Goal: Task Accomplishment & Management: Use online tool/utility

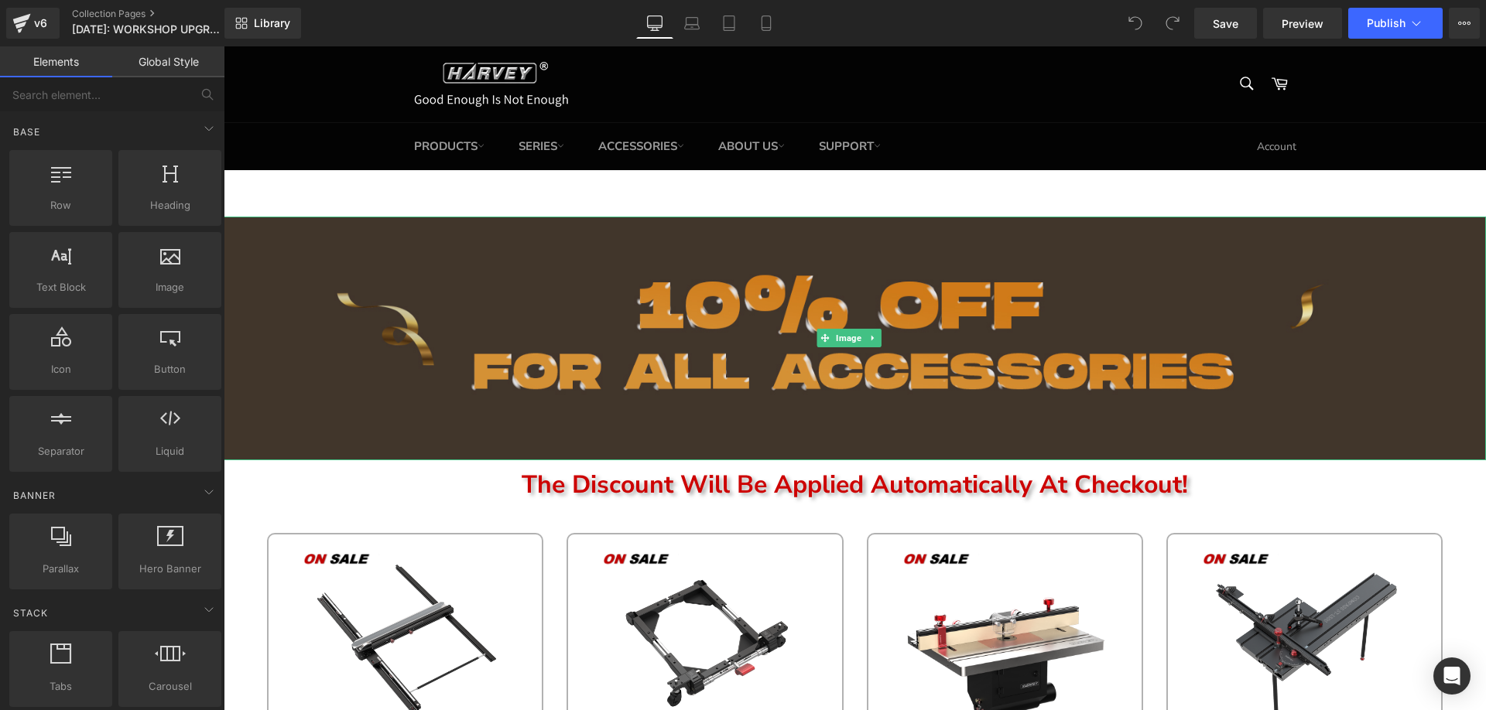
click at [637, 357] on img at bounding box center [855, 339] width 1262 height 244
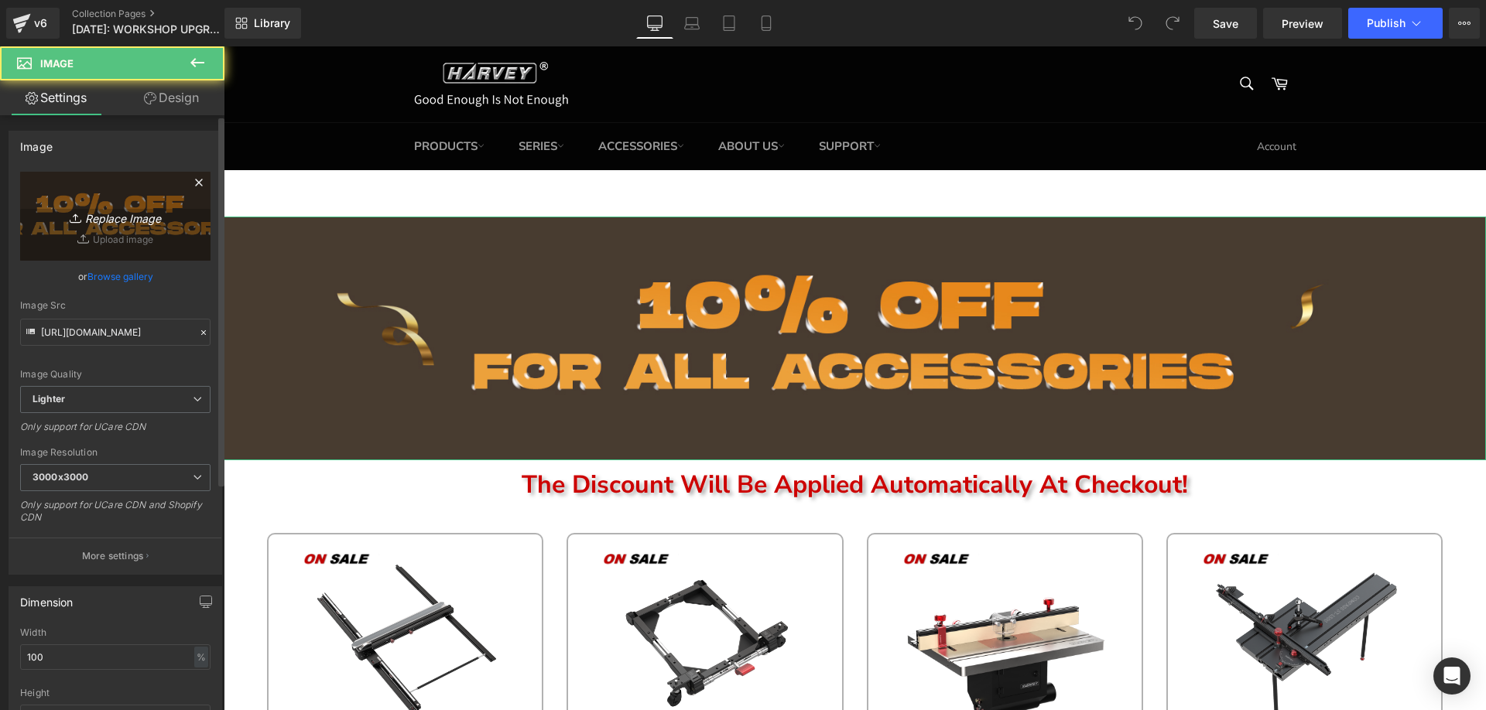
click at [122, 204] on link "Replace Image" at bounding box center [115, 216] width 190 height 89
type input "C:\fakepath\edm_04.jpg"
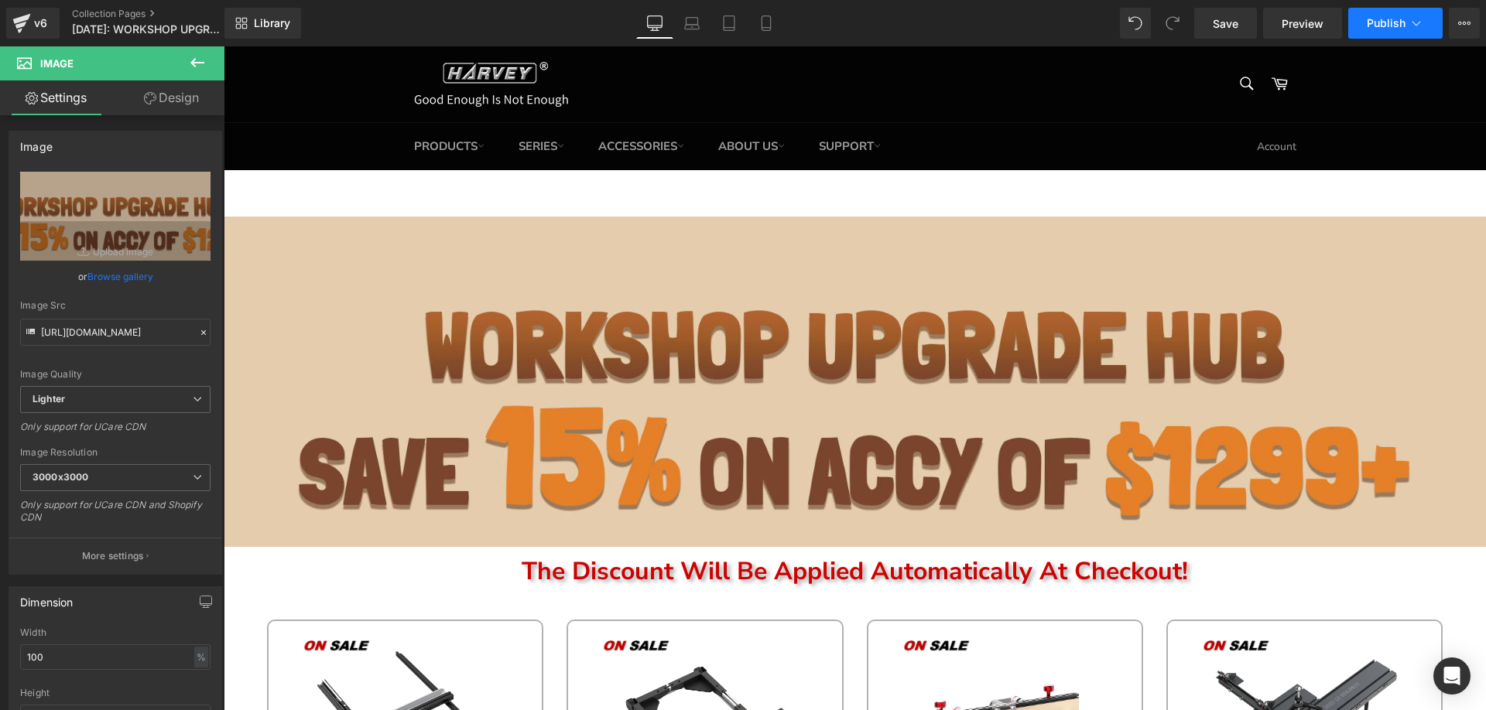
click at [1372, 19] on span "Publish" at bounding box center [1386, 23] width 39 height 12
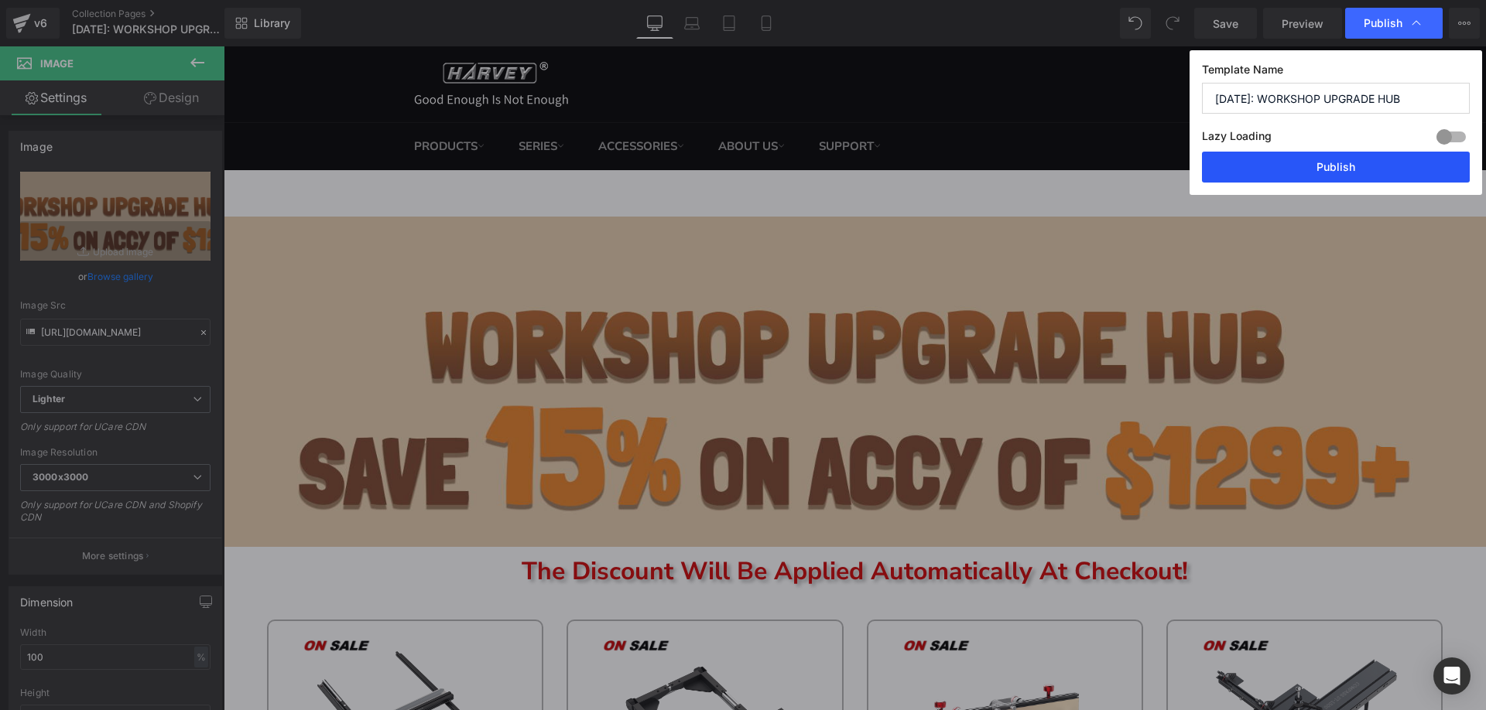
click at [1283, 171] on button "Publish" at bounding box center [1336, 167] width 268 height 31
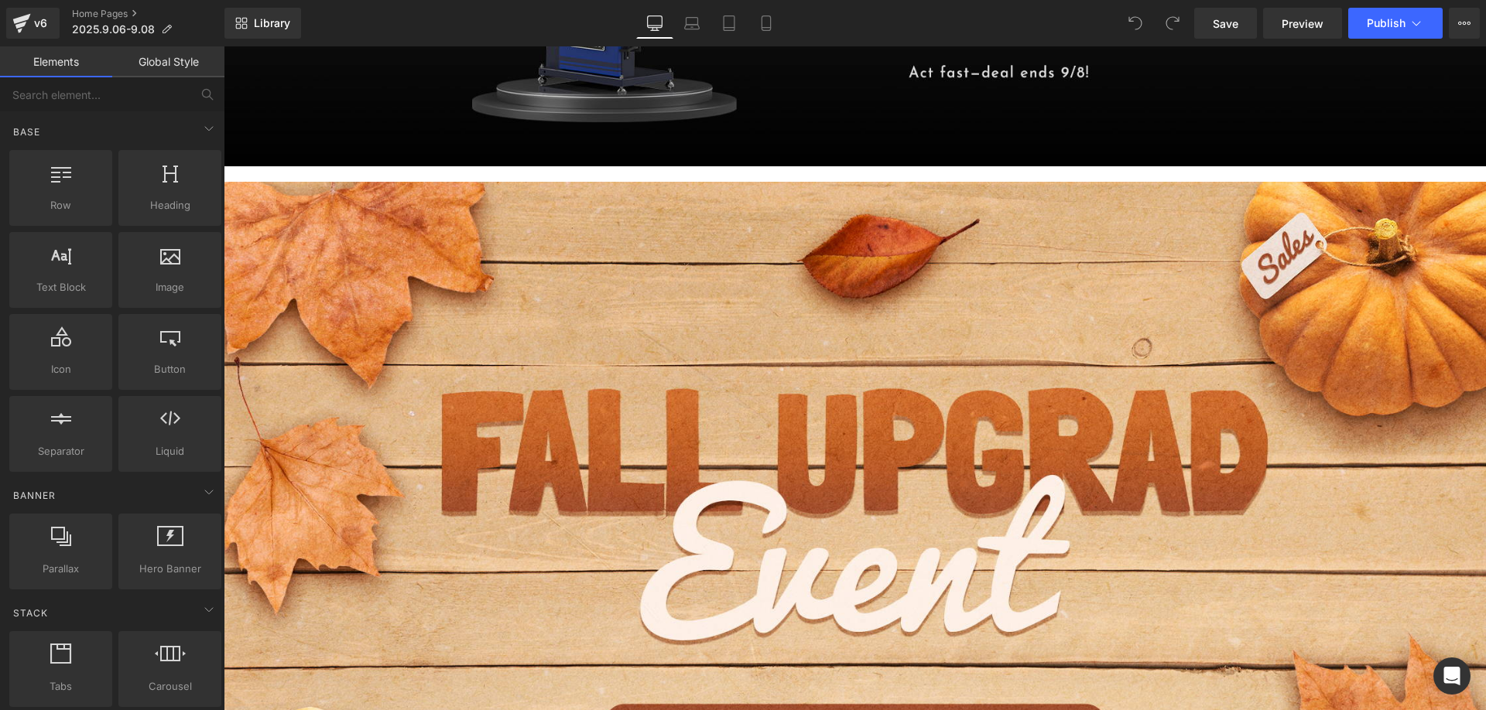
scroll to position [1393, 0]
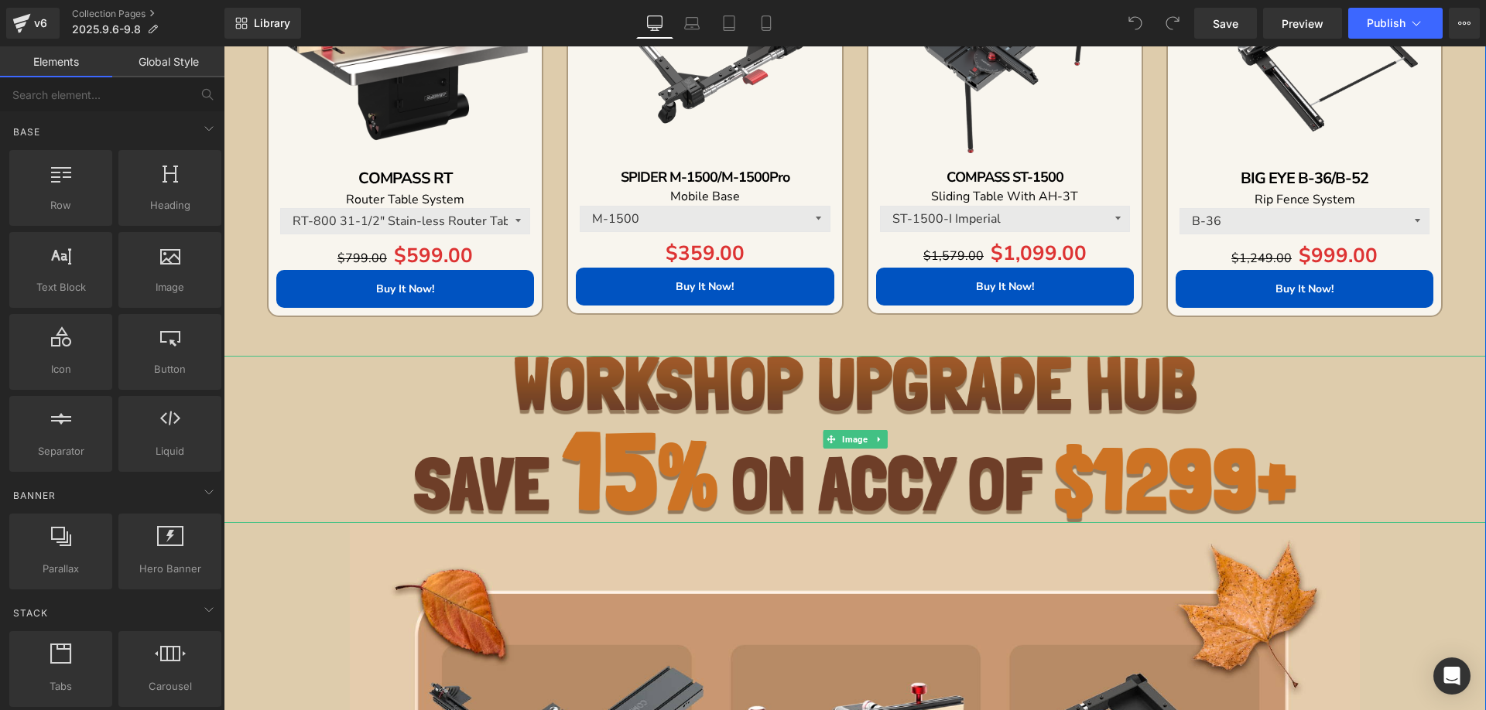
scroll to position [2090, 0]
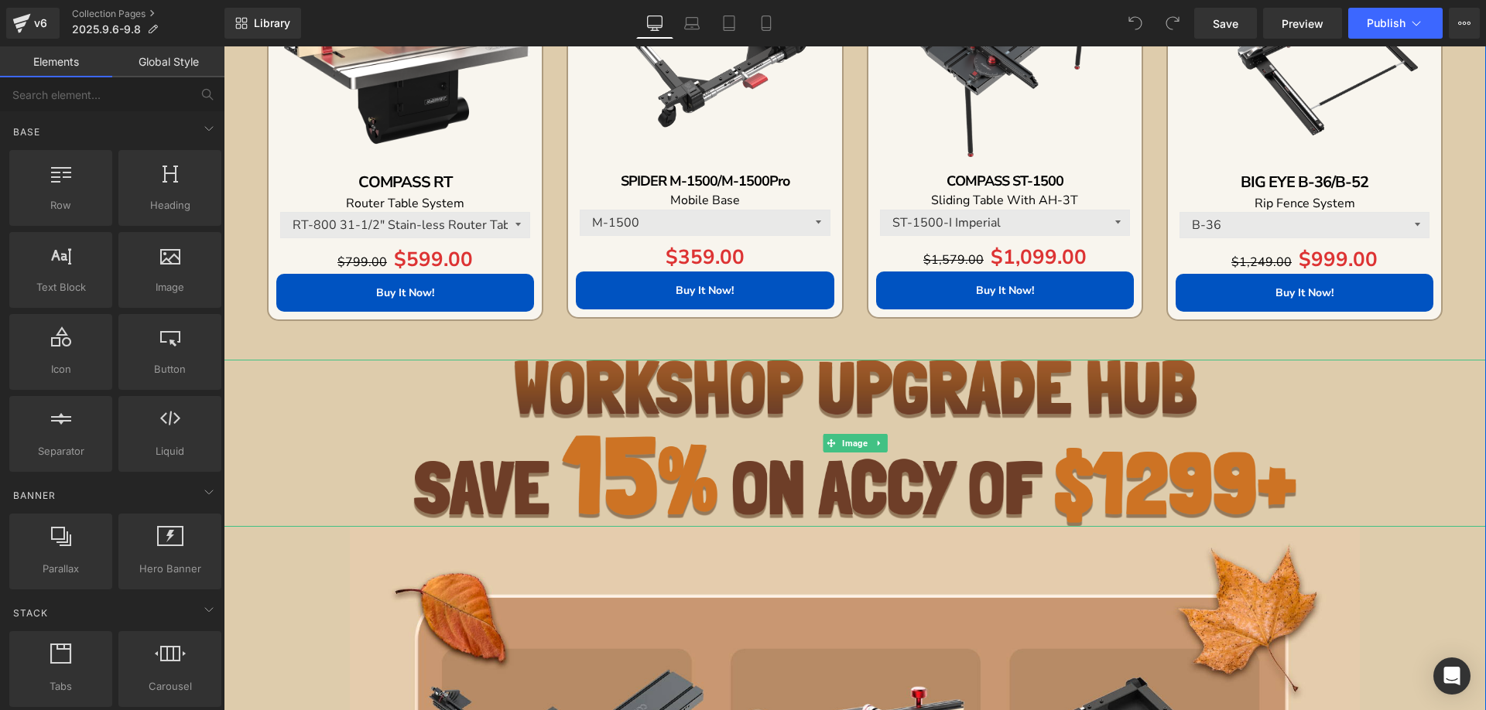
click at [575, 410] on img at bounding box center [855, 443] width 884 height 167
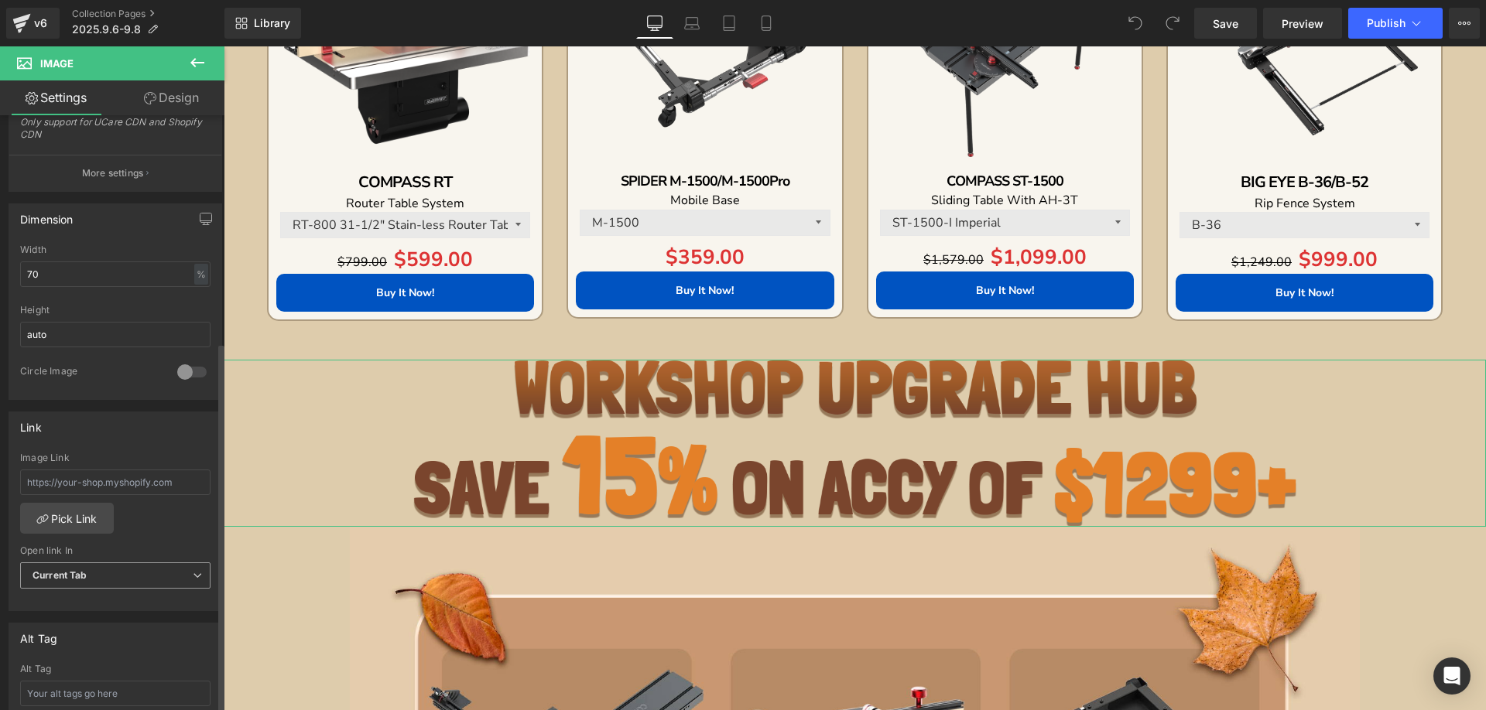
scroll to position [387, 0]
click at [75, 508] on link "Pick Link" at bounding box center [67, 514] width 94 height 31
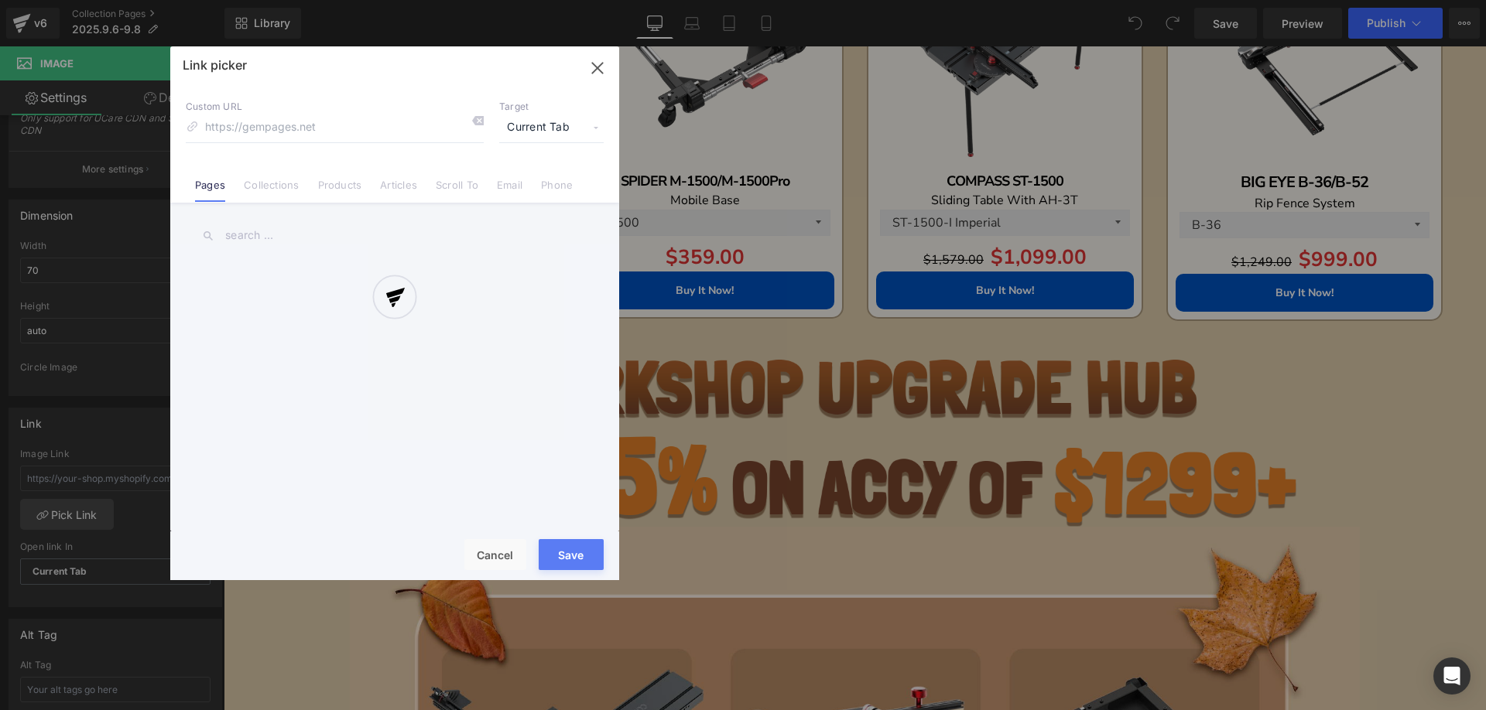
click at [269, 190] on div at bounding box center [394, 313] width 449 height 534
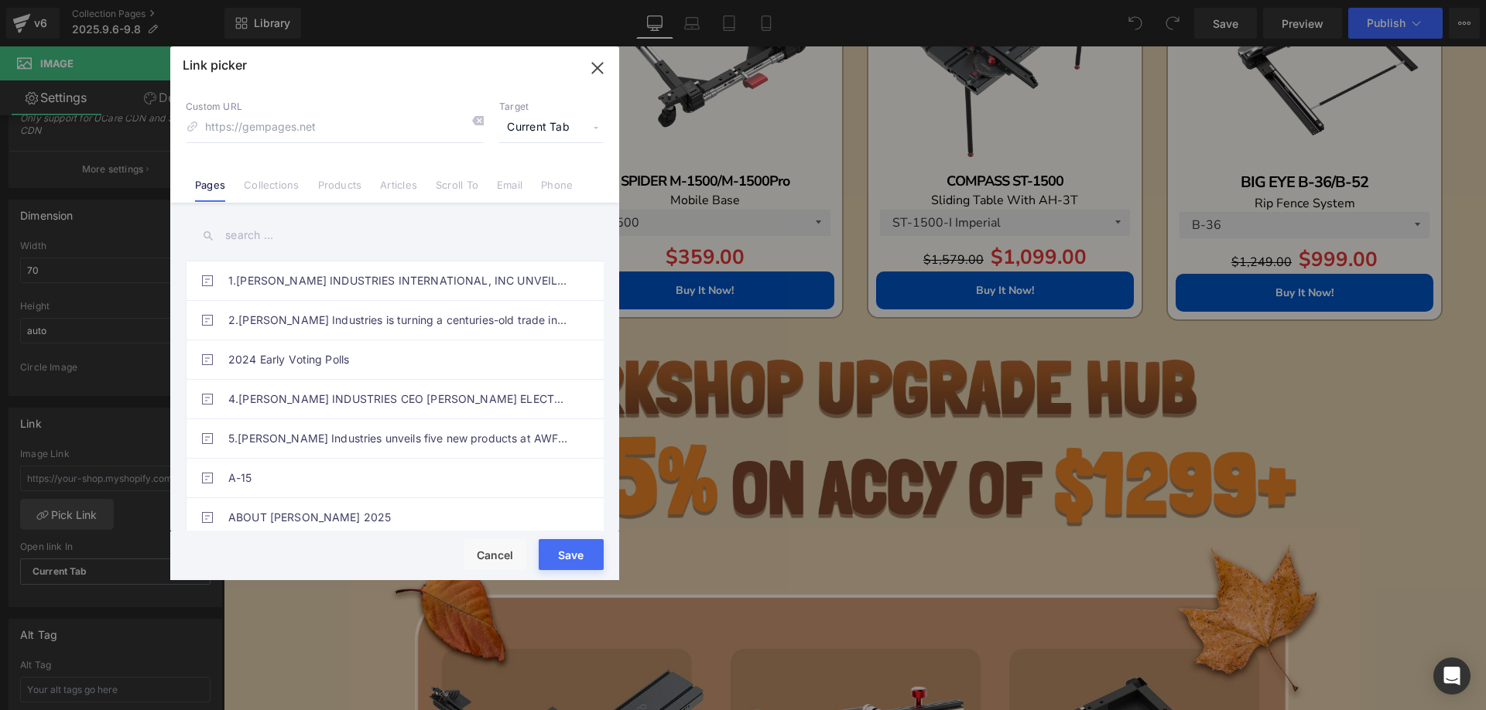
click at [269, 190] on link "Collections" at bounding box center [271, 190] width 55 height 23
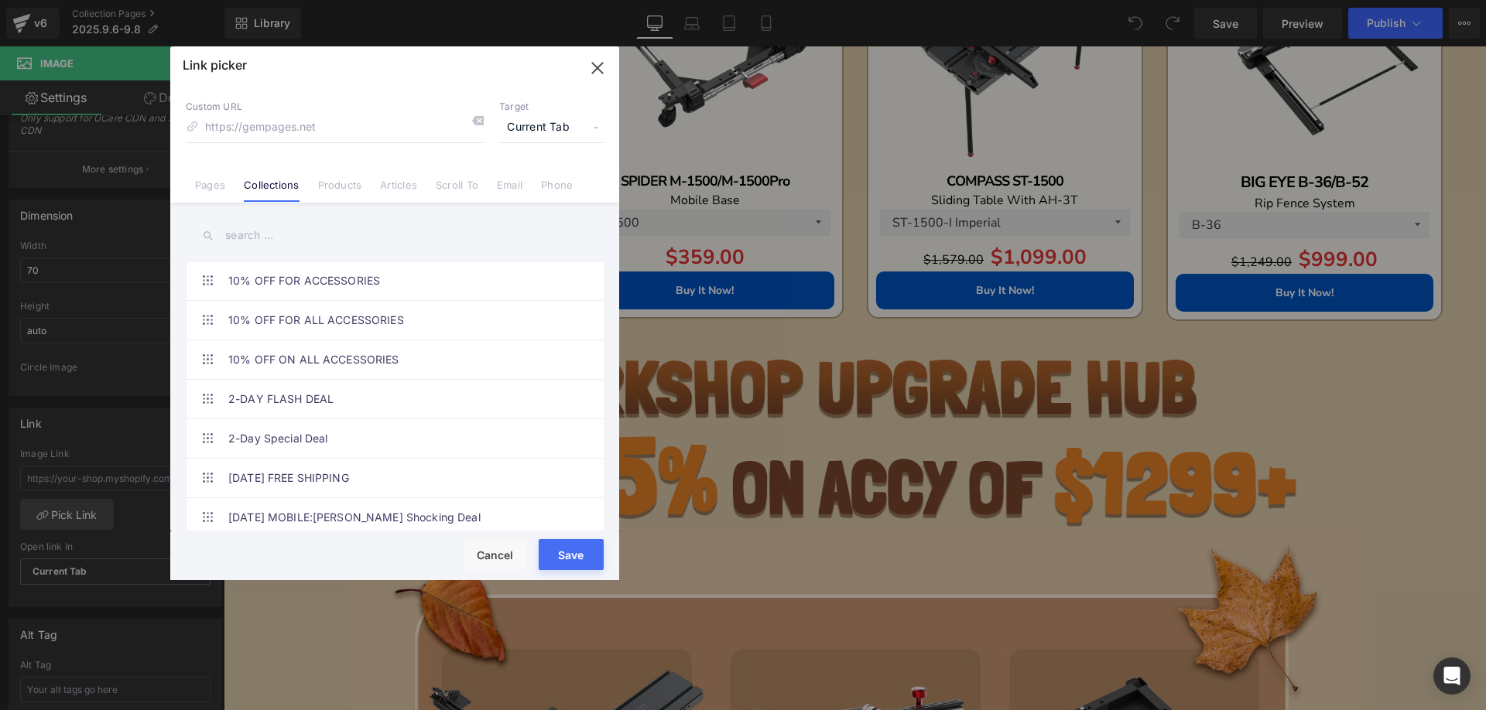
click at [261, 237] on input "text" at bounding box center [395, 235] width 418 height 35
paste input "WORKSHOP UPGRADE HUB"
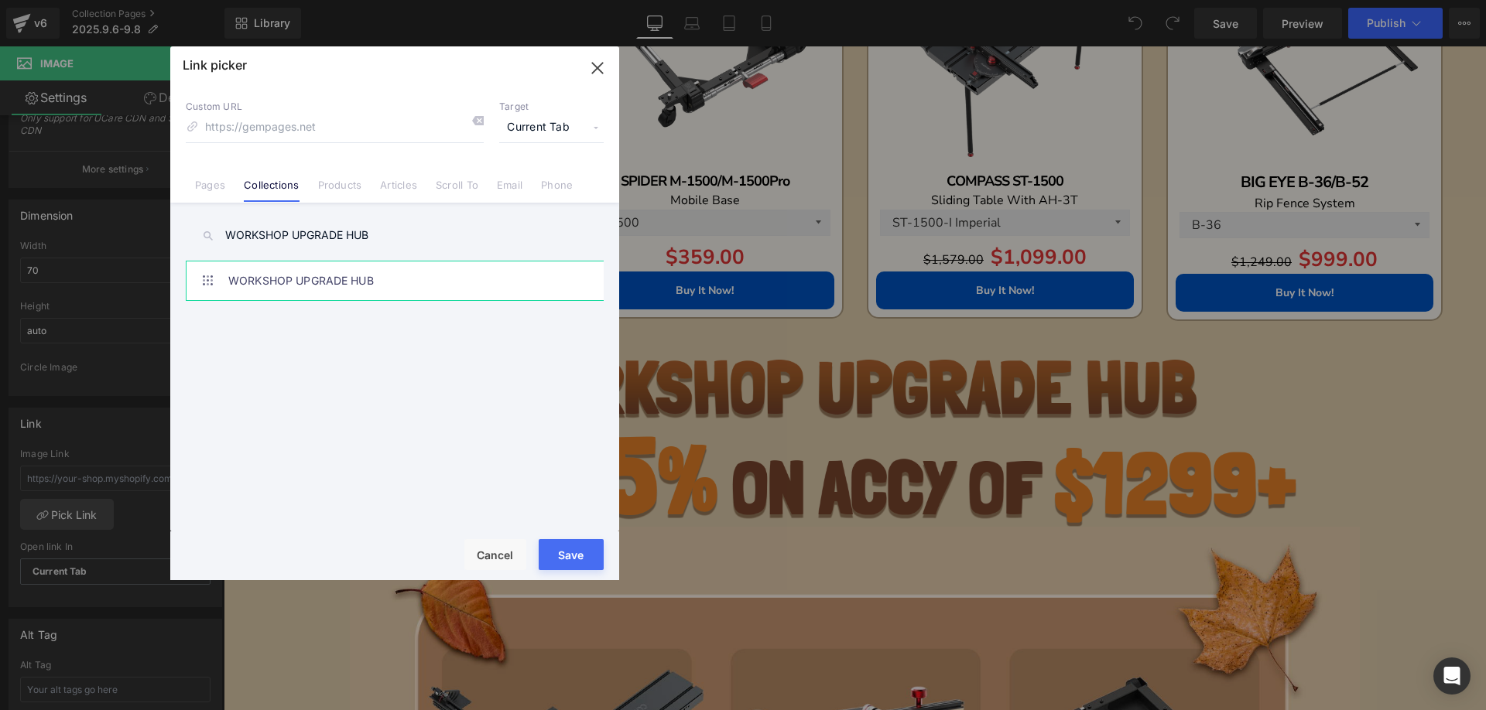
type input "WORKSHOP UPGRADE HUB"
click at [343, 279] on link "WORKSHOP UPGRADE HUB" at bounding box center [398, 281] width 341 height 39
click at [551, 553] on button "Save" at bounding box center [571, 554] width 65 height 31
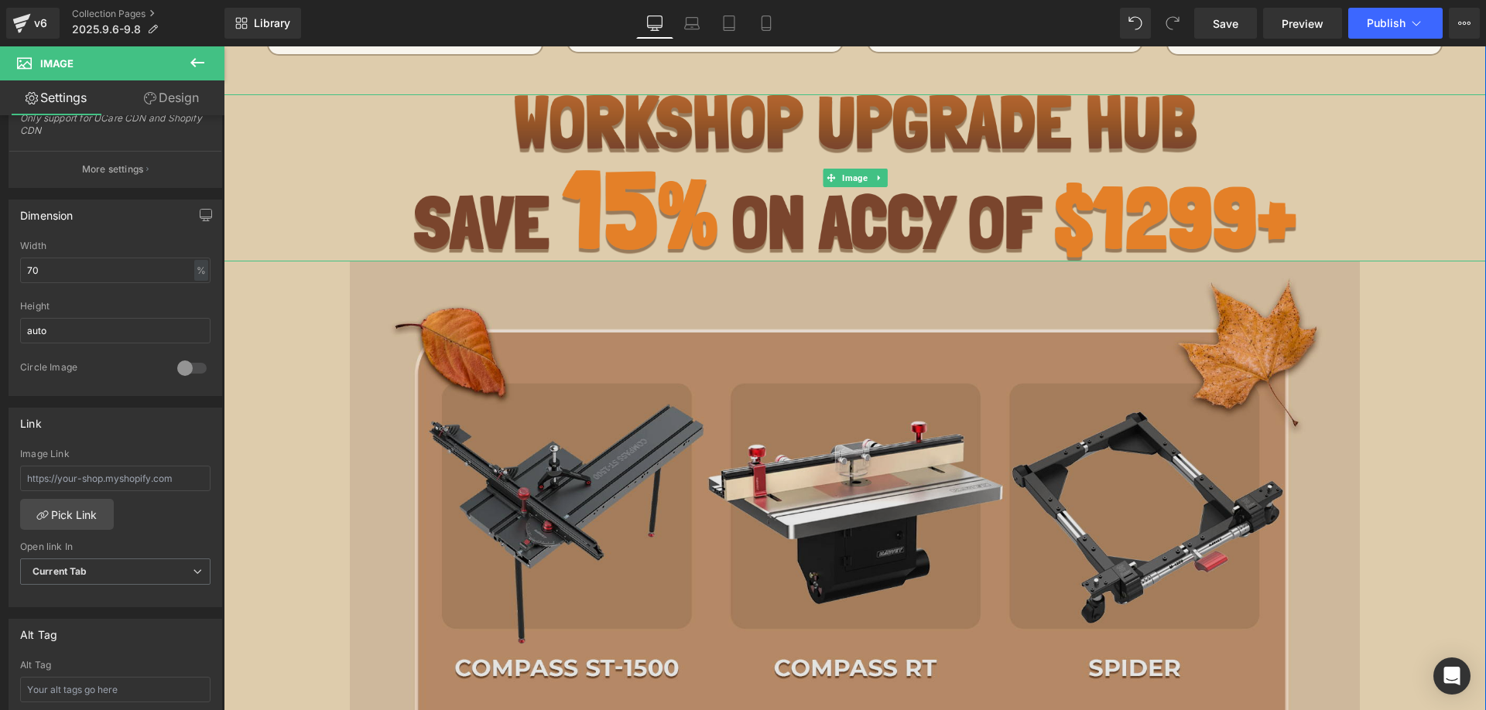
scroll to position [2399, 0]
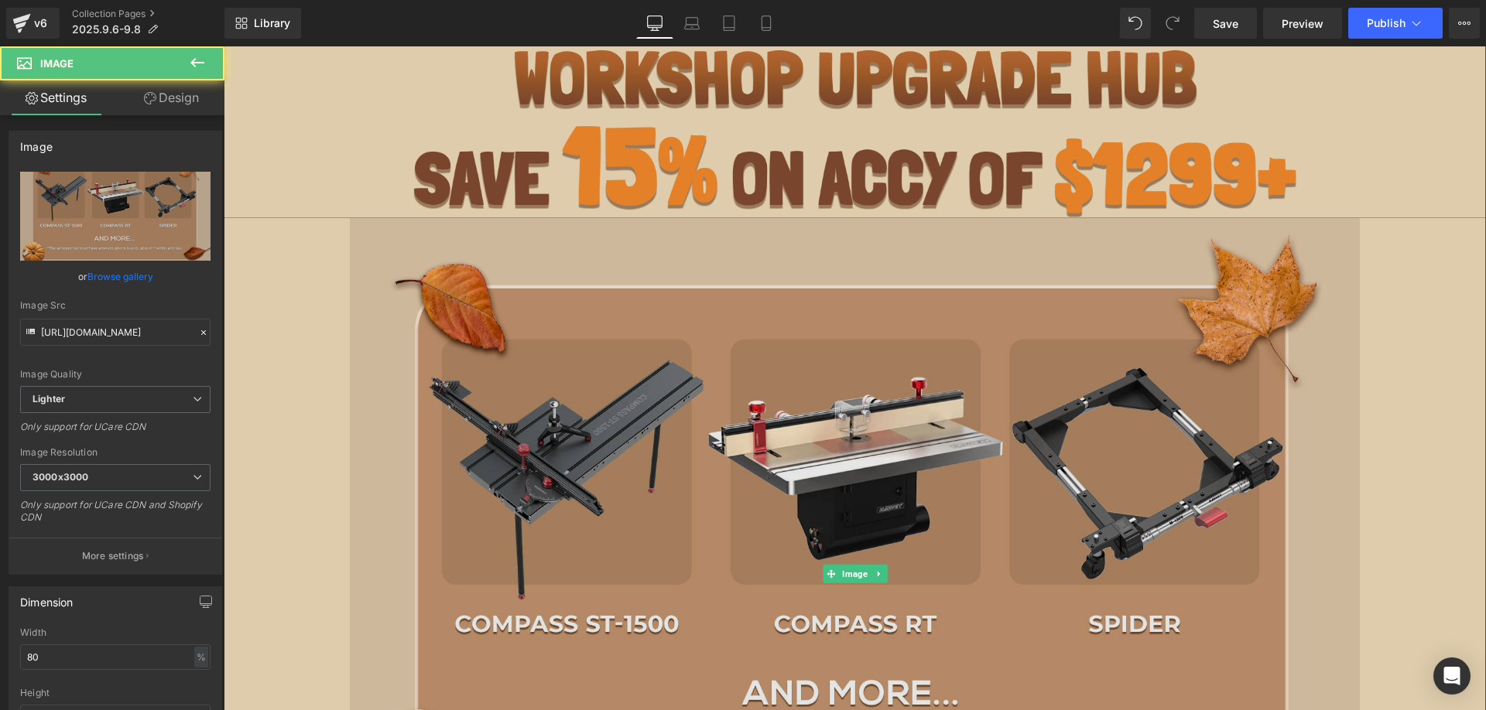
click at [503, 460] on img at bounding box center [855, 574] width 1010 height 714
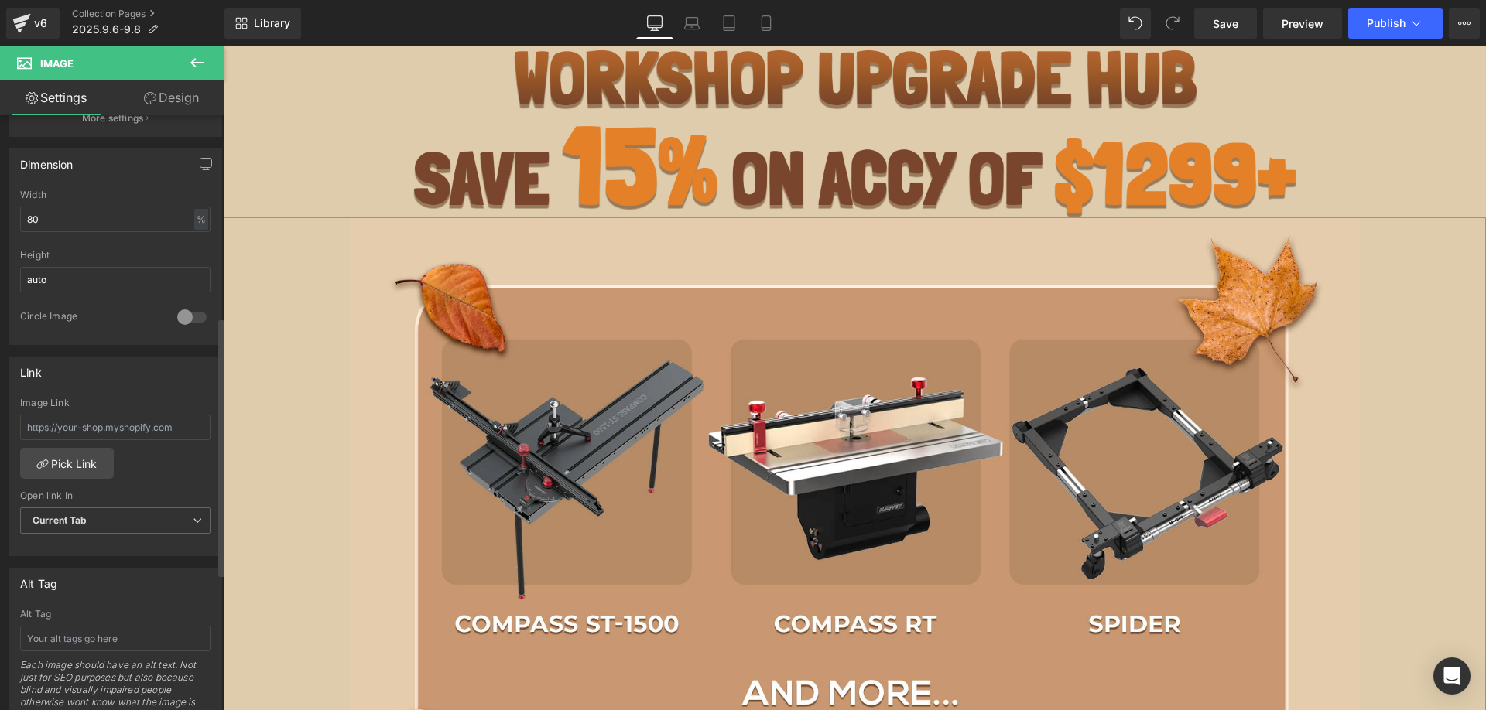
scroll to position [464, 0]
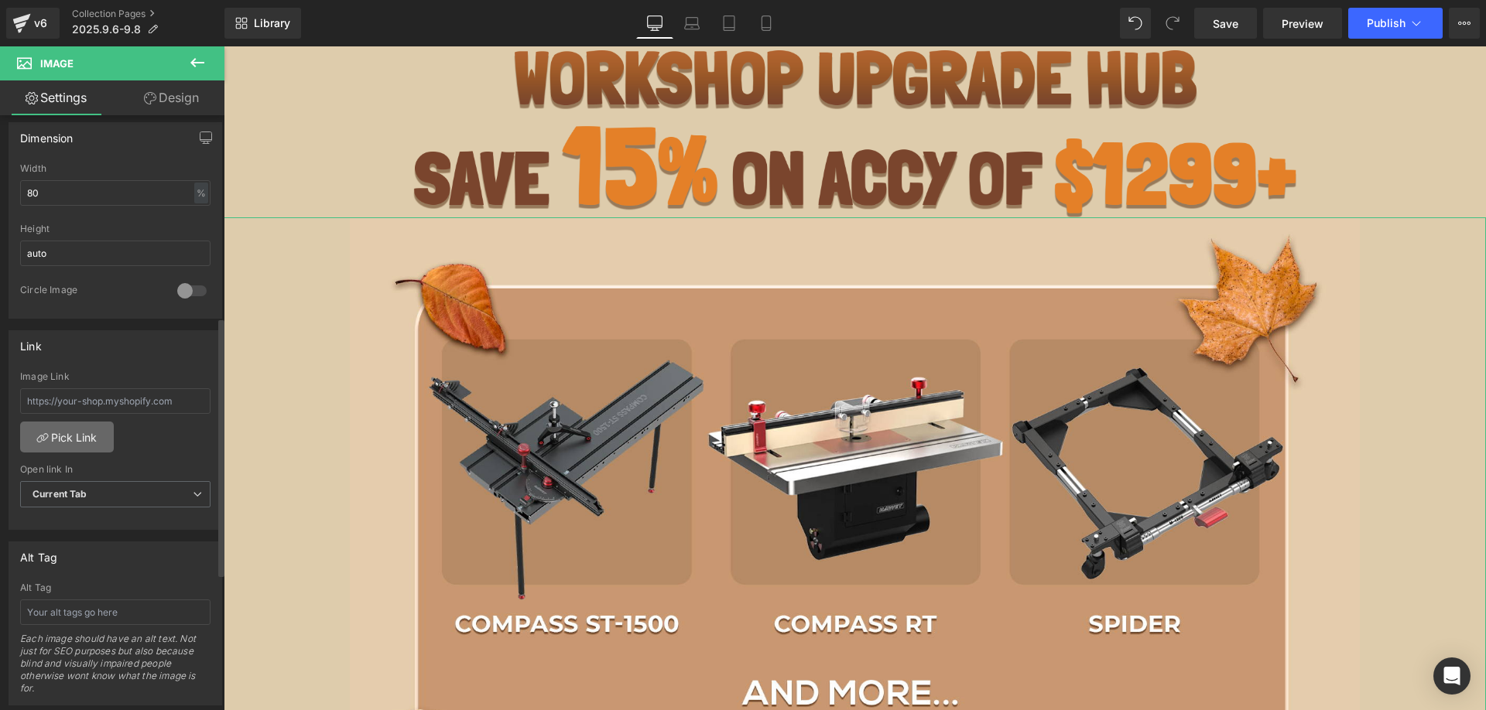
click at [68, 436] on link "Pick Link" at bounding box center [67, 437] width 94 height 31
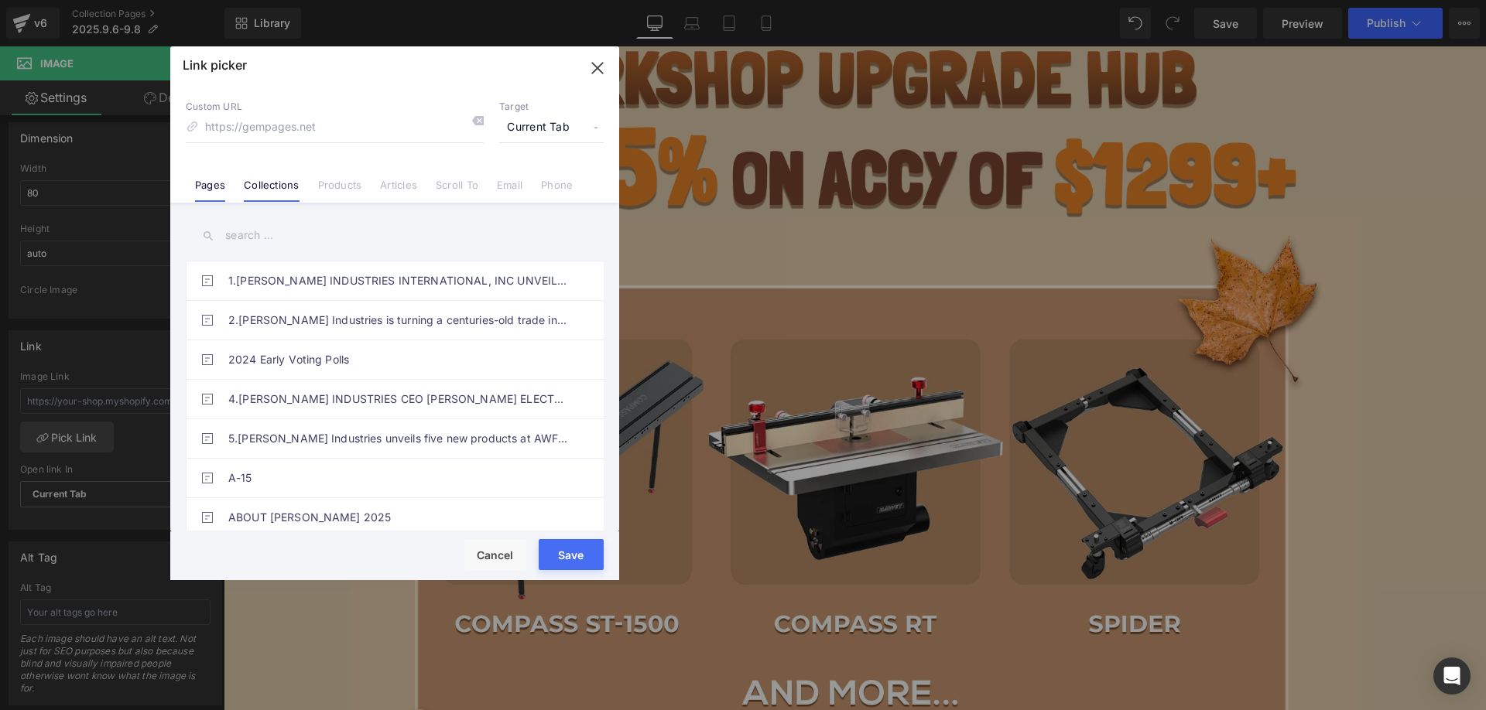
click at [270, 185] on link "Collections" at bounding box center [271, 190] width 55 height 23
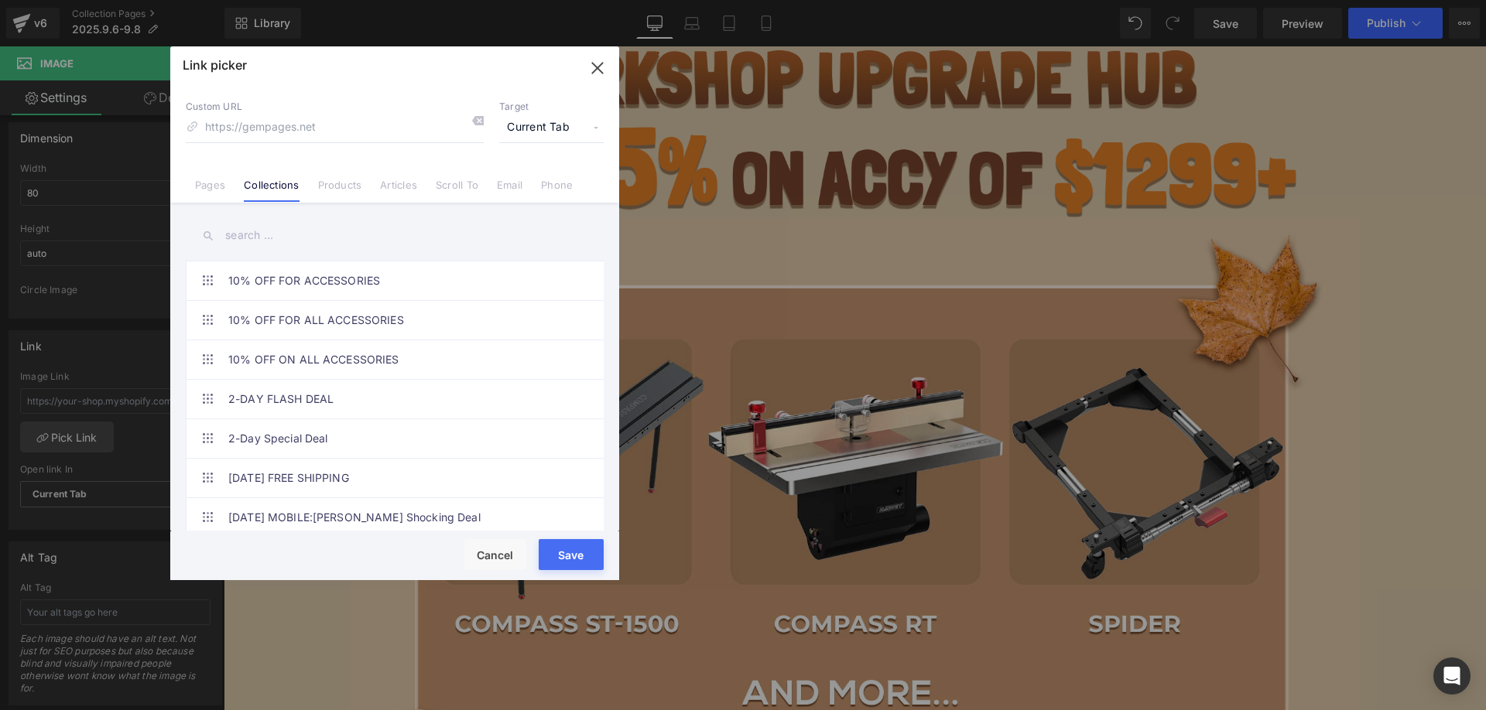
click at [248, 231] on input "text" at bounding box center [395, 235] width 418 height 35
paste input "WORKSHOP UPGRADE HUB"
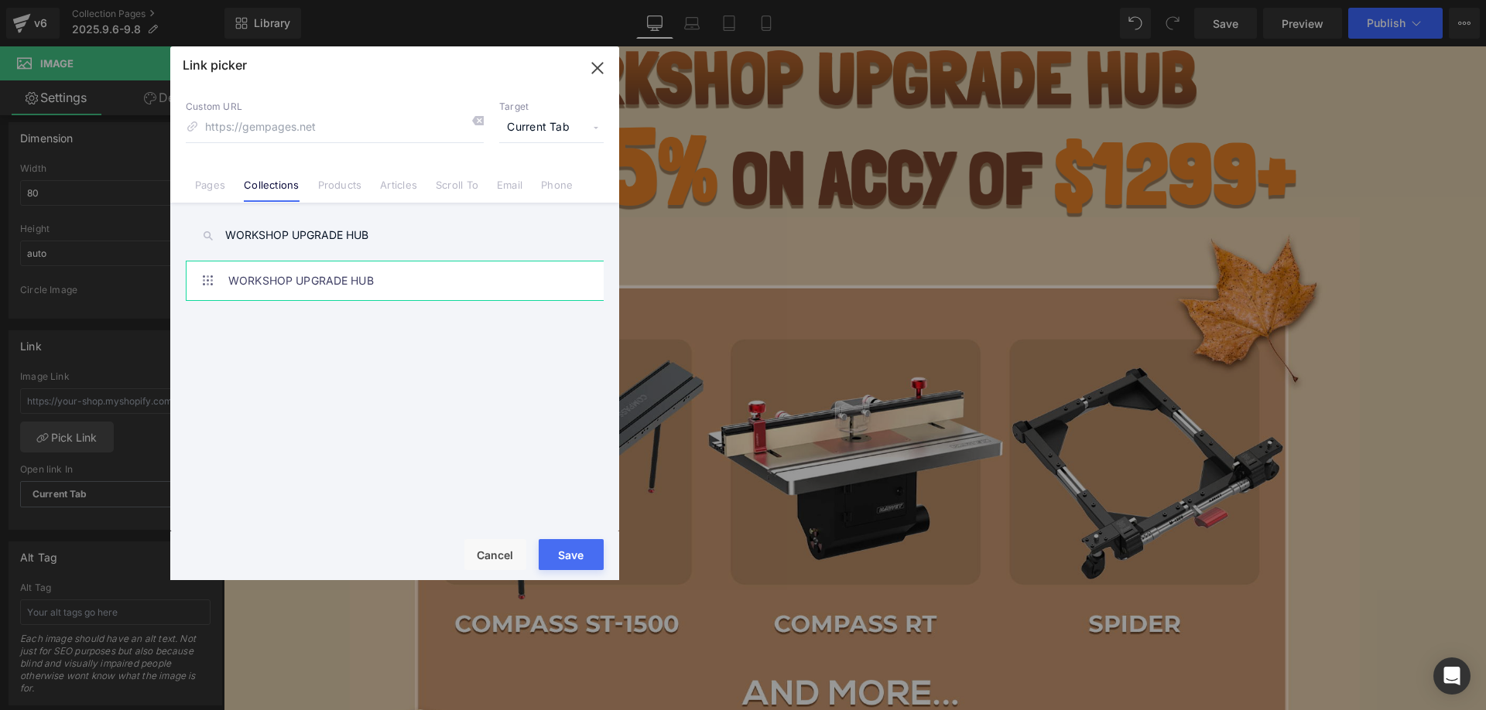
type input "WORKSHOP UPGRADE HUB"
click at [293, 284] on link "WORKSHOP UPGRADE HUB" at bounding box center [398, 281] width 341 height 39
click at [567, 562] on button "Save" at bounding box center [571, 554] width 65 height 31
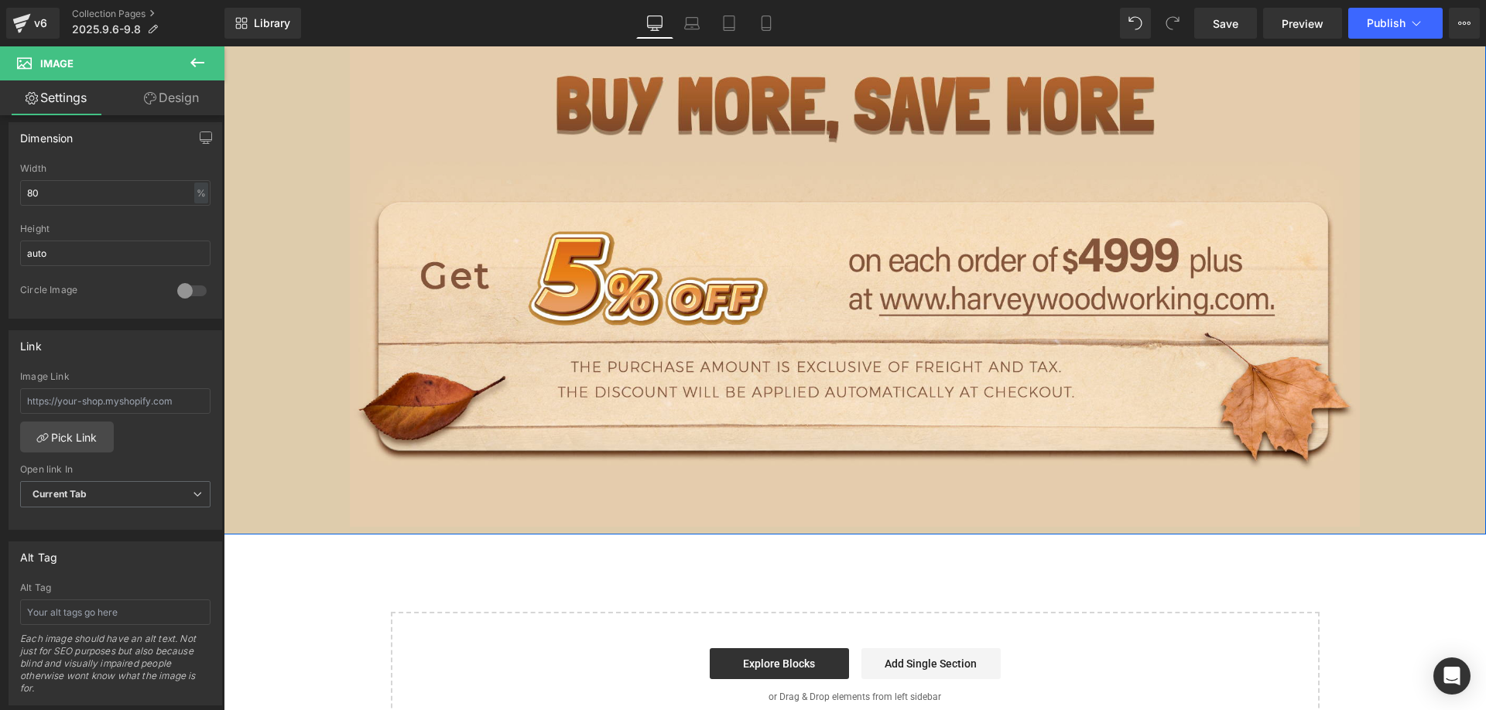
scroll to position [3328, 0]
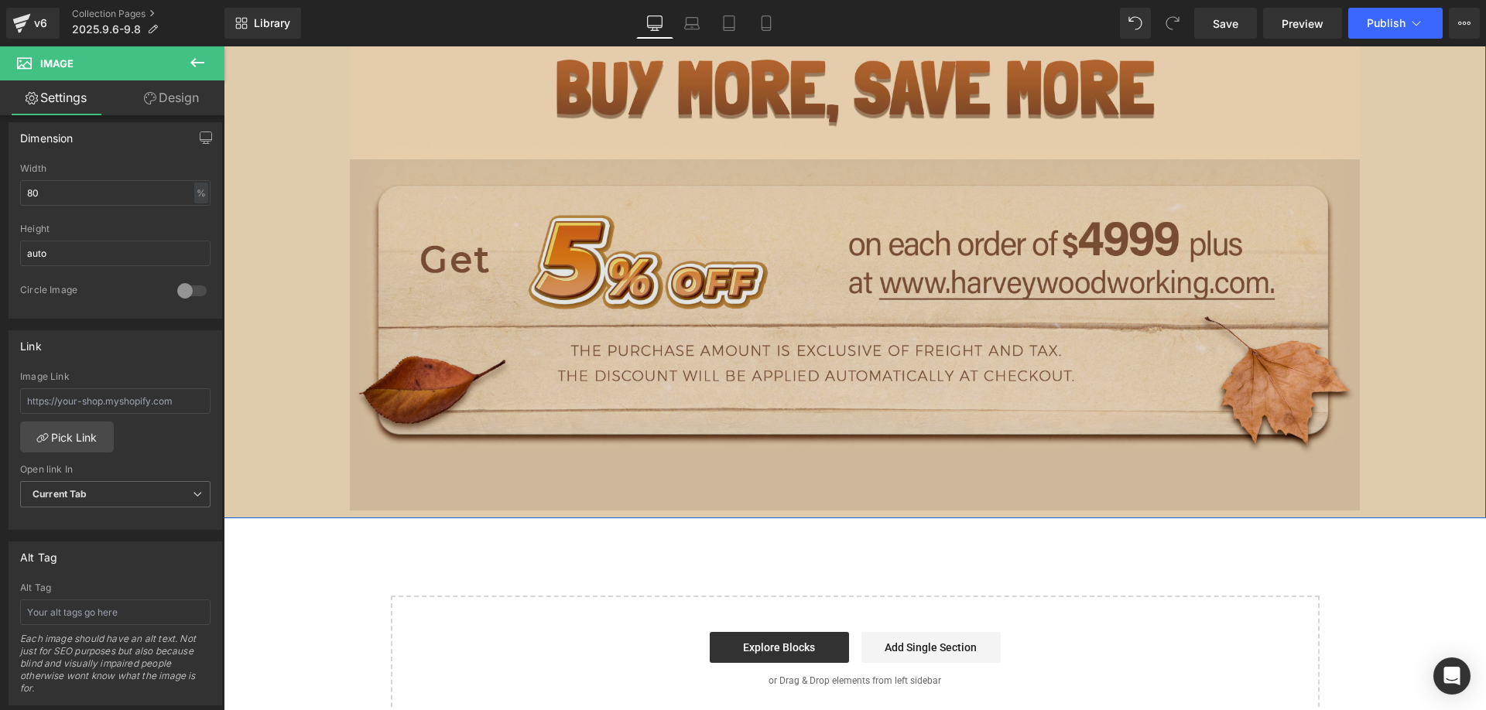
click at [773, 328] on img at bounding box center [855, 335] width 1010 height 352
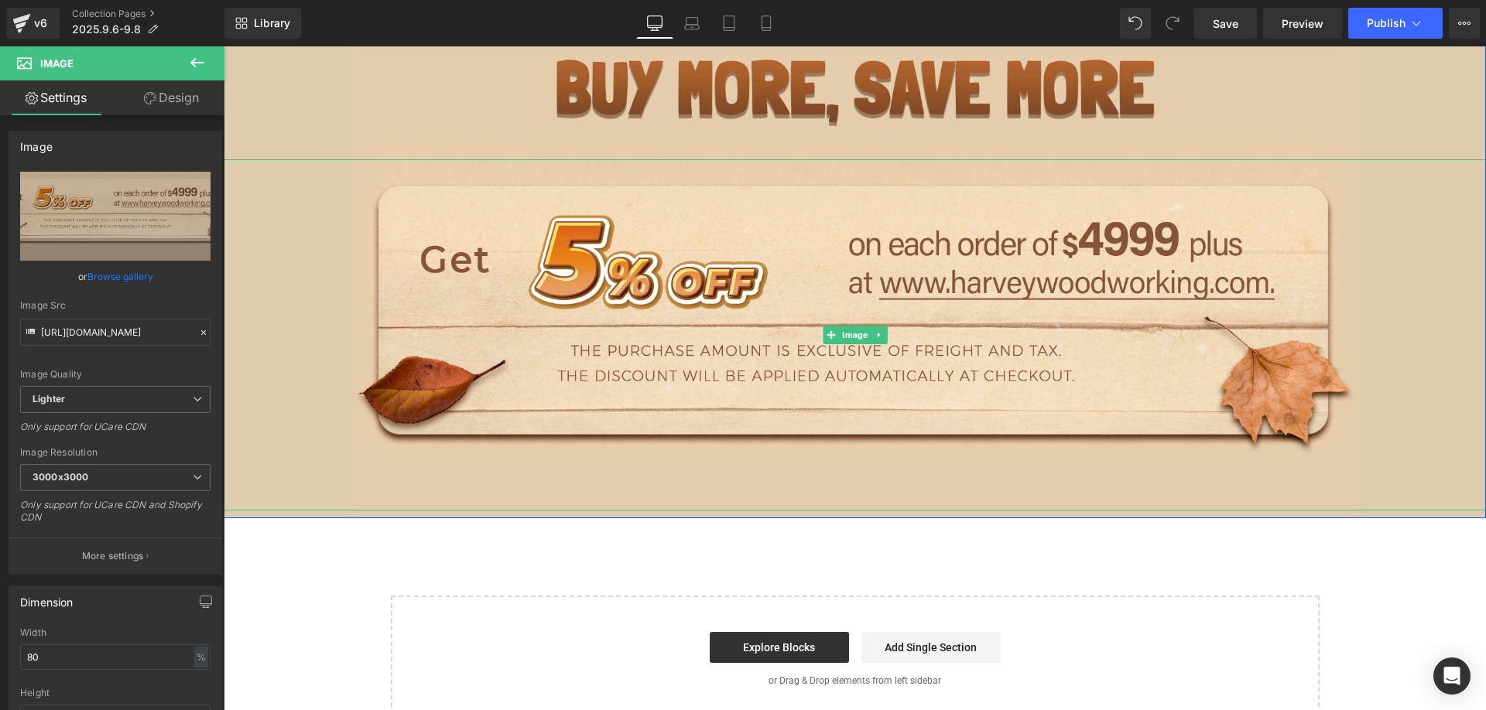
click at [875, 340] on link at bounding box center [879, 335] width 16 height 19
click at [868, 341] on link at bounding box center [871, 335] width 16 height 19
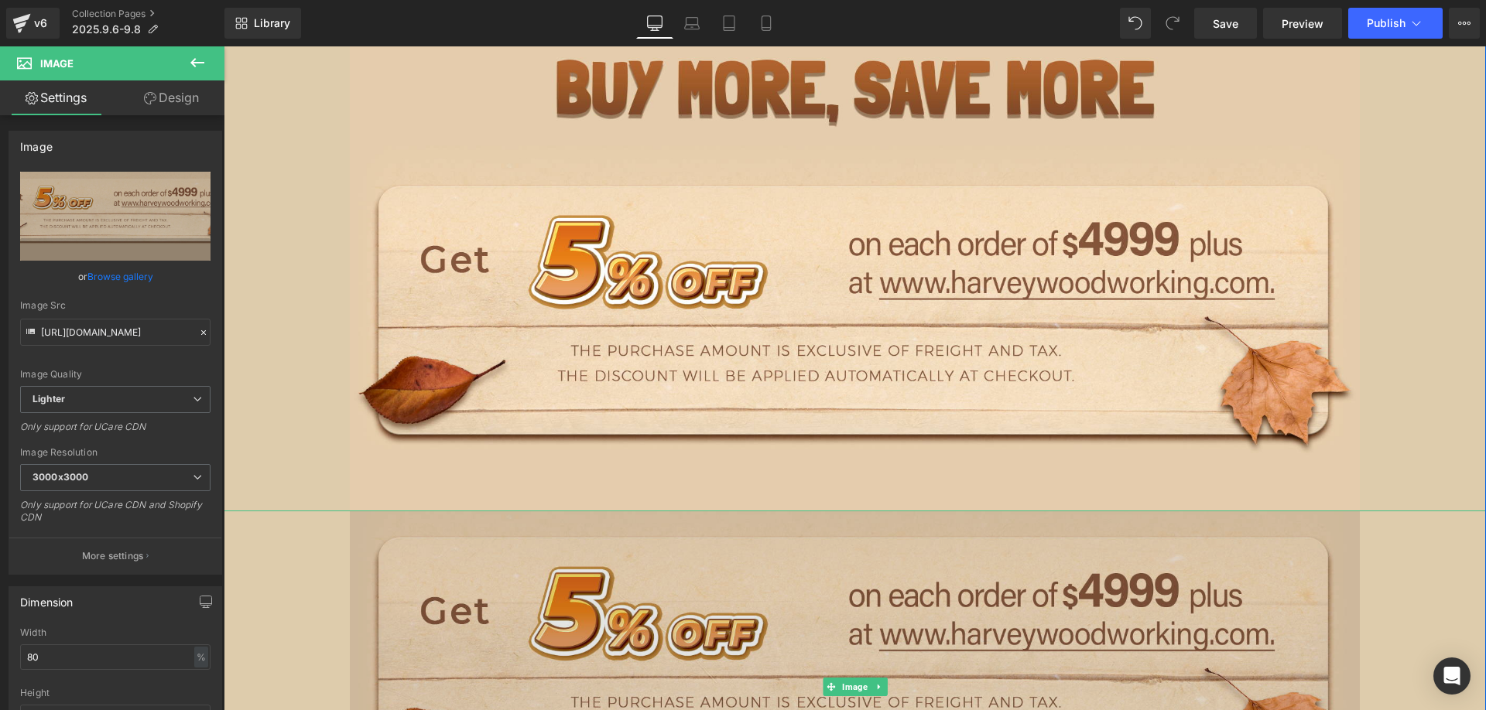
click at [597, 592] on img at bounding box center [855, 687] width 1010 height 352
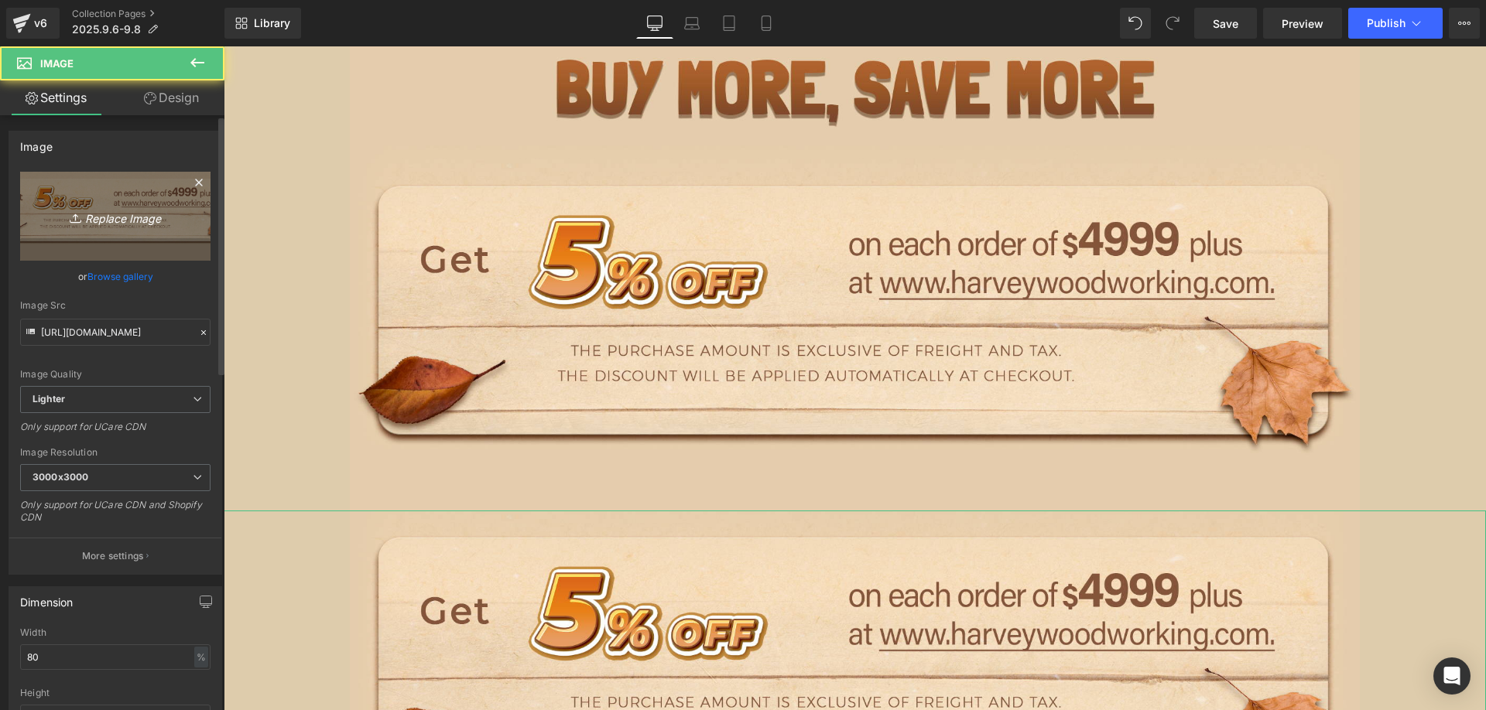
click at [98, 207] on icon "Replace Image" at bounding box center [115, 216] width 124 height 19
type input "C:\fakepath\edm_08.jpg"
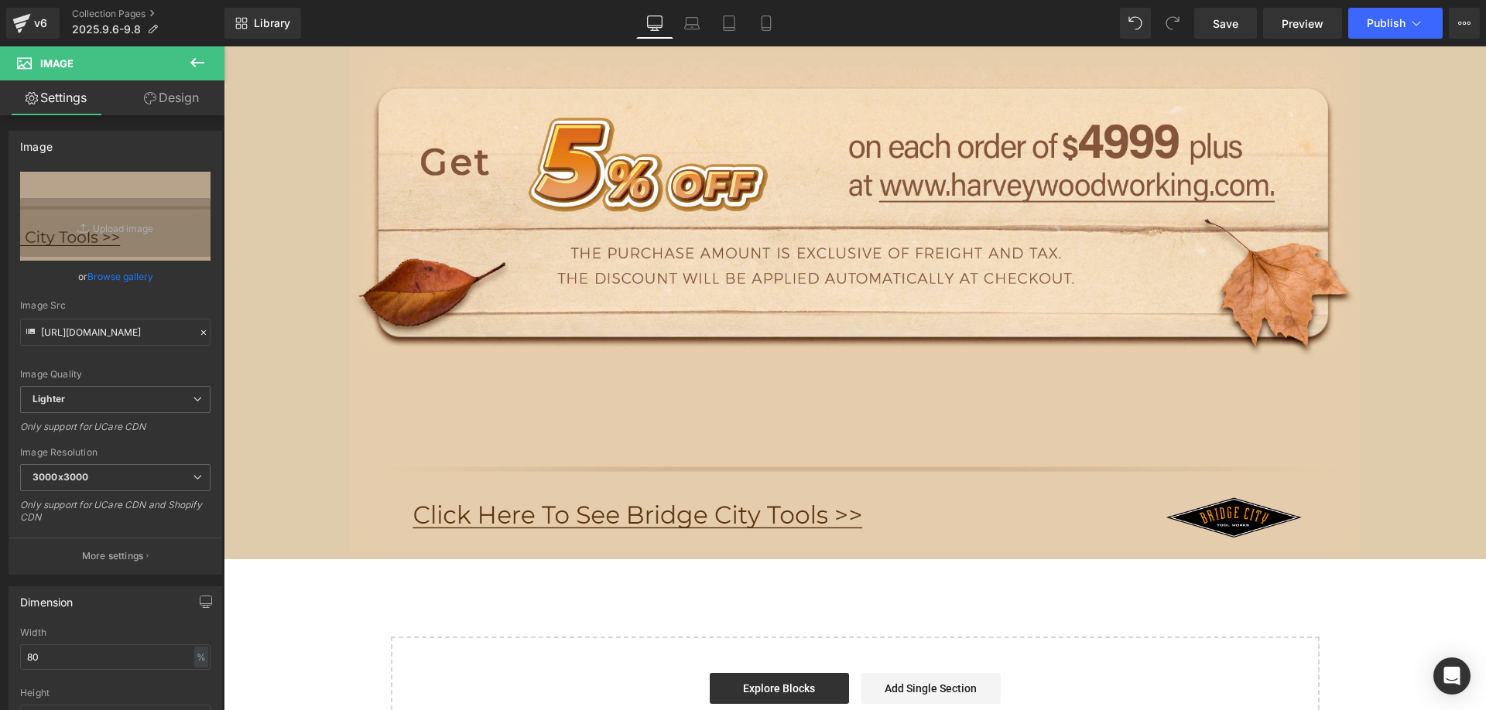
scroll to position [3637, 0]
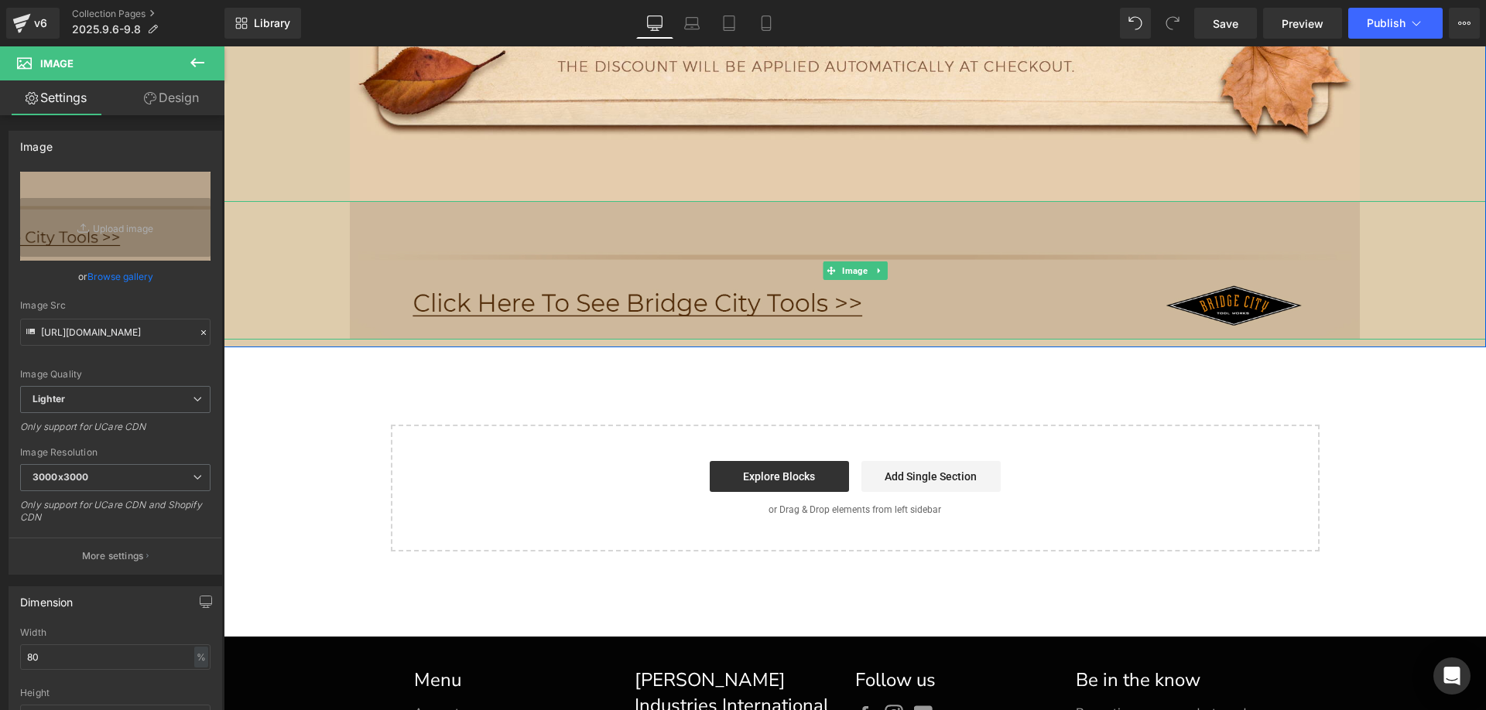
click at [487, 276] on img at bounding box center [855, 270] width 1010 height 139
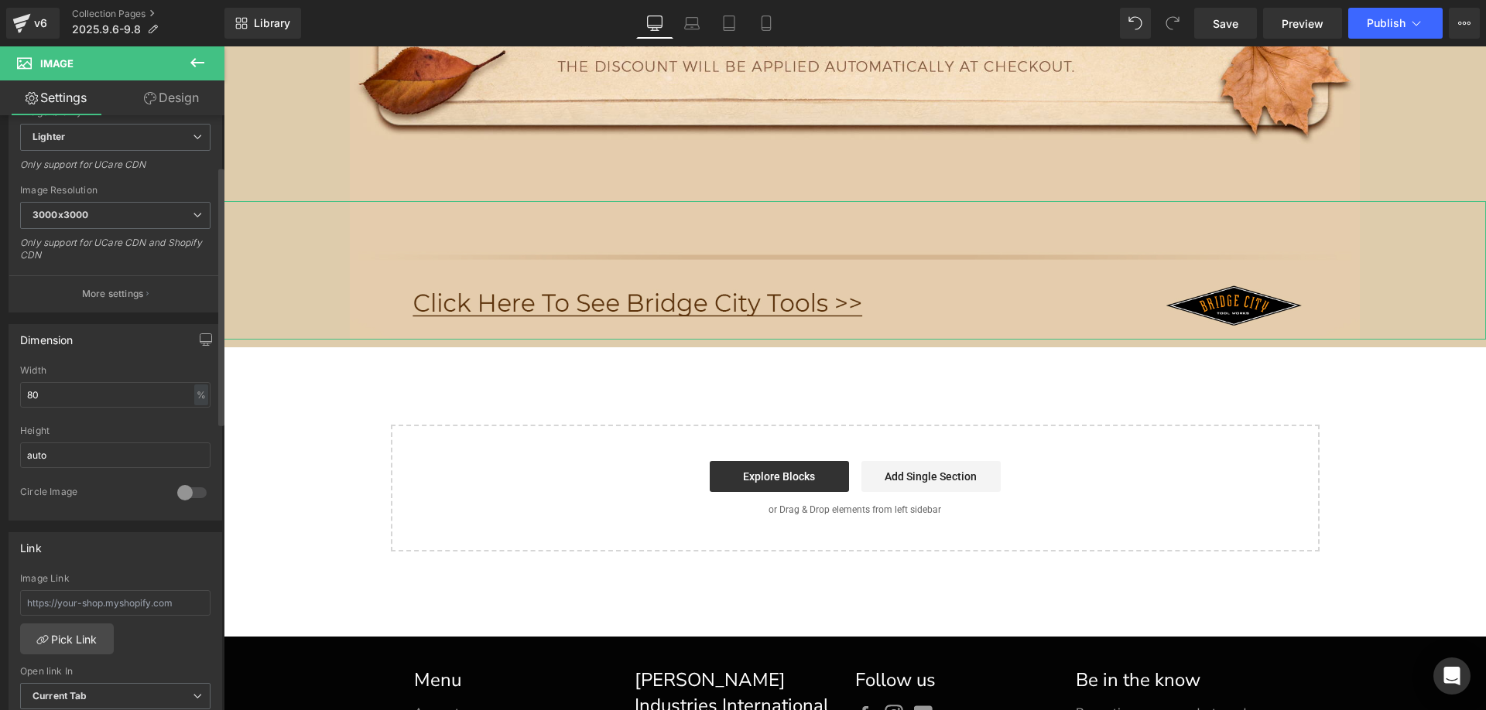
scroll to position [310, 0]
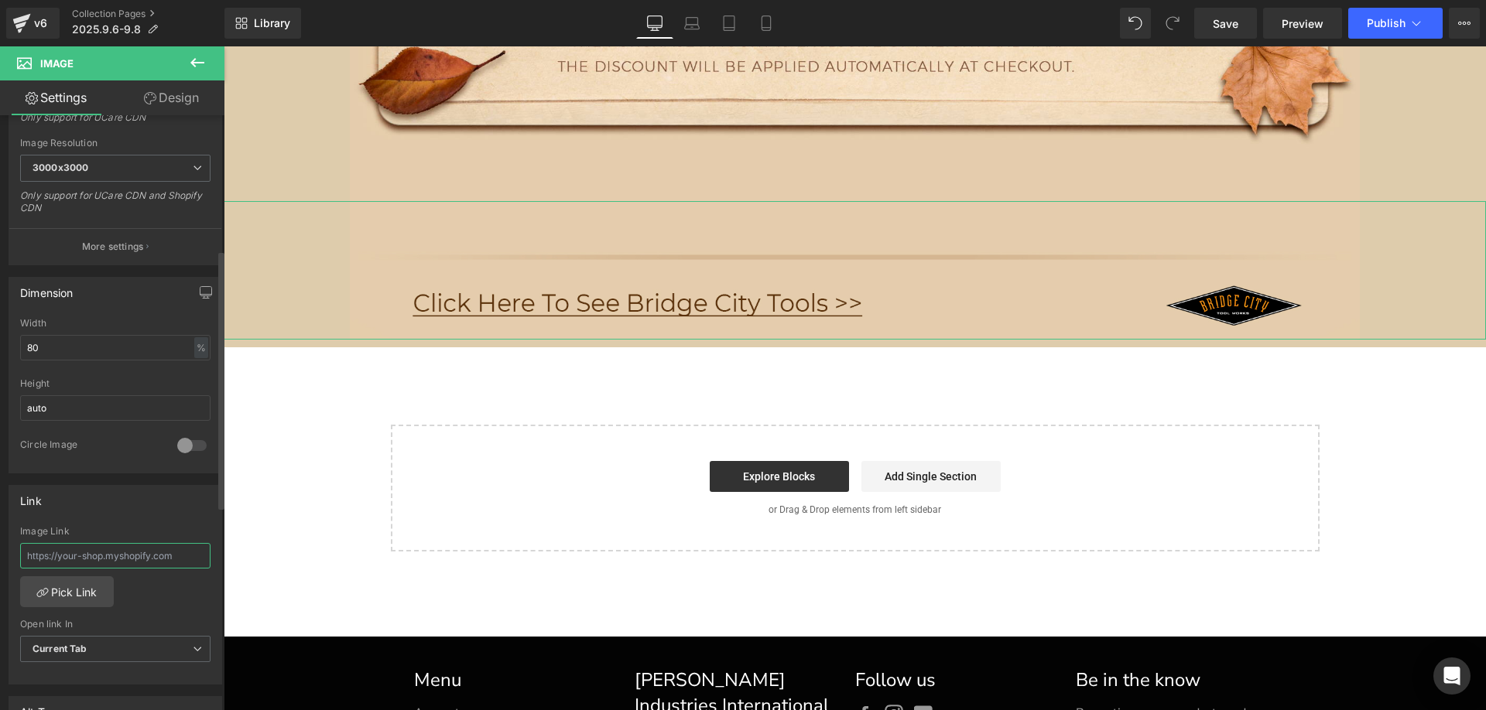
click at [65, 558] on input "text" at bounding box center [115, 556] width 190 height 26
paste input "https://bridgecitytools.com/"
type input "https://bridgecitytools.com/"
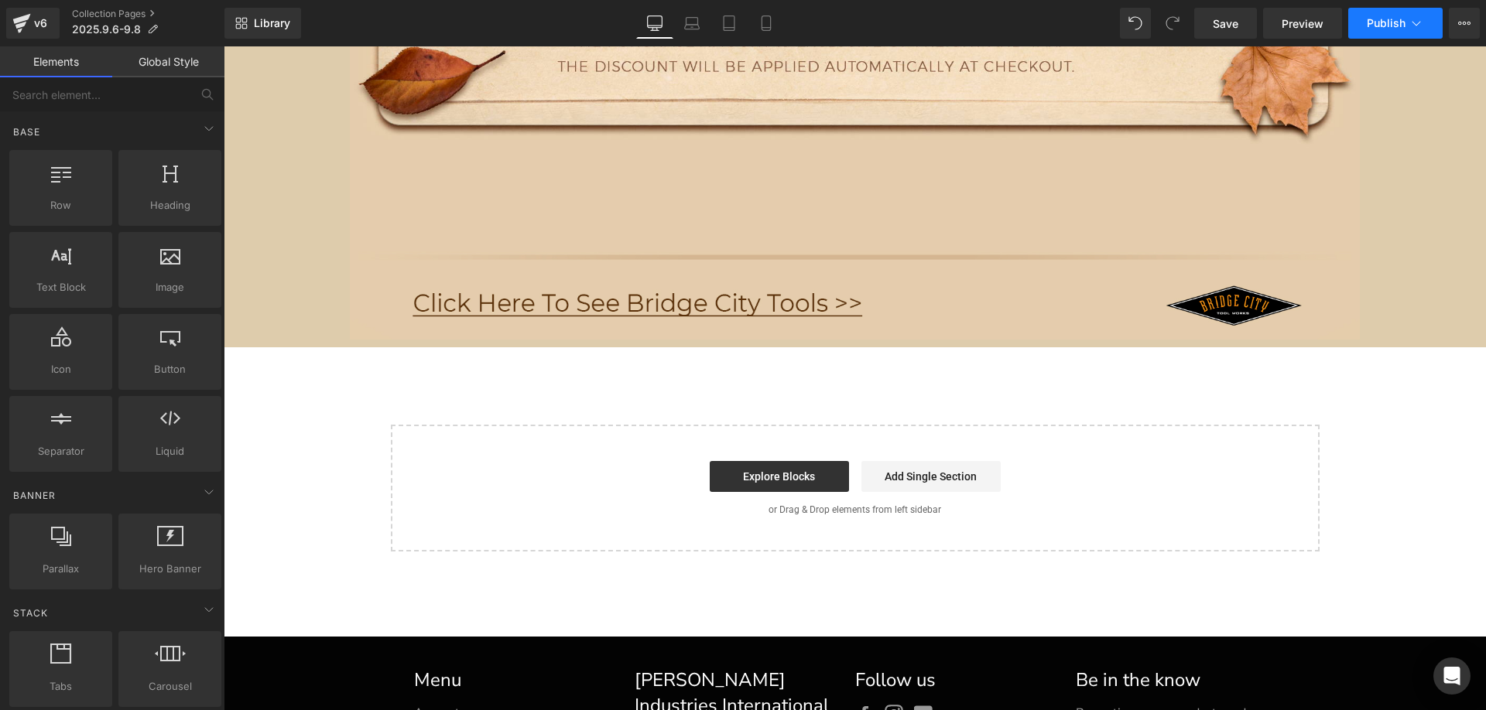
click at [1380, 27] on span "Publish" at bounding box center [1386, 23] width 39 height 12
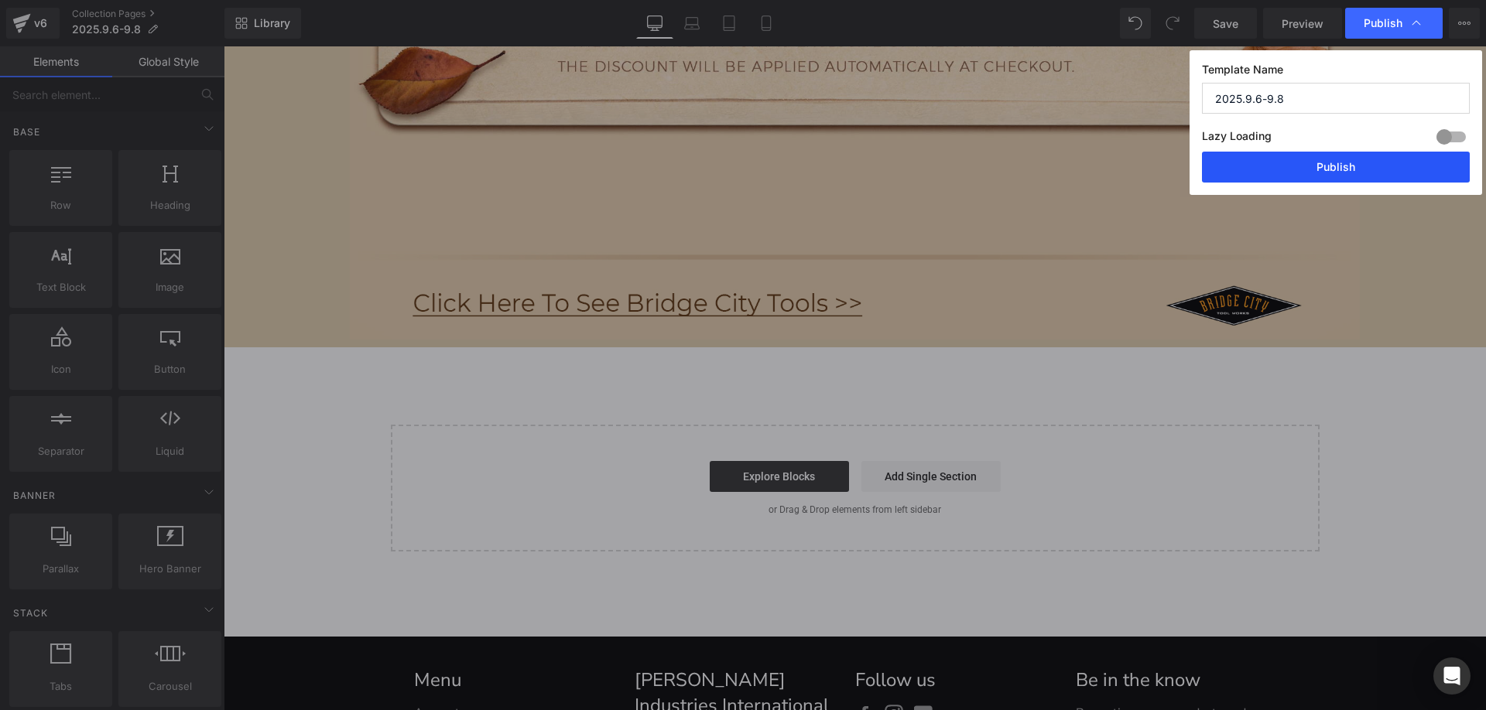
drag, startPoint x: 1295, startPoint y: 159, endPoint x: 1070, endPoint y: 110, distance: 229.8
click at [1295, 159] on button "Publish" at bounding box center [1336, 167] width 268 height 31
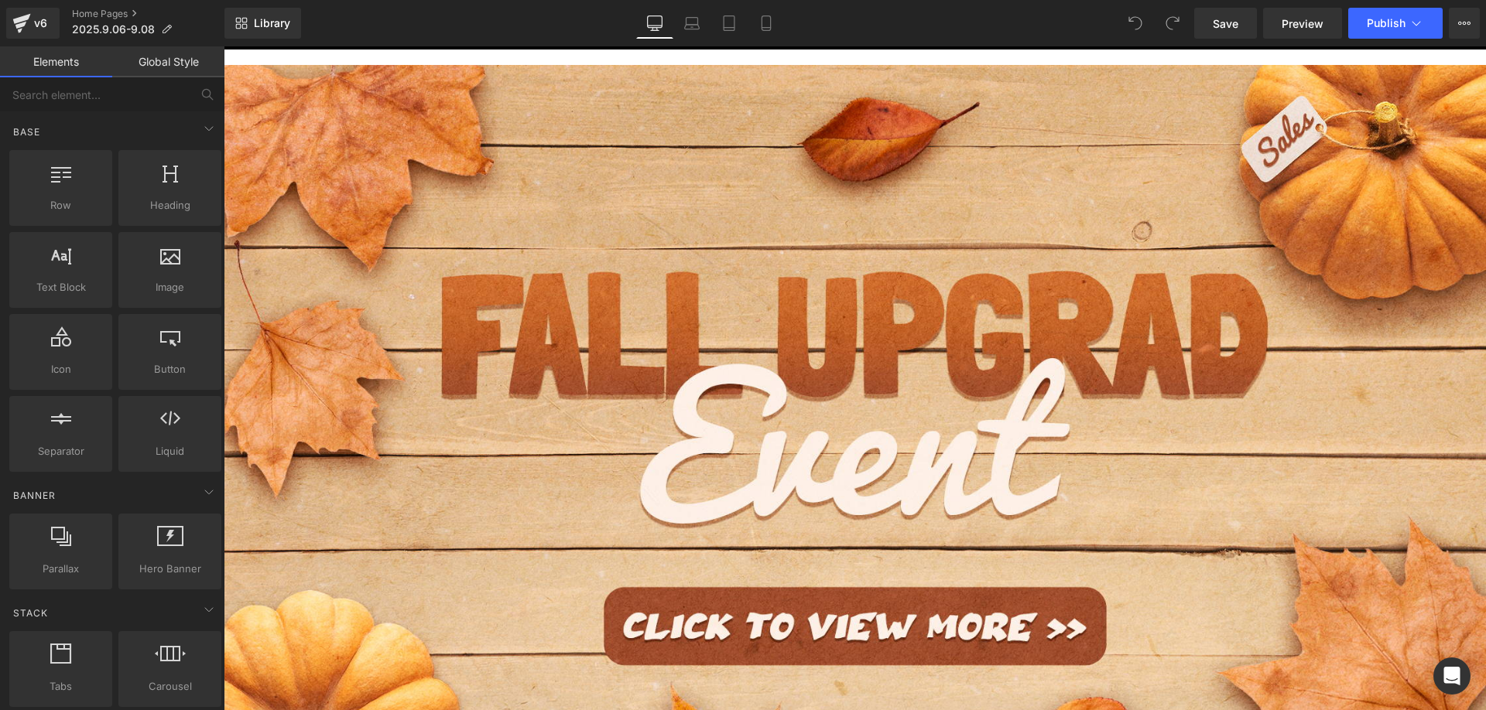
scroll to position [1084, 0]
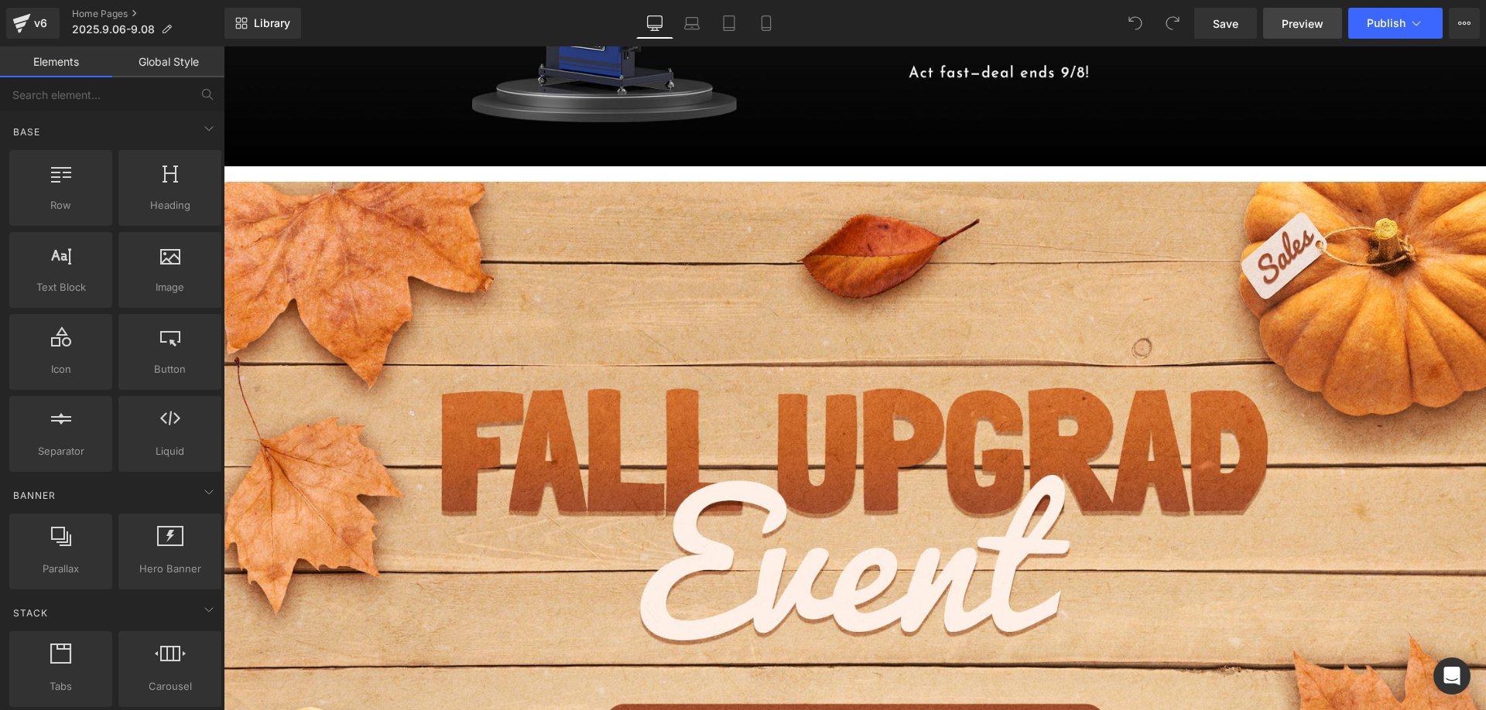
click at [1311, 29] on span "Preview" at bounding box center [1303, 23] width 42 height 16
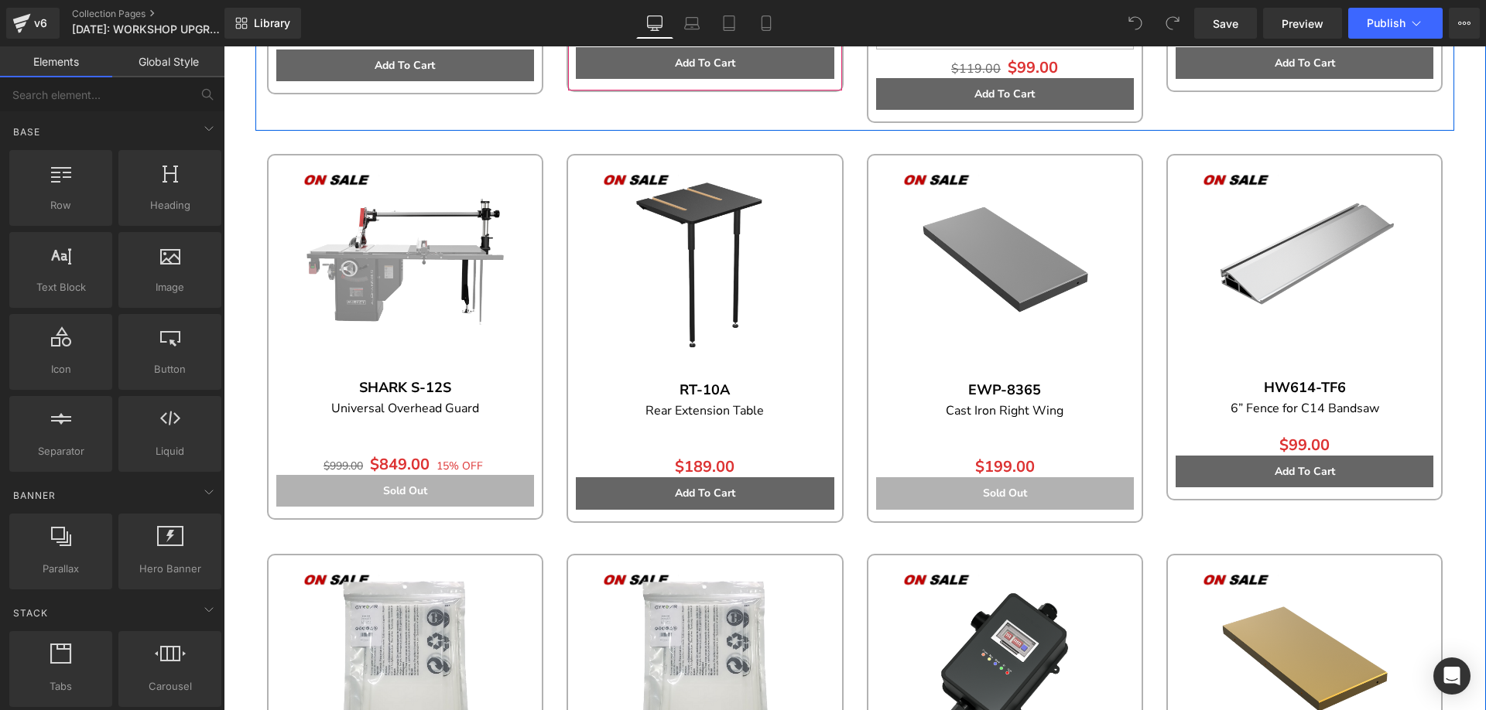
scroll to position [1703, 0]
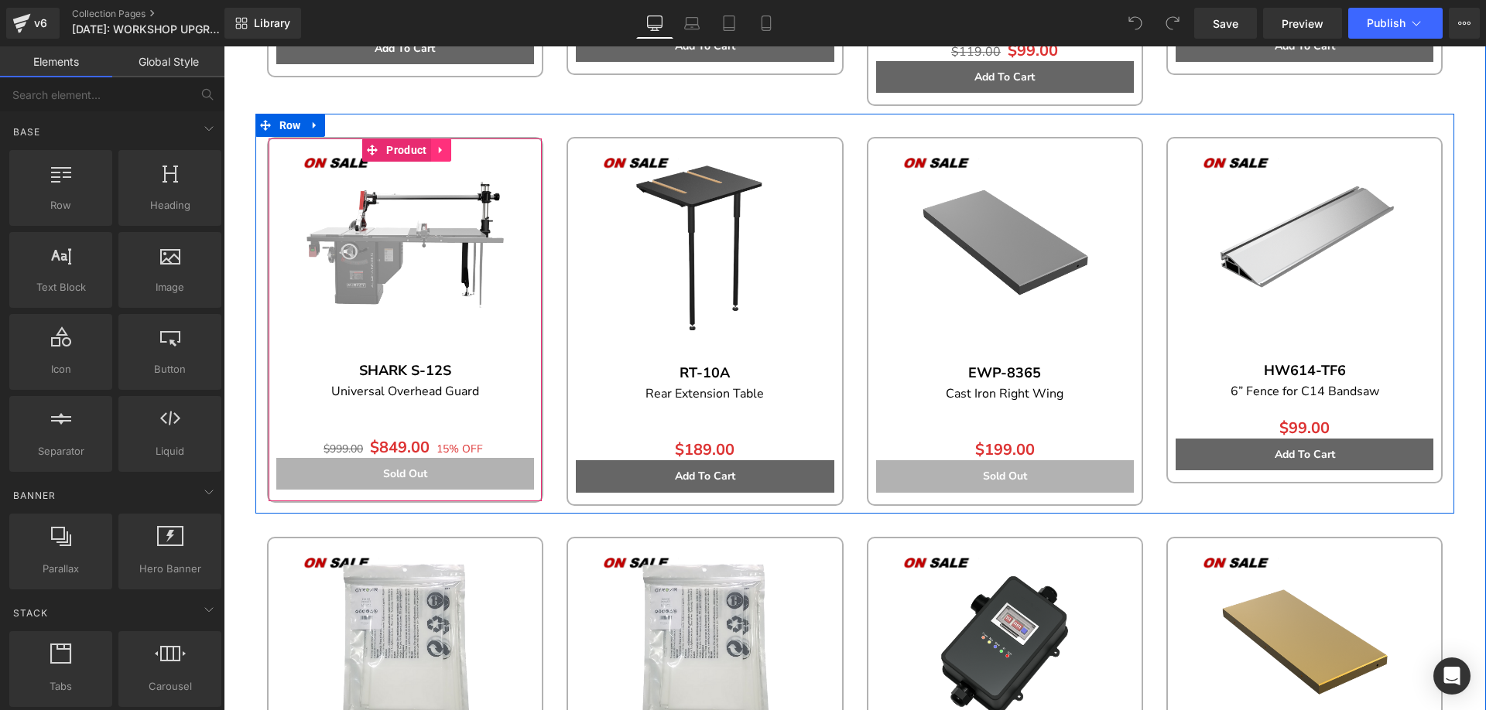
click at [438, 146] on icon at bounding box center [441, 151] width 11 height 12
click at [446, 147] on icon at bounding box center [451, 150] width 11 height 11
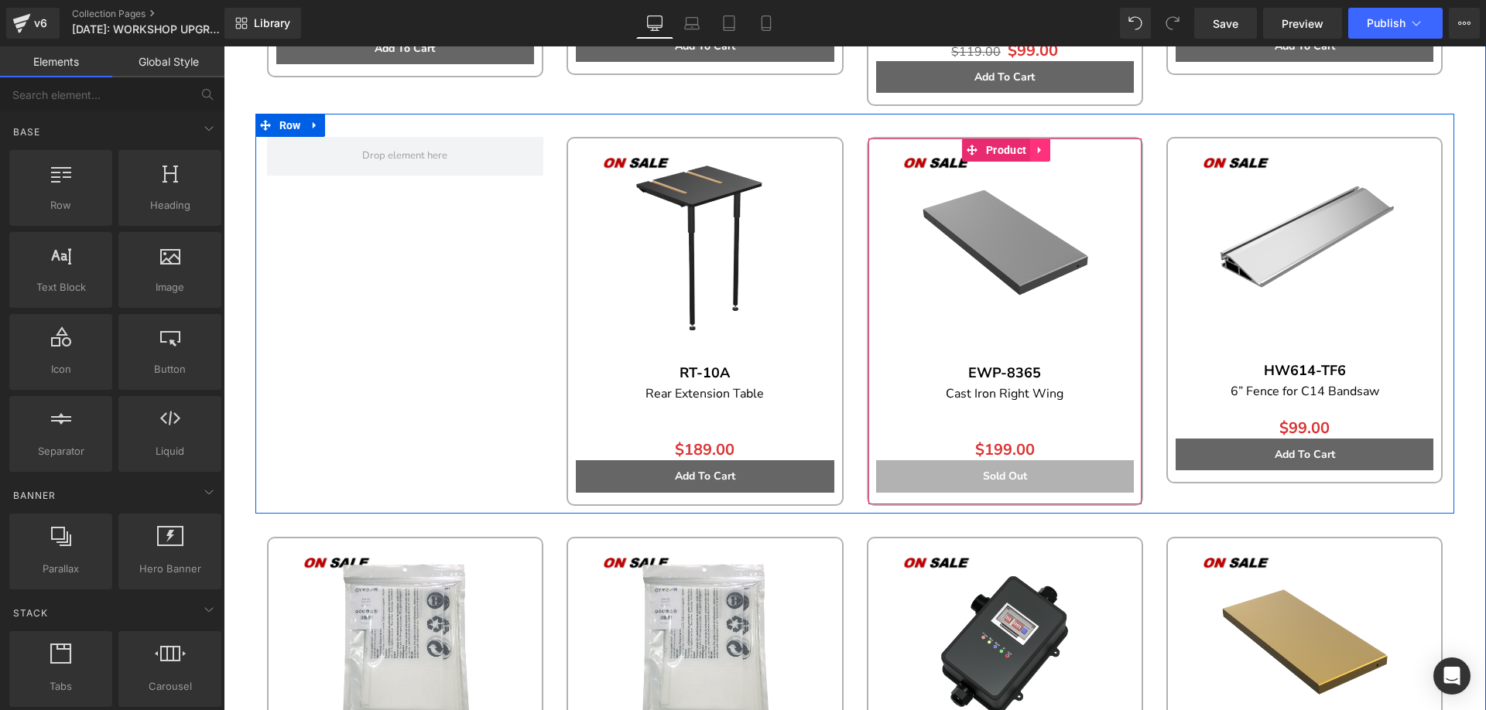
click at [1036, 148] on icon at bounding box center [1040, 151] width 11 height 12
click at [1045, 147] on icon at bounding box center [1050, 150] width 11 height 11
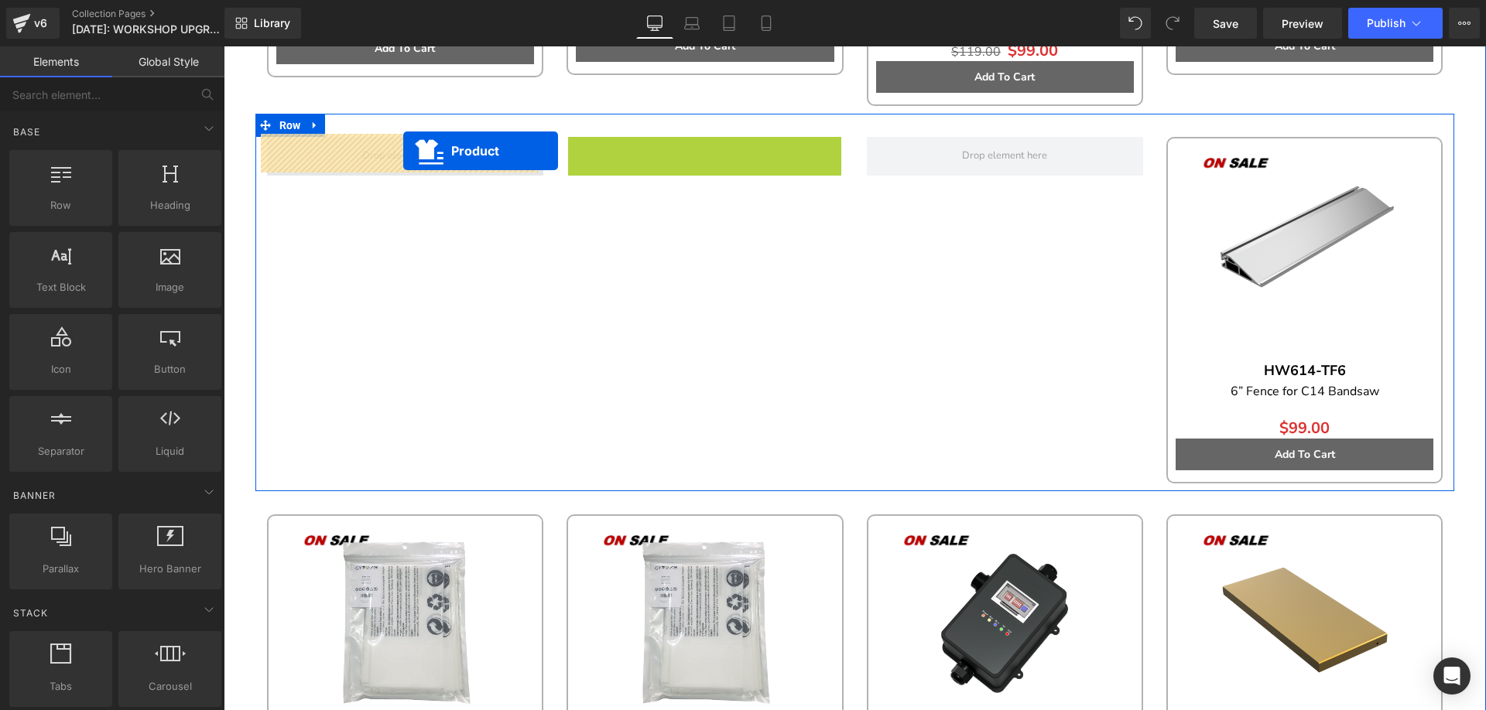
drag, startPoint x: 664, startPoint y: 147, endPoint x: 403, endPoint y: 151, distance: 260.8
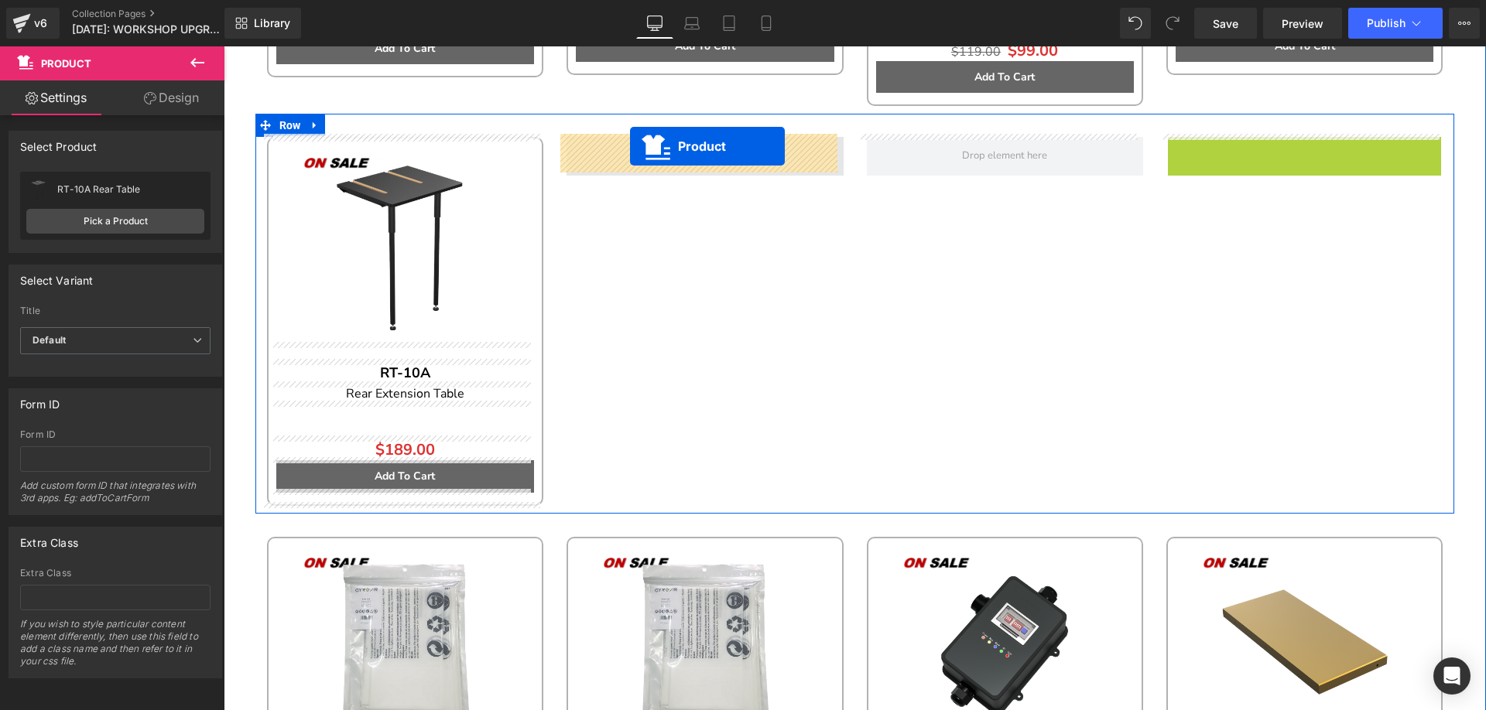
drag, startPoint x: 1260, startPoint y: 143, endPoint x: 630, endPoint y: 147, distance: 630.0
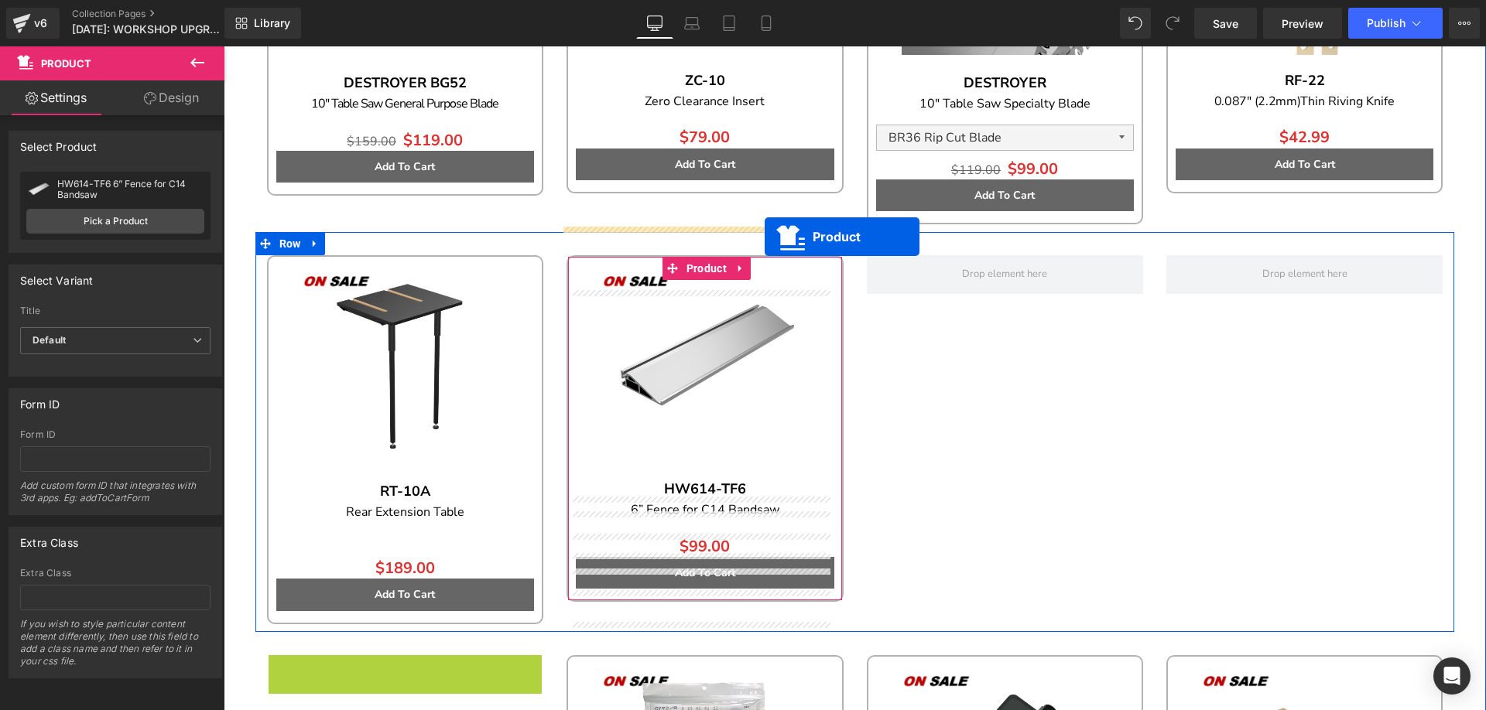
scroll to position [1548, 0]
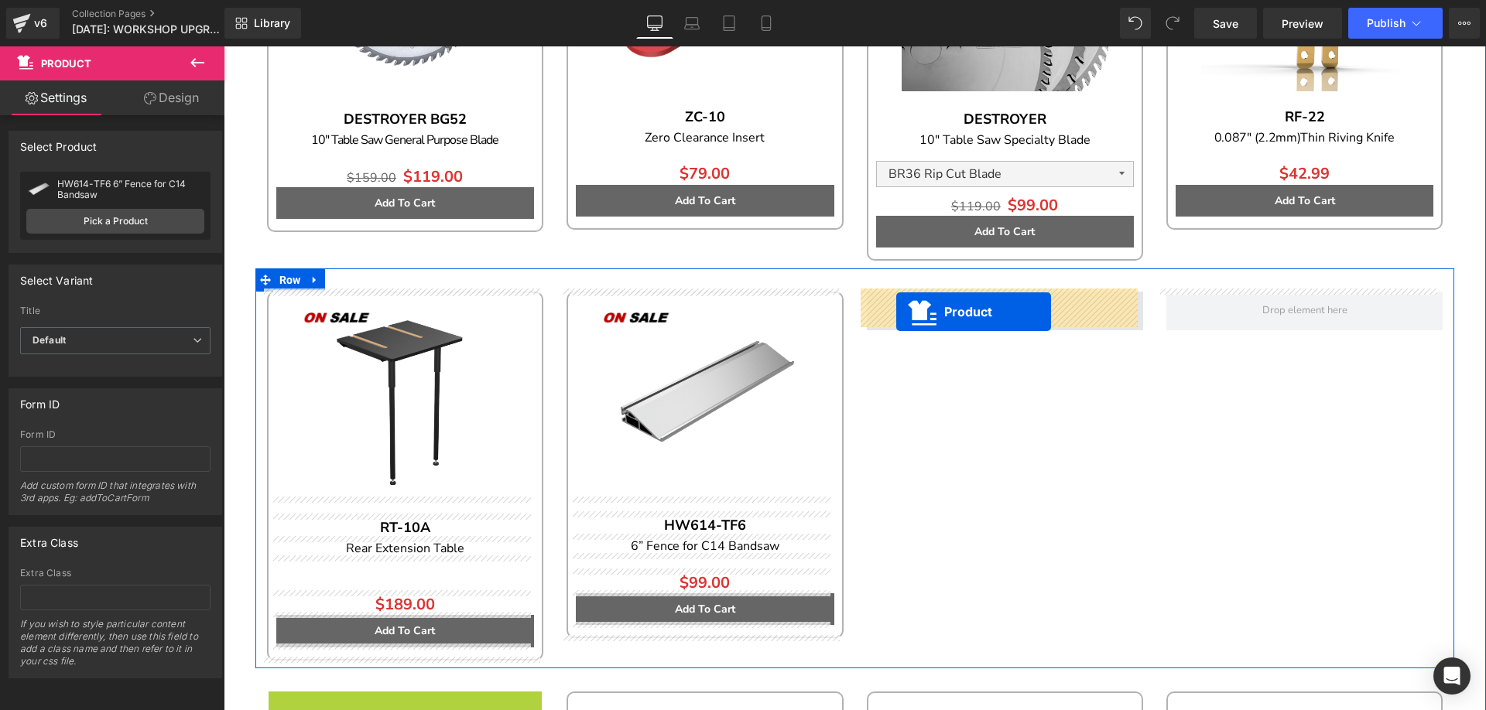
drag, startPoint x: 368, startPoint y: 317, endPoint x: 896, endPoint y: 312, distance: 528.6
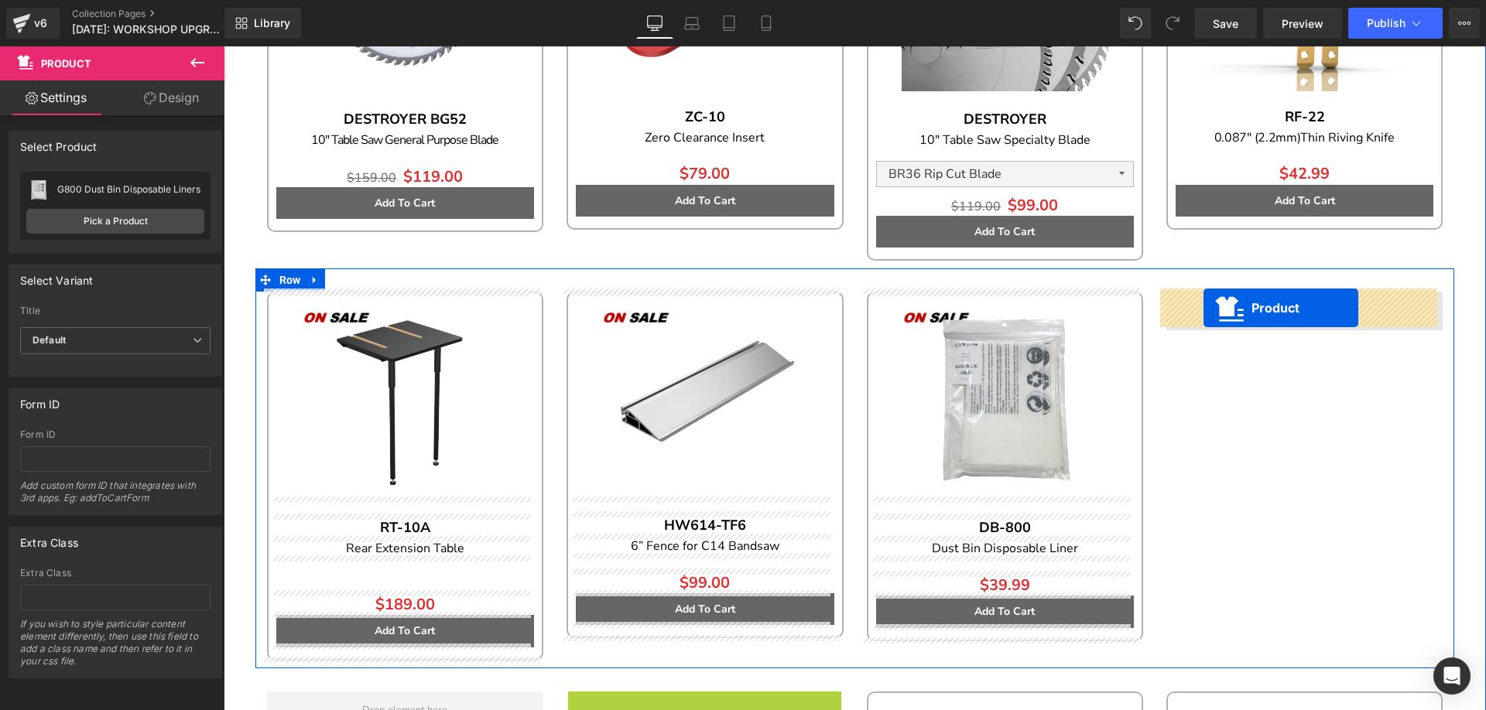
drag, startPoint x: 660, startPoint y: 395, endPoint x: 1203, endPoint y: 308, distance: 550.3
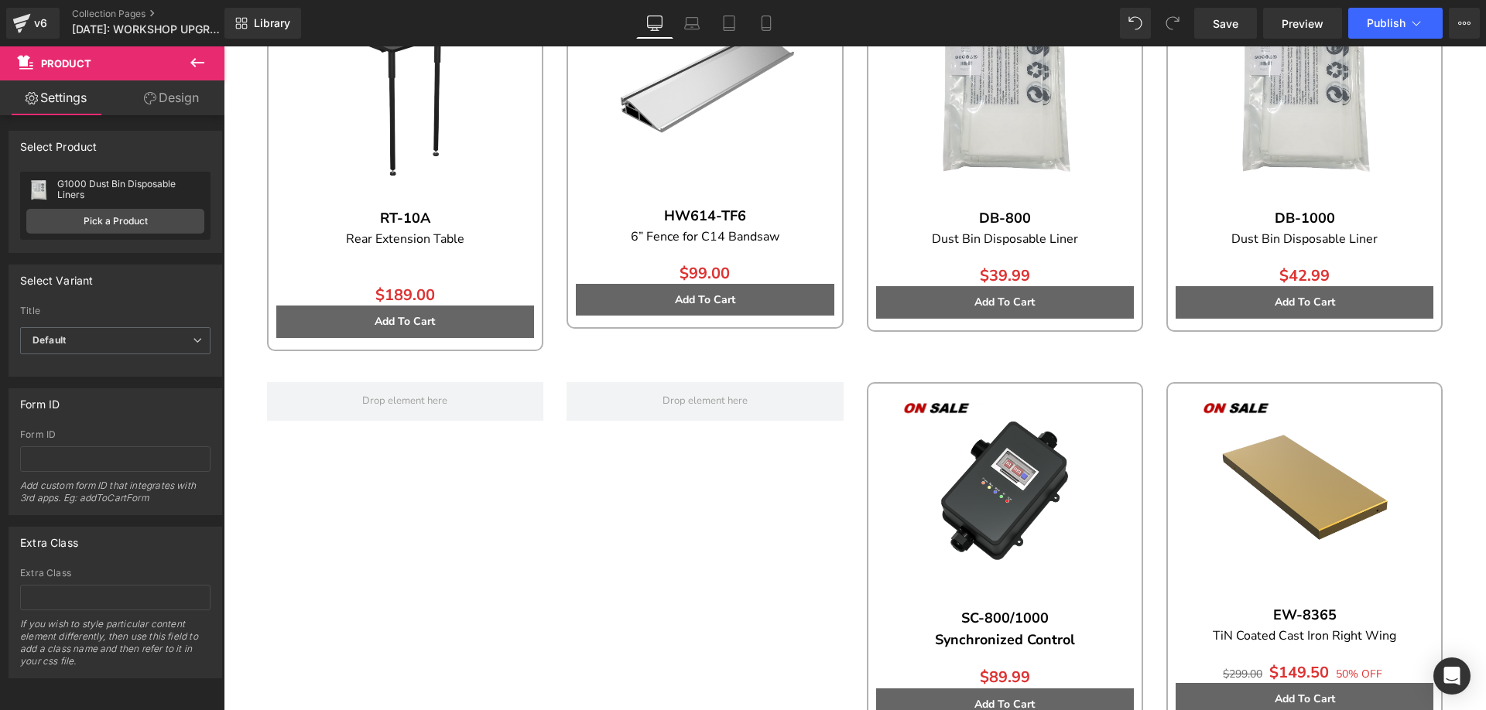
scroll to position [2090, 0]
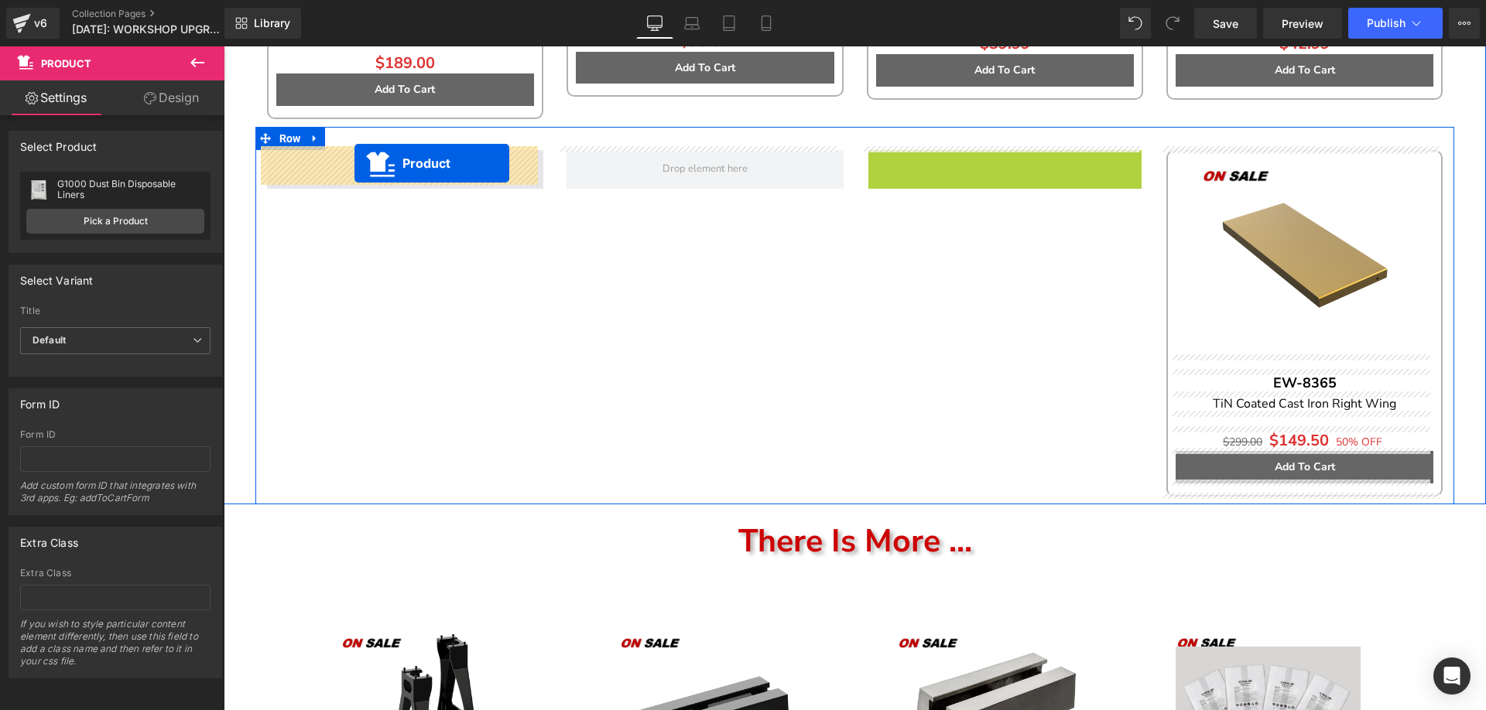
drag, startPoint x: 946, startPoint y: 162, endPoint x: 354, endPoint y: 163, distance: 591.3
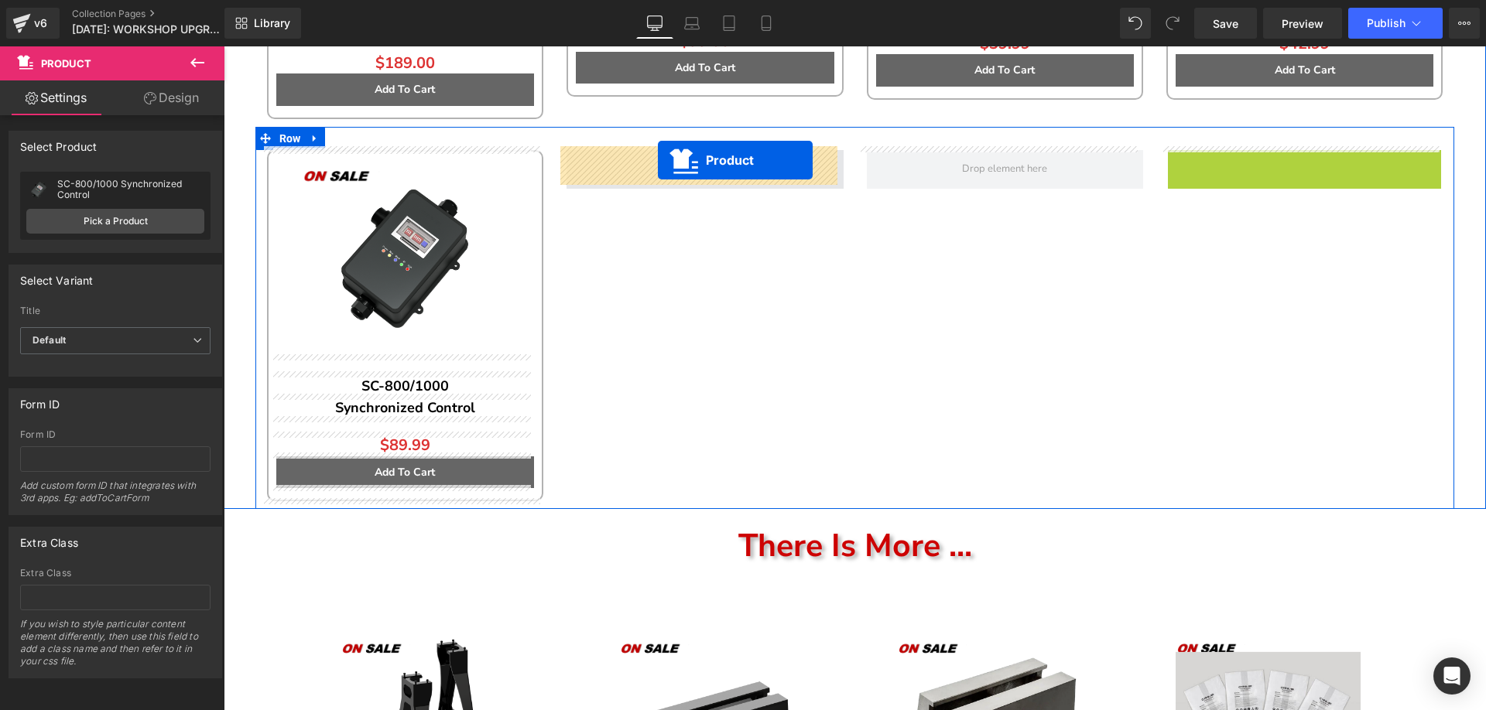
drag, startPoint x: 1266, startPoint y: 159, endPoint x: 650, endPoint y: 163, distance: 616.1
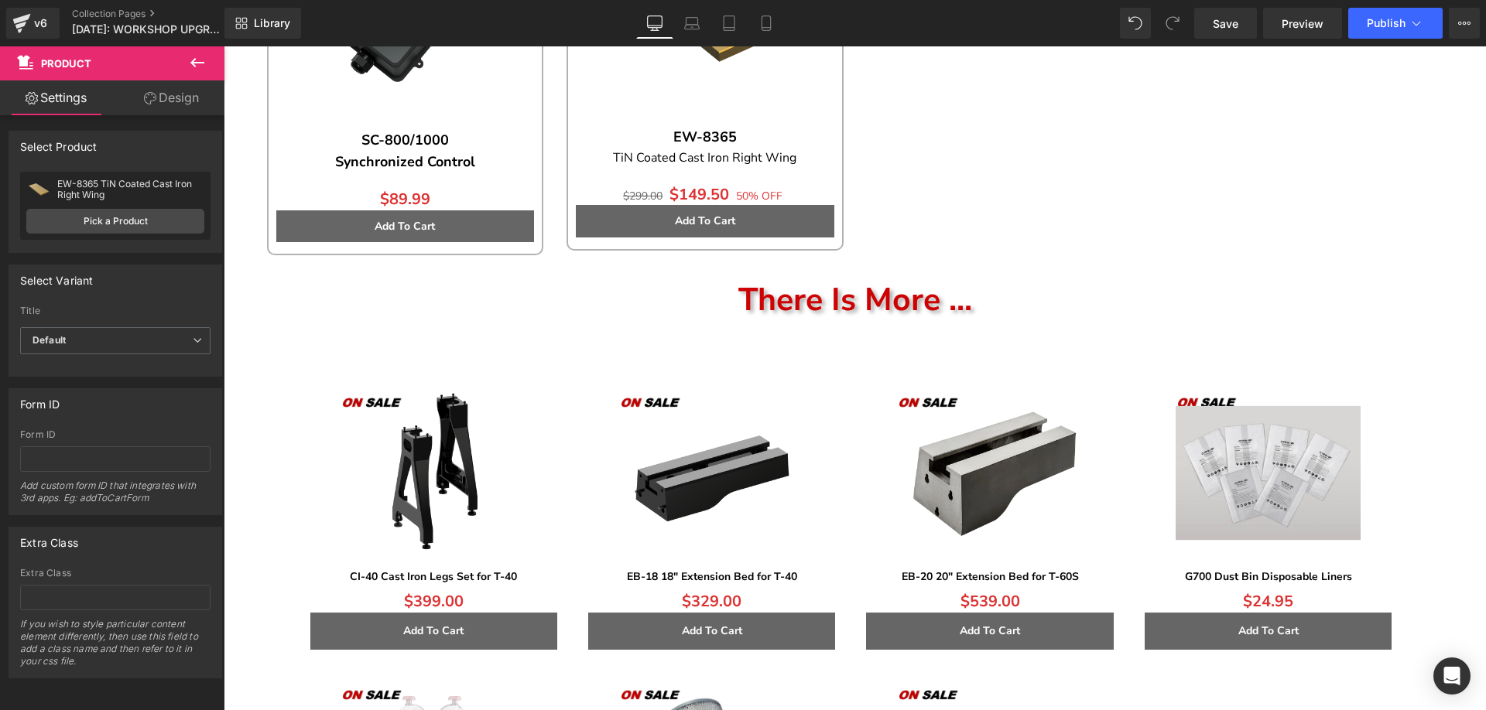
scroll to position [2322, 0]
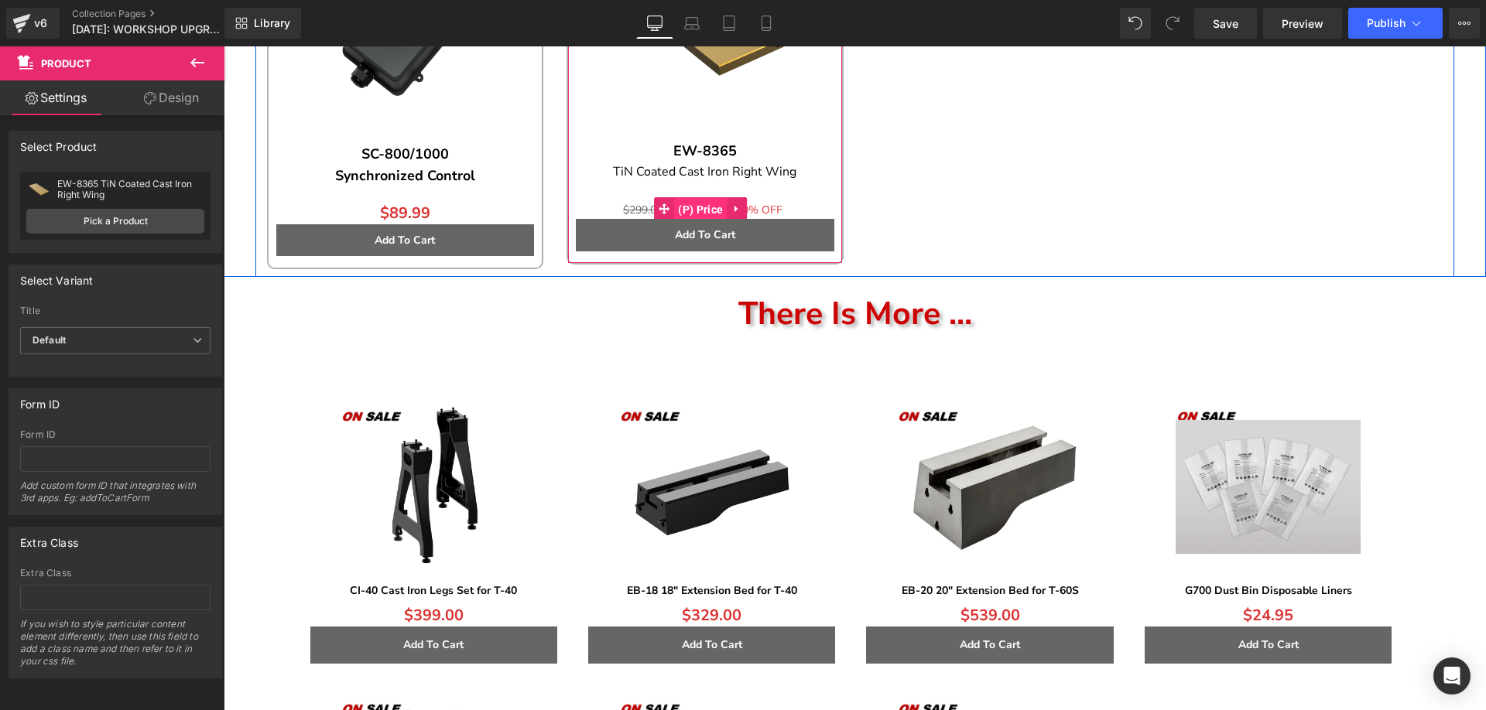
click at [704, 203] on span "(P) Price" at bounding box center [700, 209] width 53 height 23
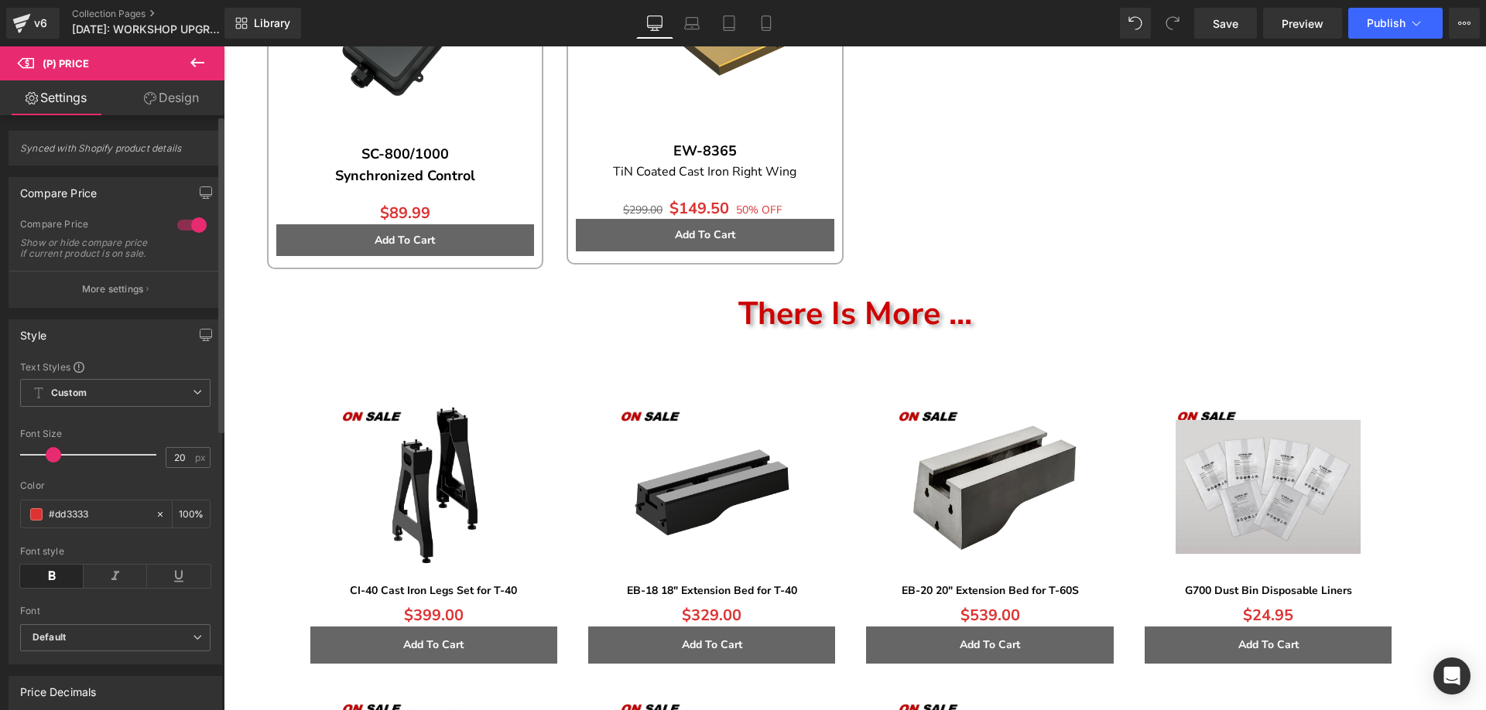
click at [183, 224] on div at bounding box center [191, 225] width 37 height 25
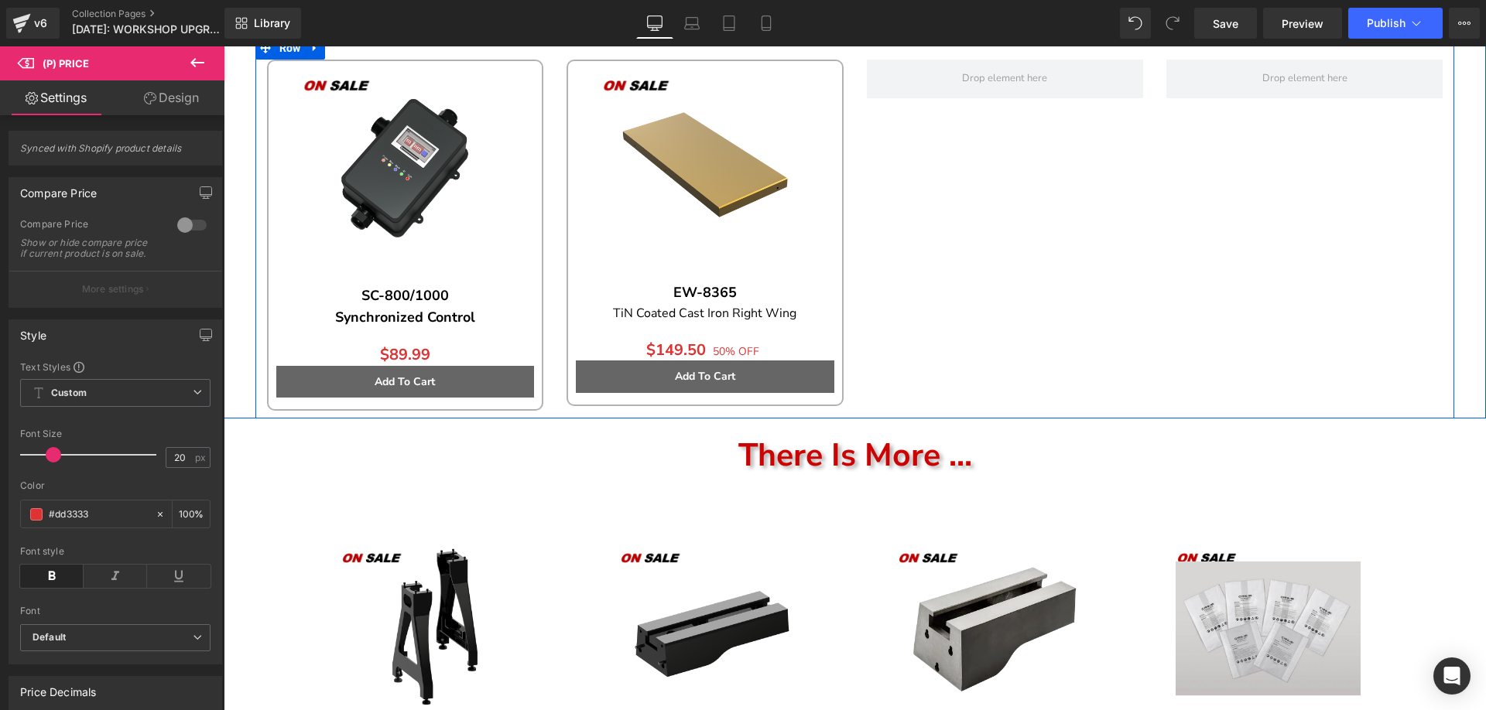
scroll to position [1935, 0]
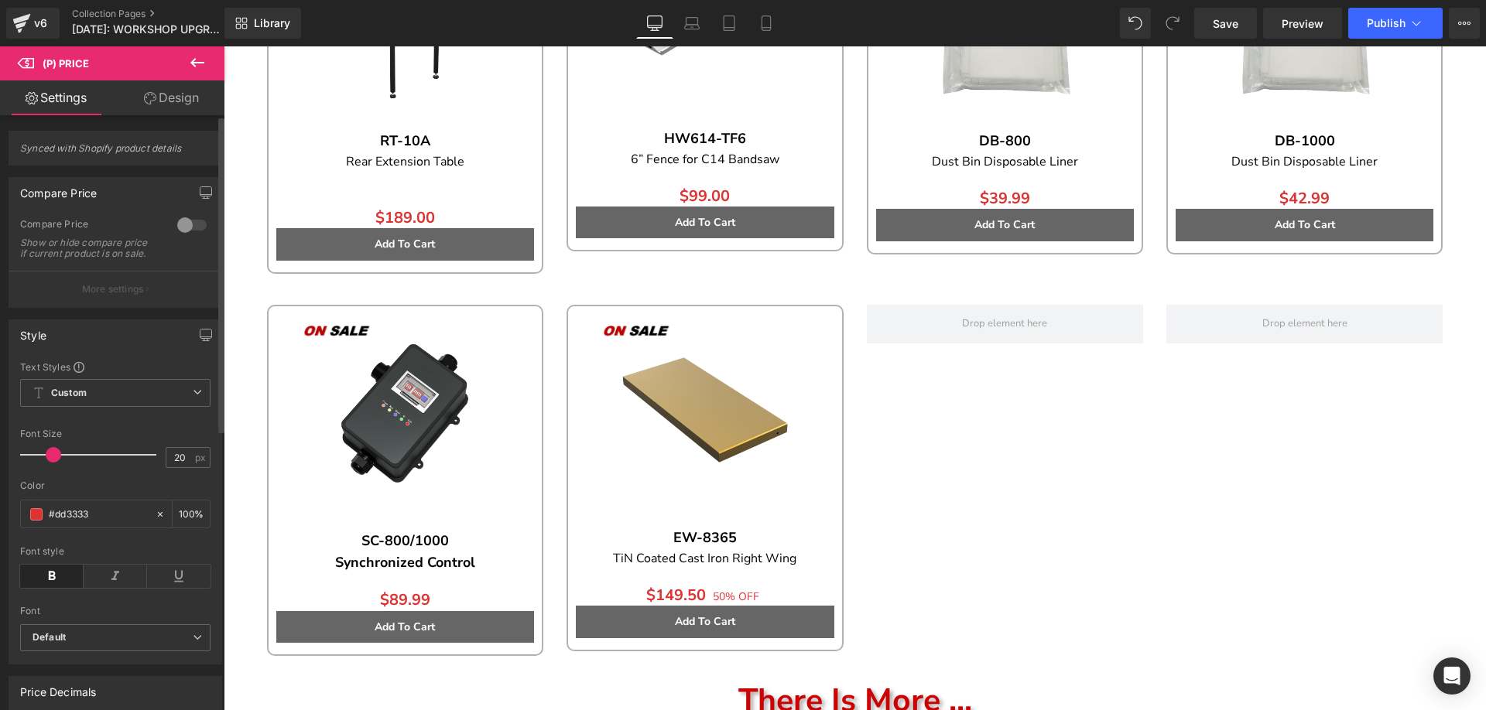
click at [186, 228] on div at bounding box center [191, 225] width 37 height 25
click at [112, 296] on p "More settings" at bounding box center [113, 289] width 62 height 14
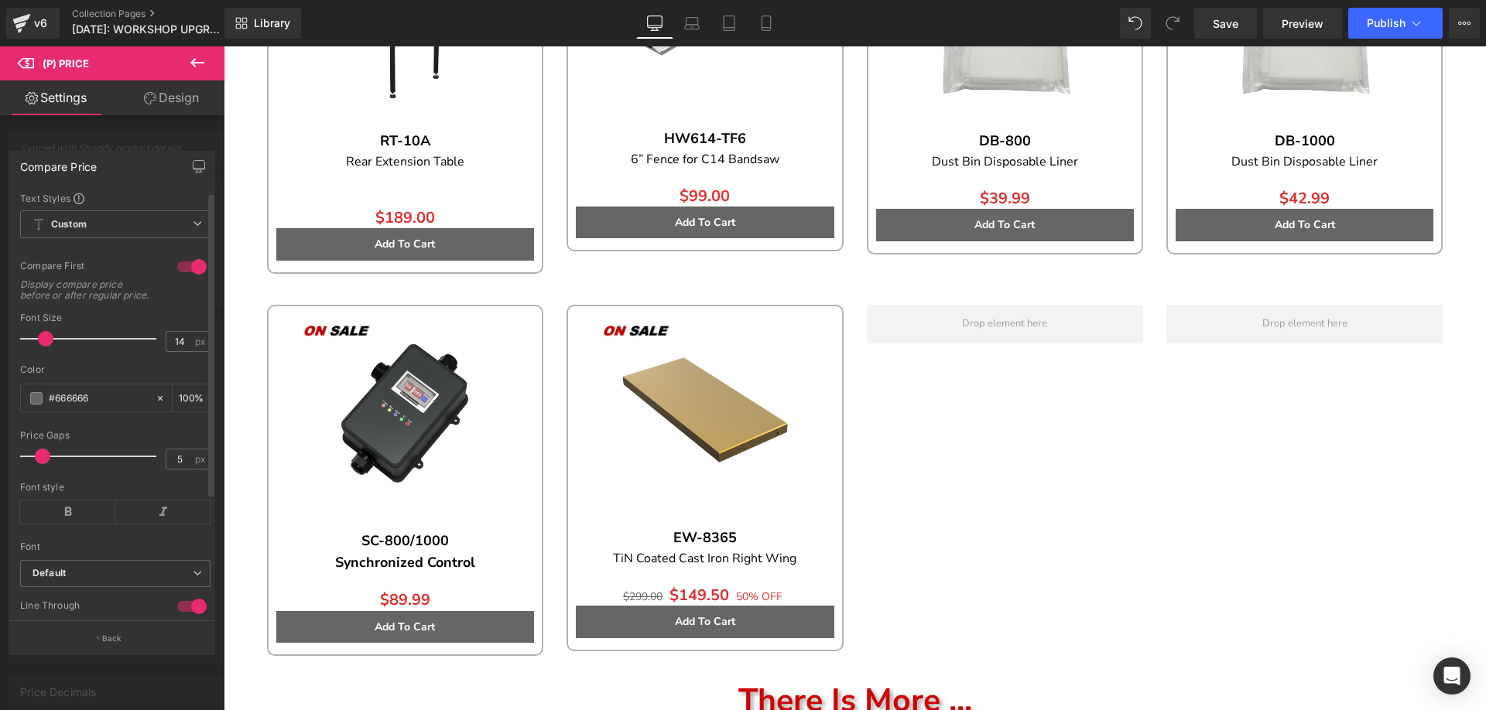
click at [180, 268] on div at bounding box center [191, 267] width 37 height 25
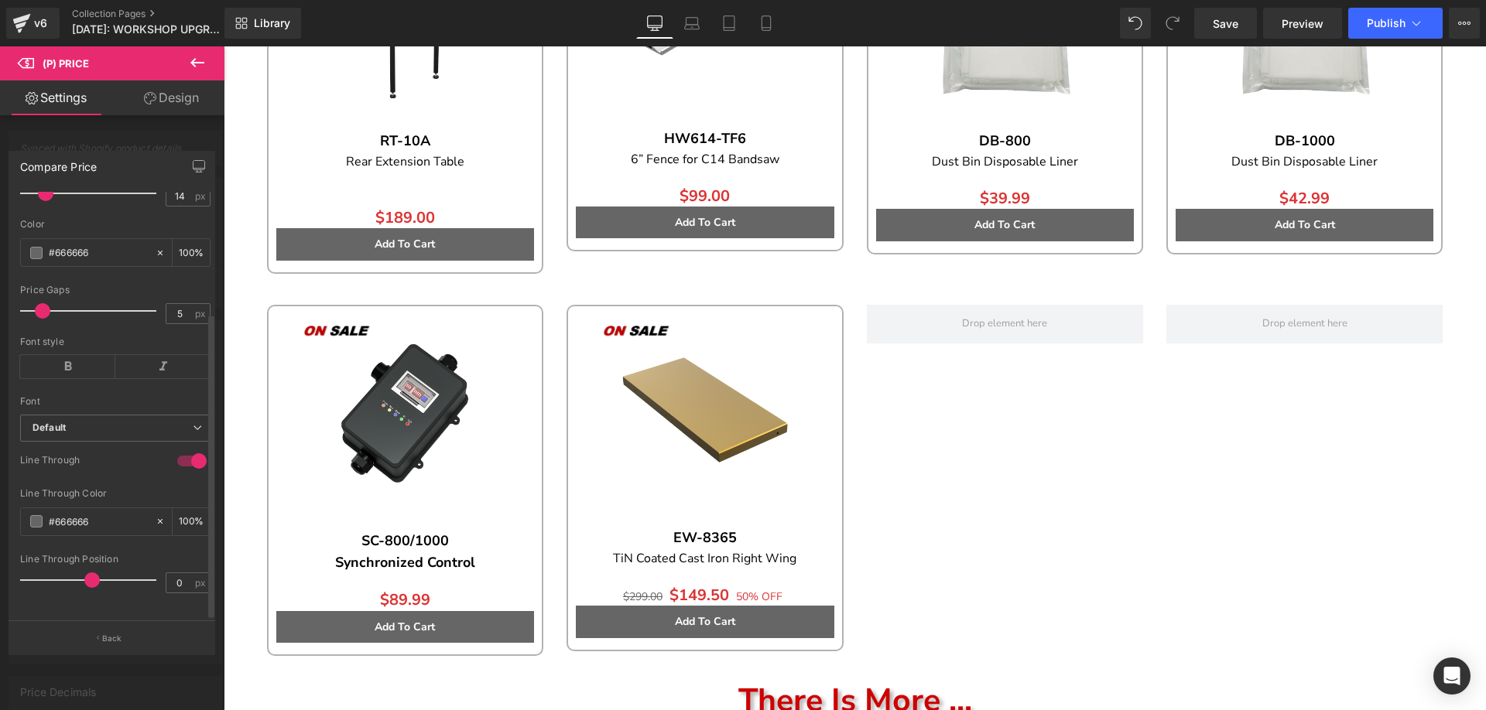
scroll to position [168, 0]
click at [198, 70] on icon at bounding box center [197, 62] width 19 height 19
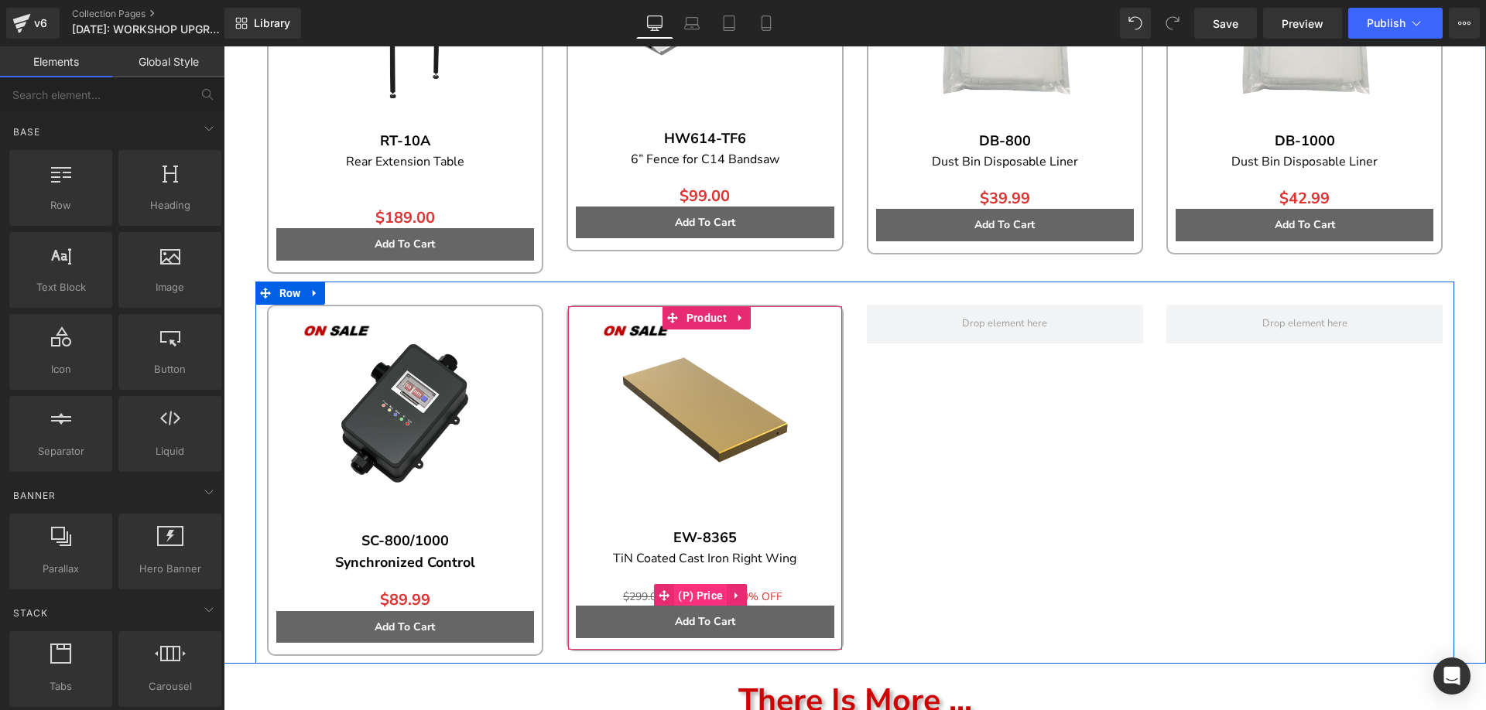
click at [693, 591] on span "(P) Price" at bounding box center [700, 595] width 53 height 23
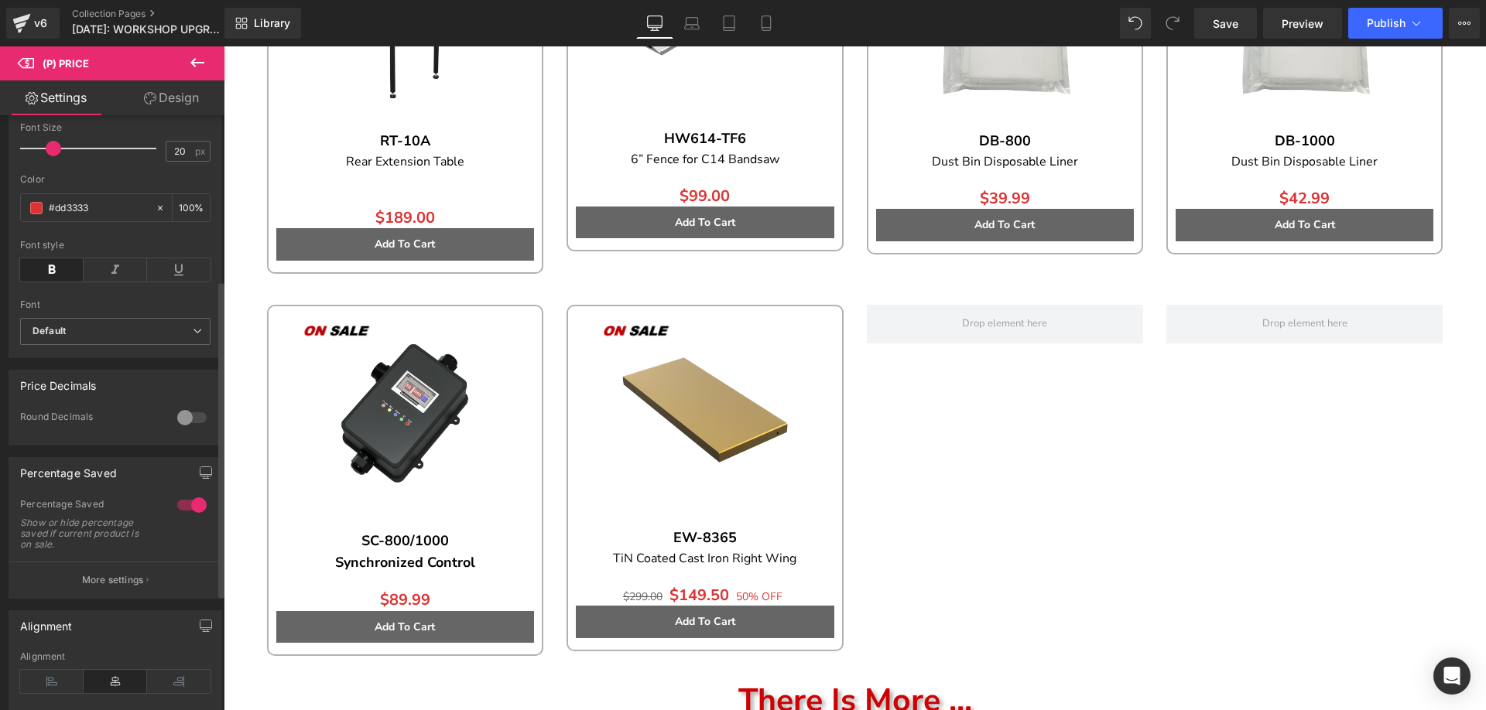
scroll to position [310, 0]
click at [189, 509] on div at bounding box center [191, 502] width 37 height 25
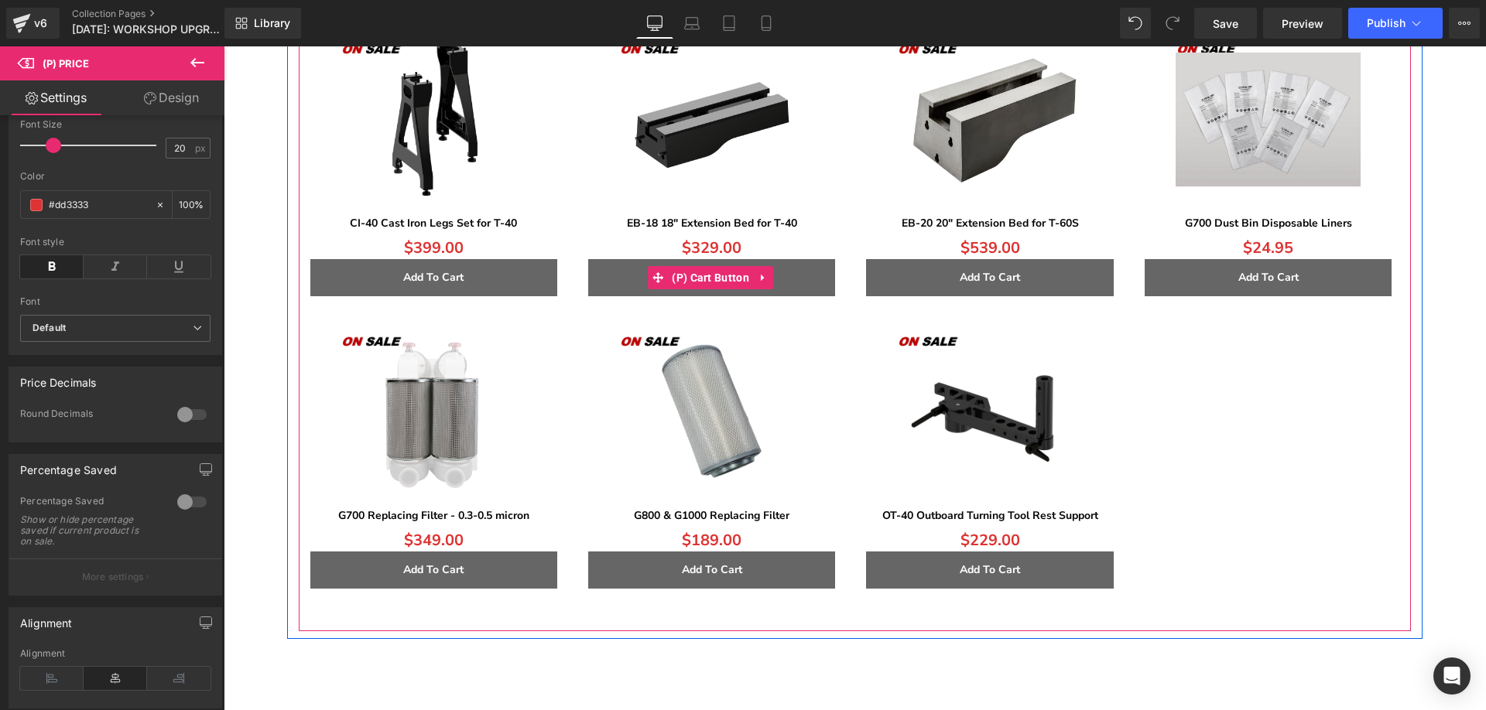
scroll to position [2941, 0]
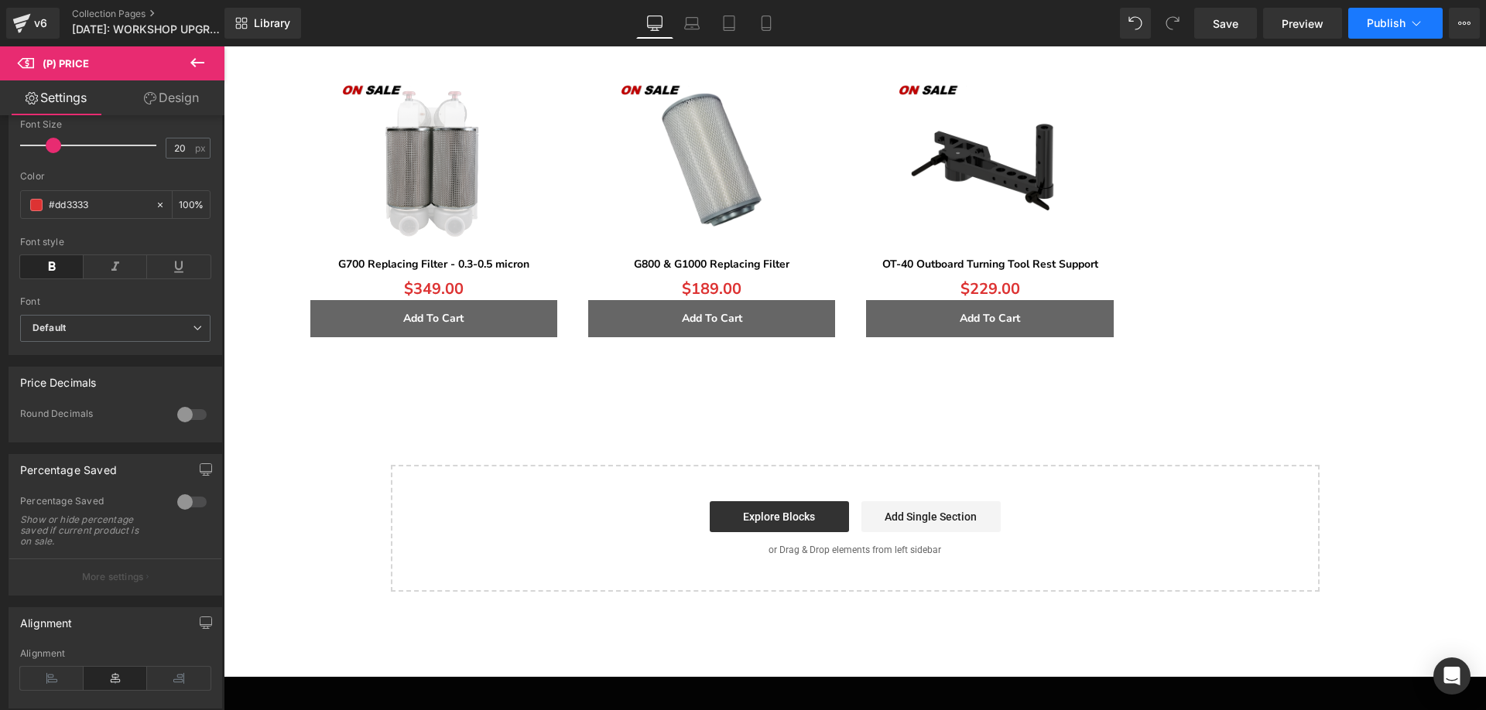
click at [1381, 24] on span "Publish" at bounding box center [1386, 23] width 39 height 12
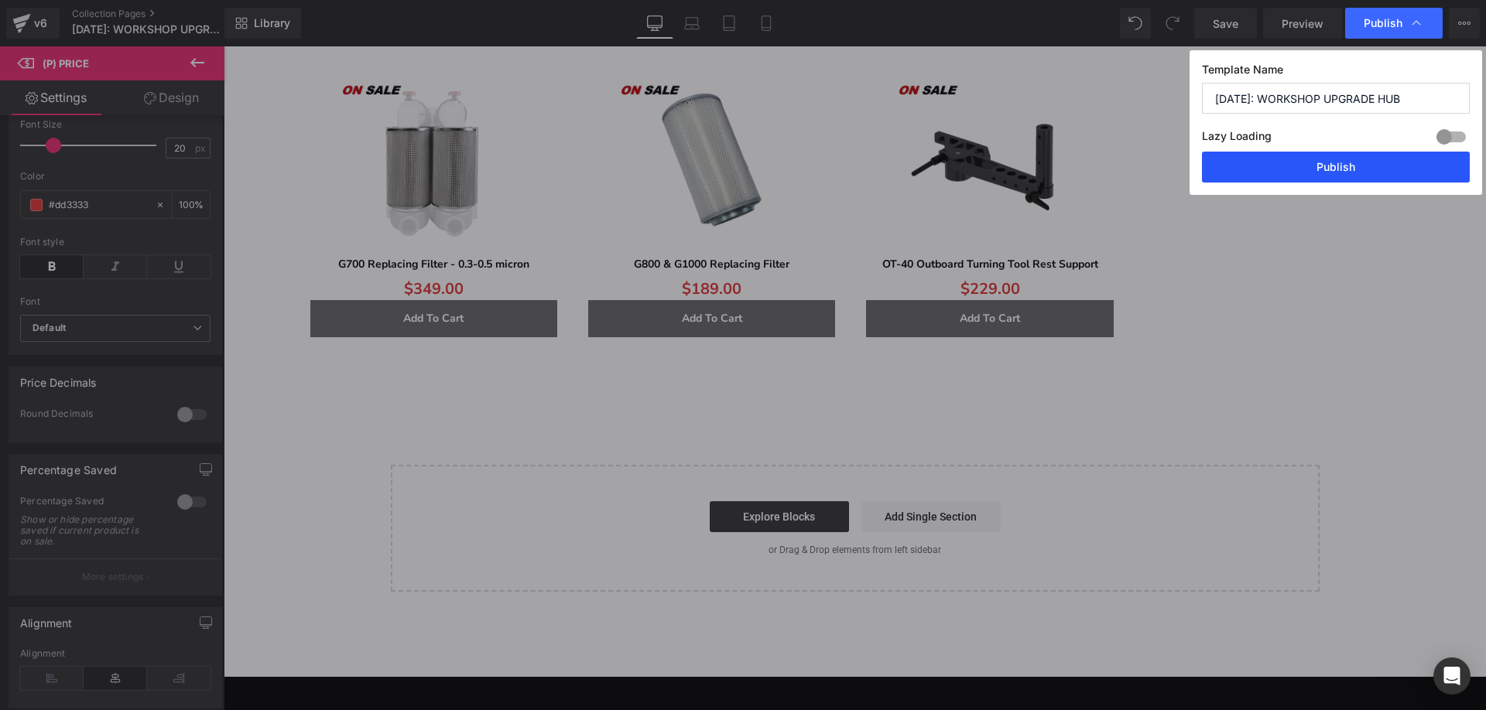
drag, startPoint x: 1286, startPoint y: 166, endPoint x: 1061, endPoint y: 119, distance: 230.0
click at [1286, 166] on button "Publish" at bounding box center [1336, 167] width 268 height 31
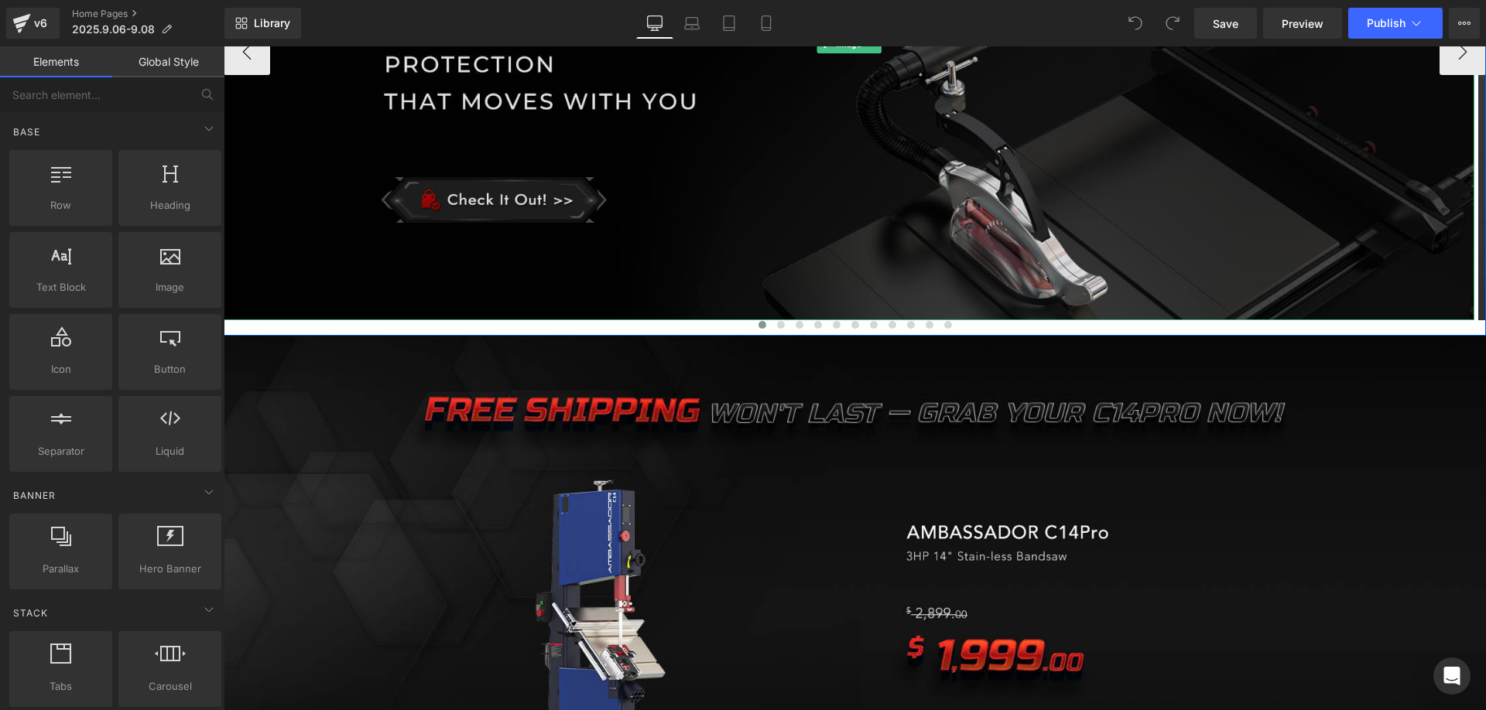
scroll to position [542, 0]
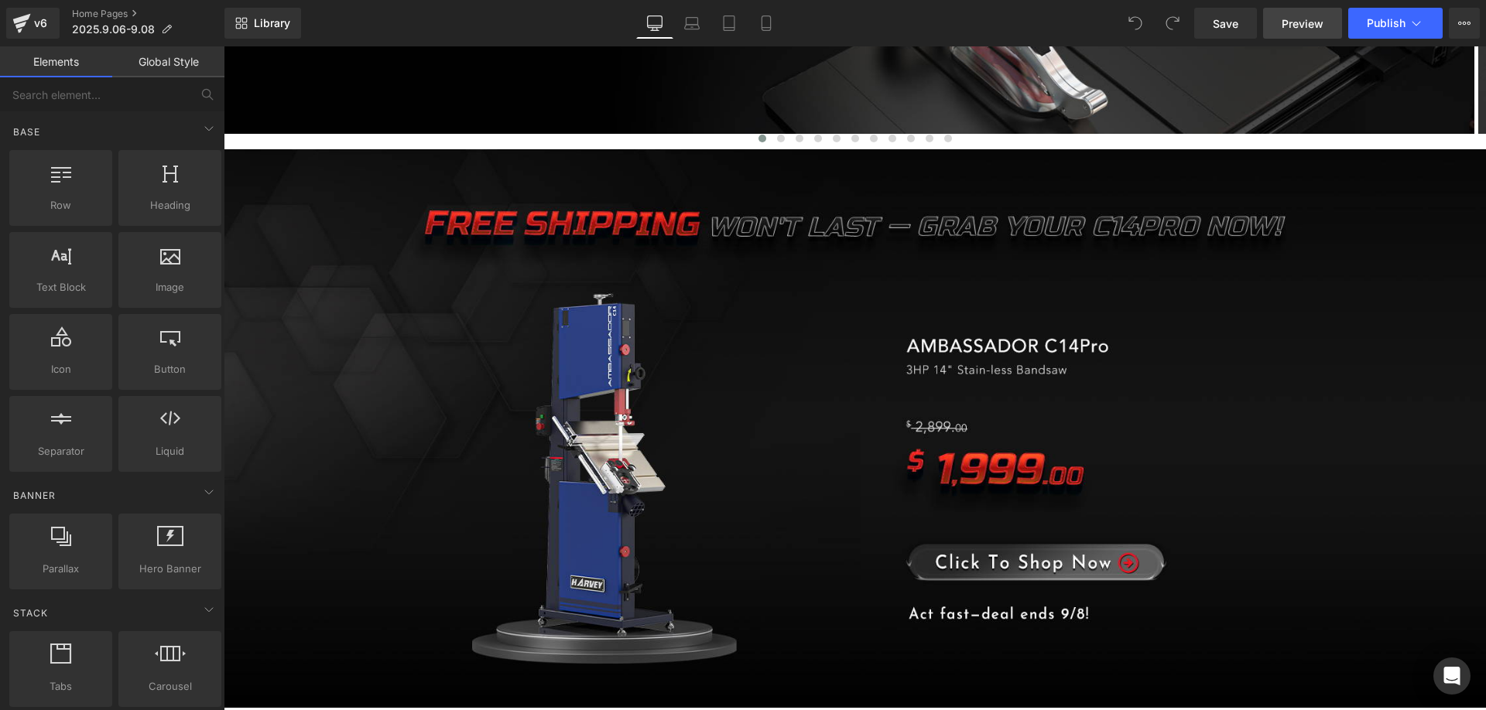
click at [1288, 29] on span "Preview" at bounding box center [1303, 23] width 42 height 16
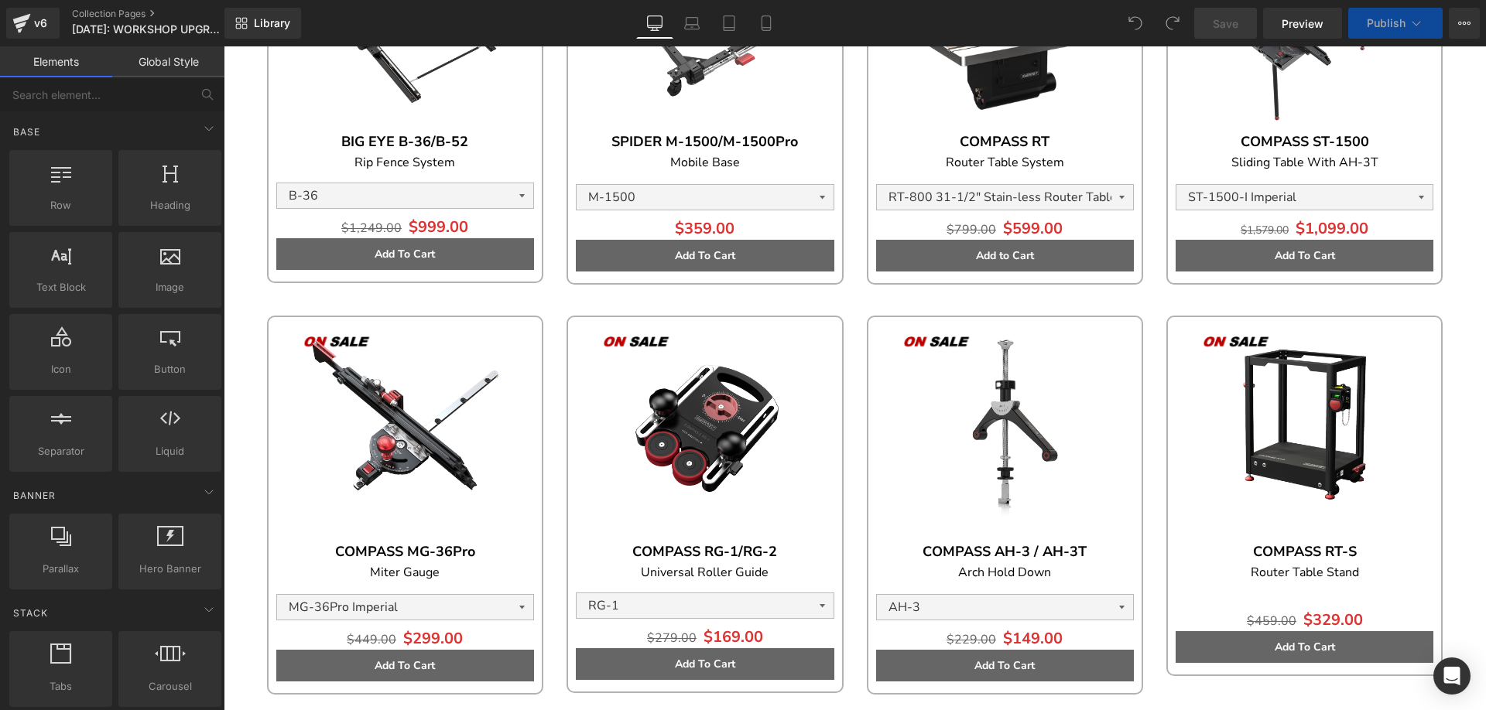
scroll to position [697, 0]
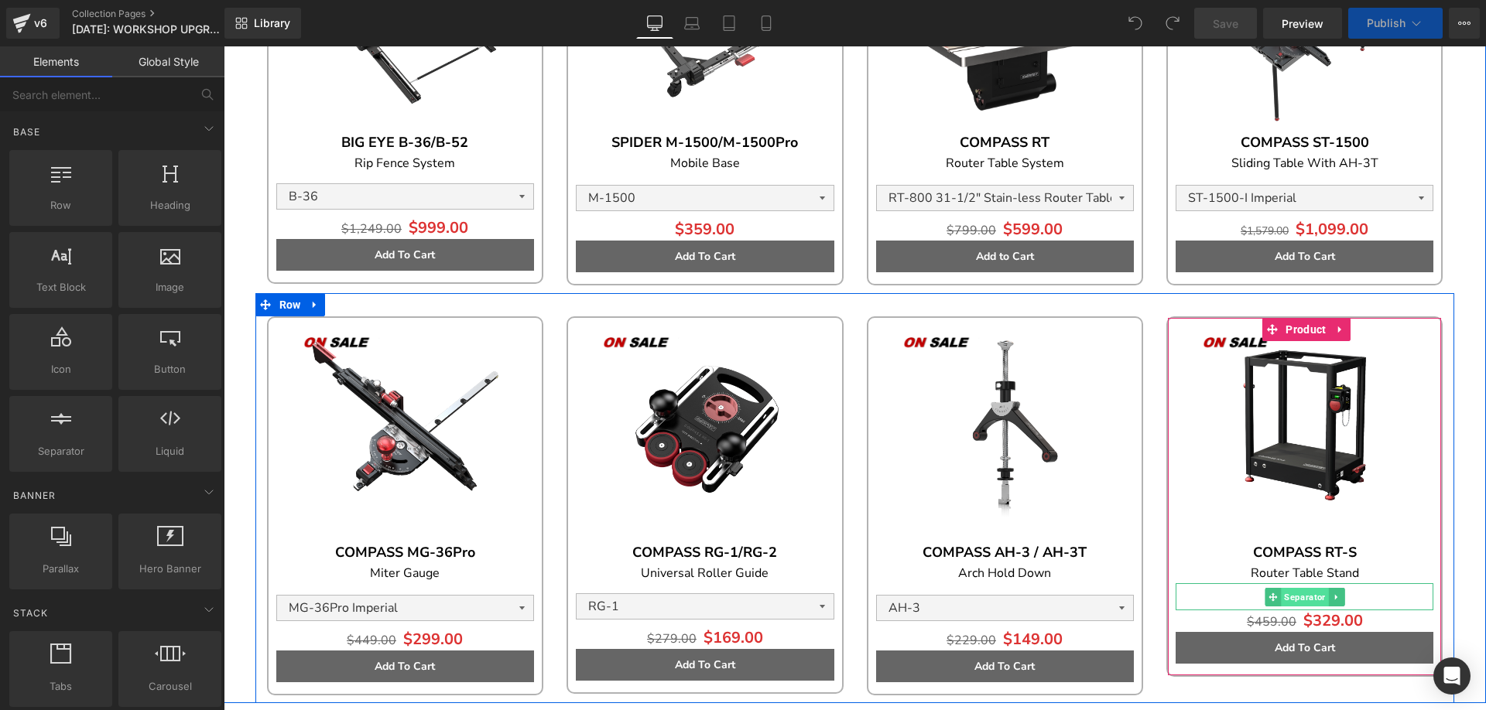
drag, startPoint x: 1305, startPoint y: 593, endPoint x: 1292, endPoint y: 592, distance: 12.4
click at [1305, 593] on span "Separator" at bounding box center [1304, 597] width 47 height 19
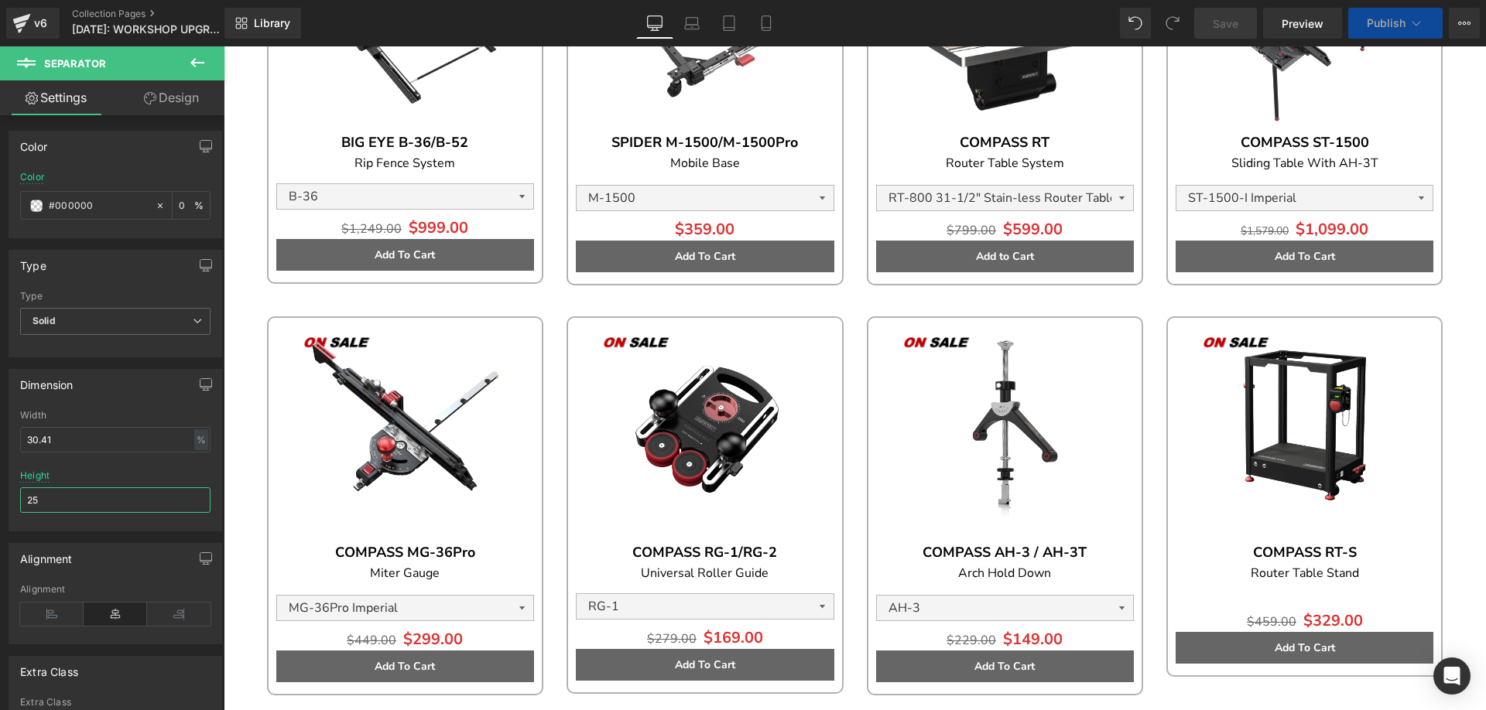
drag, startPoint x: 70, startPoint y: 502, endPoint x: -11, endPoint y: 498, distance: 80.6
click at [0, 498] on html "Separator You are previewing how the will restyle your page. You can not edit E…" at bounding box center [743, 355] width 1486 height 710
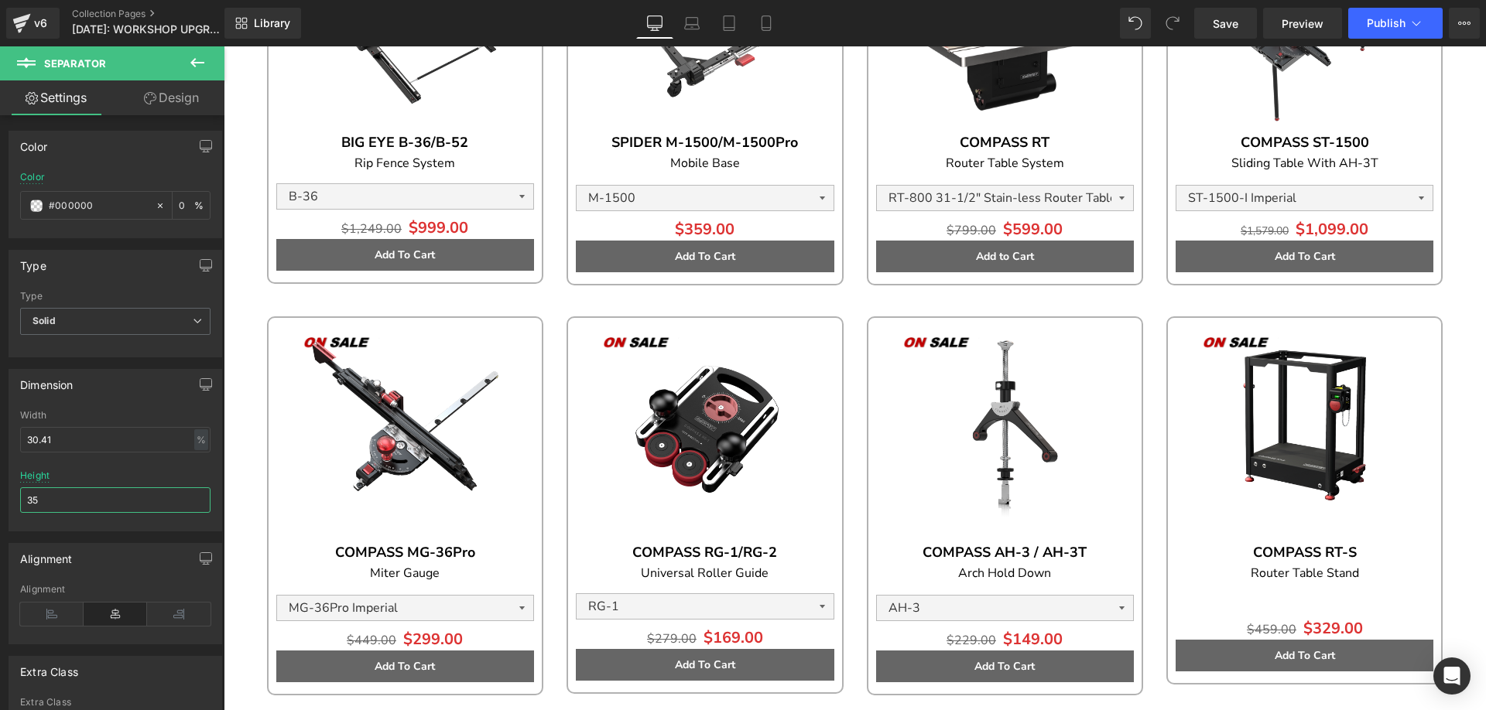
drag, startPoint x: 39, startPoint y: 495, endPoint x: -64, endPoint y: 498, distance: 103.0
click at [0, 498] on html "Separator You are previewing how the will restyle your page. You can not edit E…" at bounding box center [743, 355] width 1486 height 710
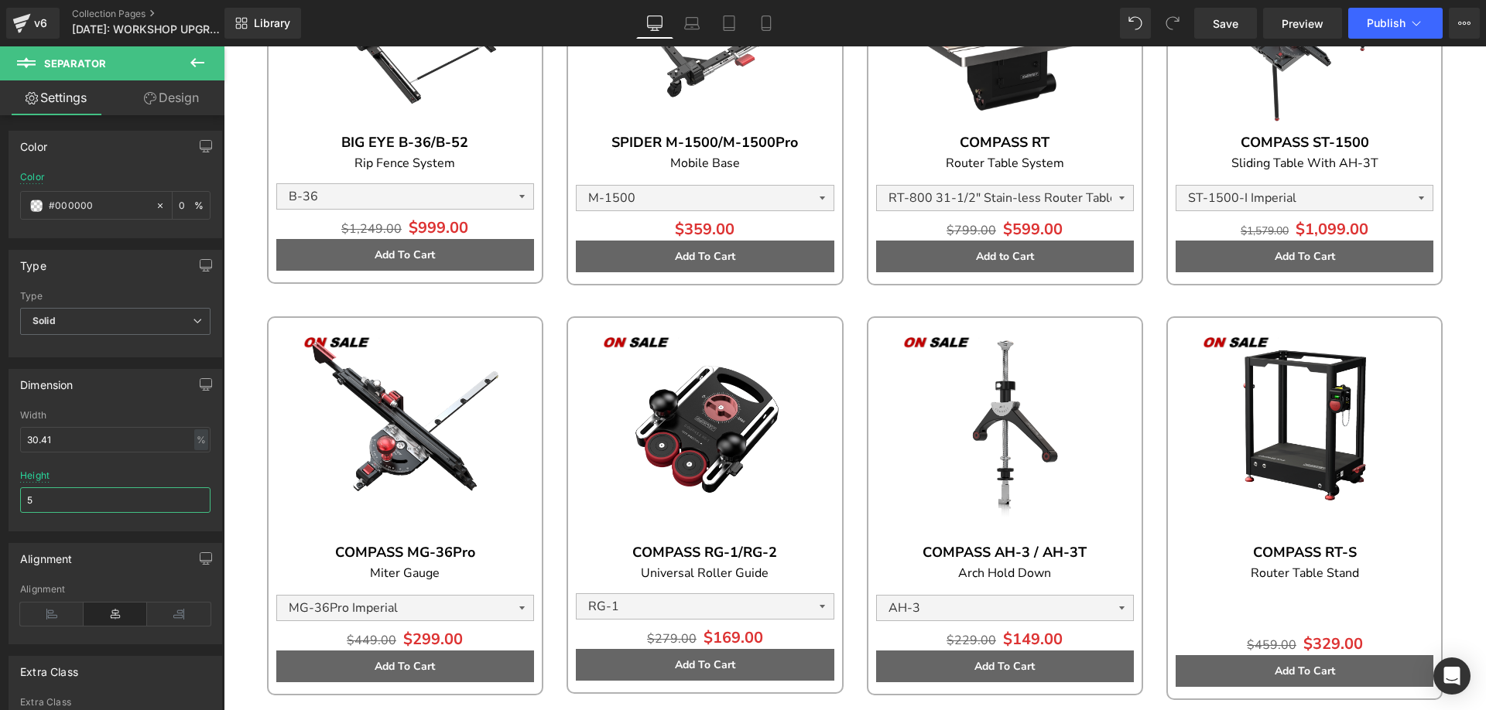
type input "50"
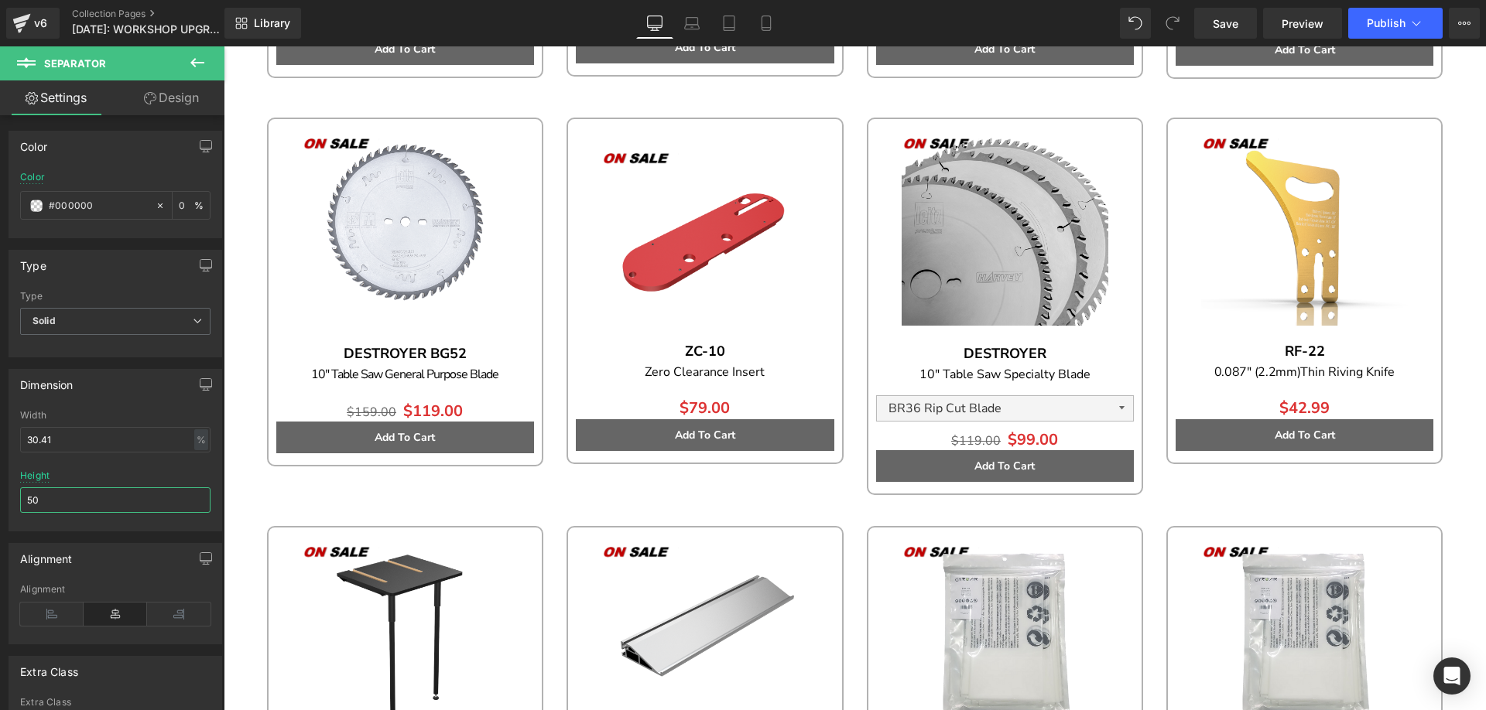
scroll to position [1316, 0]
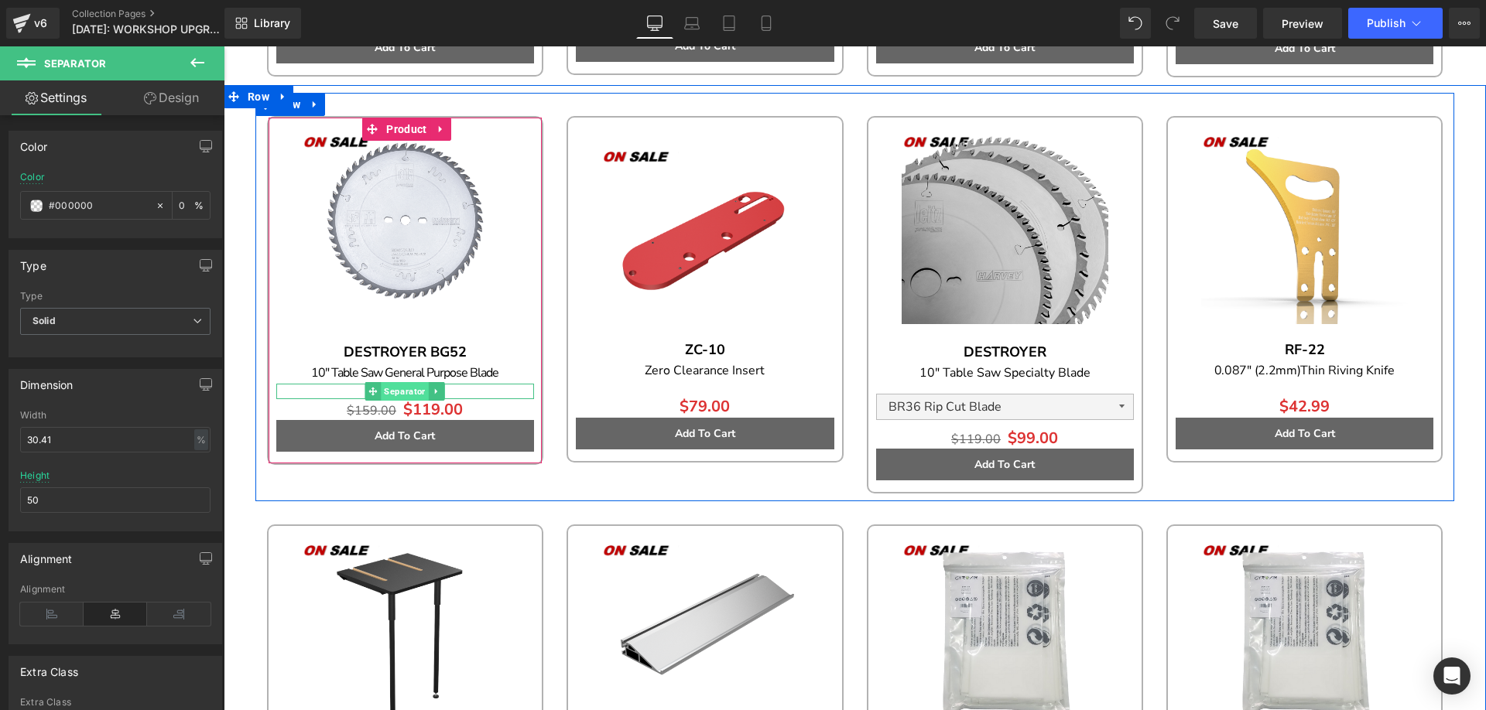
click at [406, 385] on span "Separator" at bounding box center [405, 391] width 47 height 19
click at [433, 390] on icon at bounding box center [437, 391] width 9 height 9
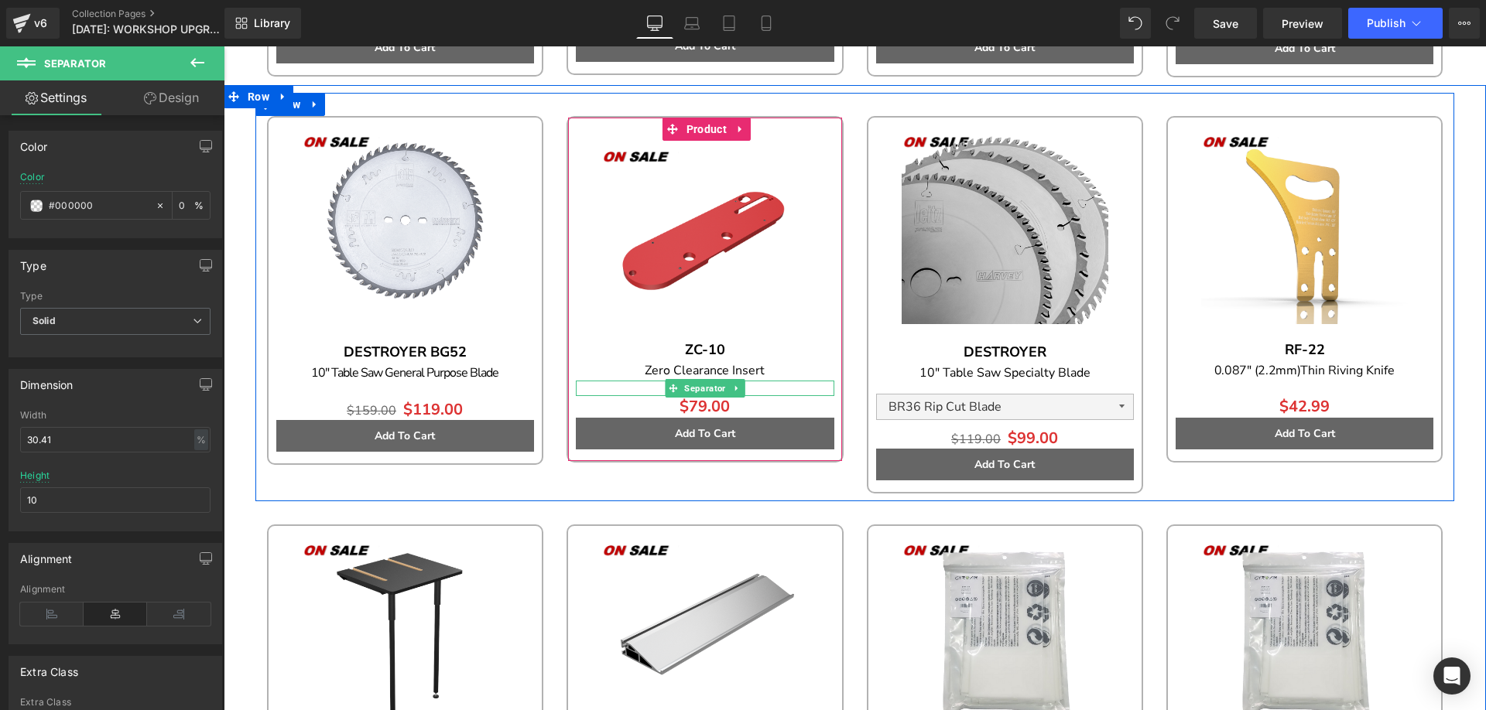
click at [728, 385] on link at bounding box center [736, 388] width 16 height 19
click at [727, 385] on link at bounding box center [729, 388] width 16 height 19
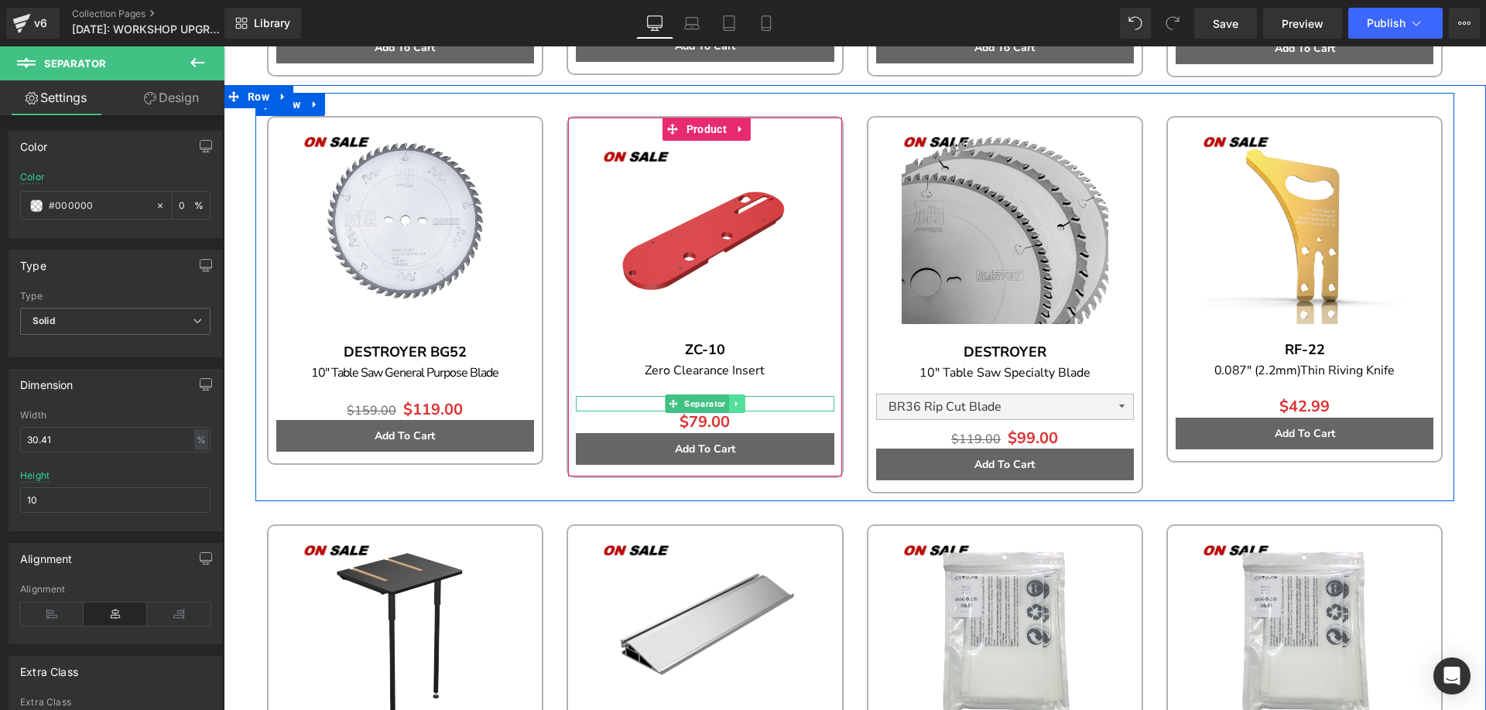
click at [732, 399] on icon at bounding box center [736, 403] width 9 height 9
click at [741, 401] on icon at bounding box center [745, 404] width 9 height 9
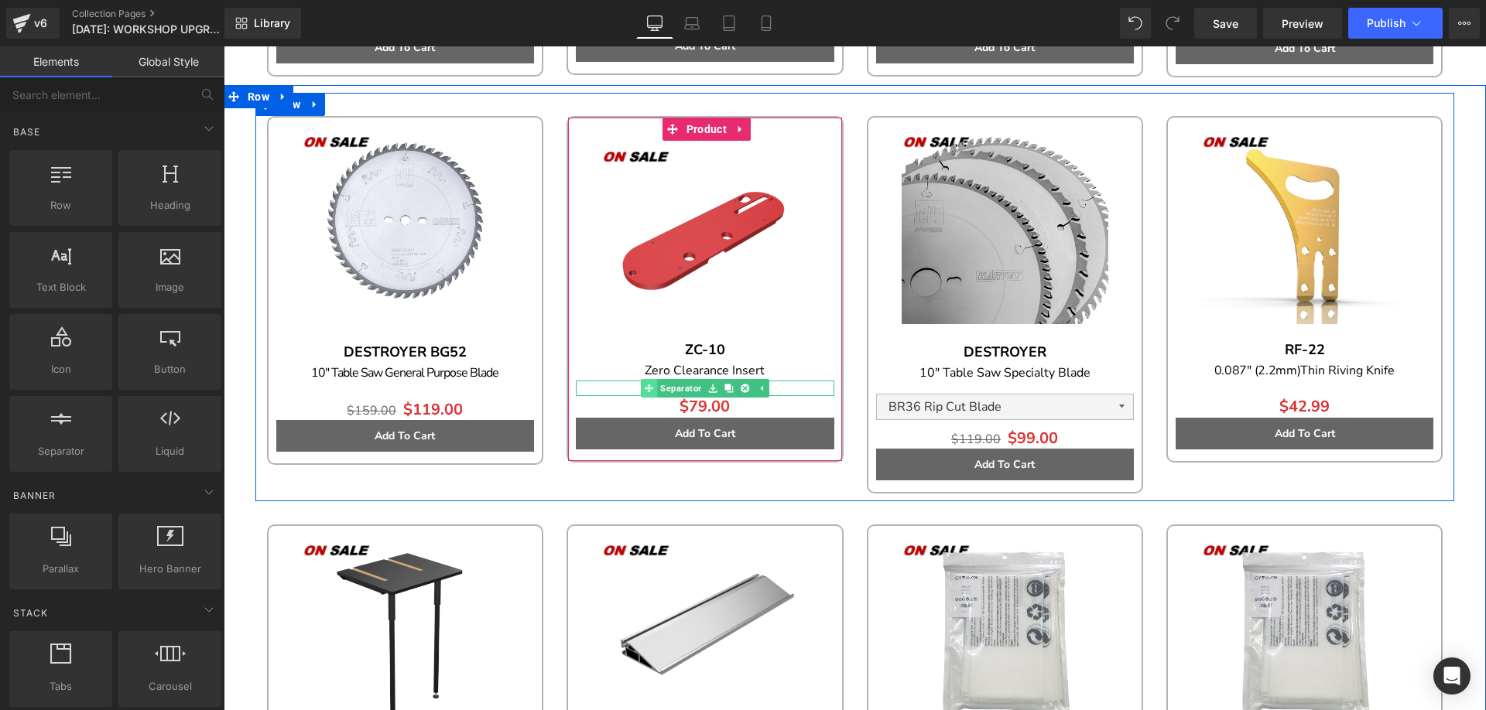
click at [686, 385] on span "Separator" at bounding box center [680, 388] width 47 height 19
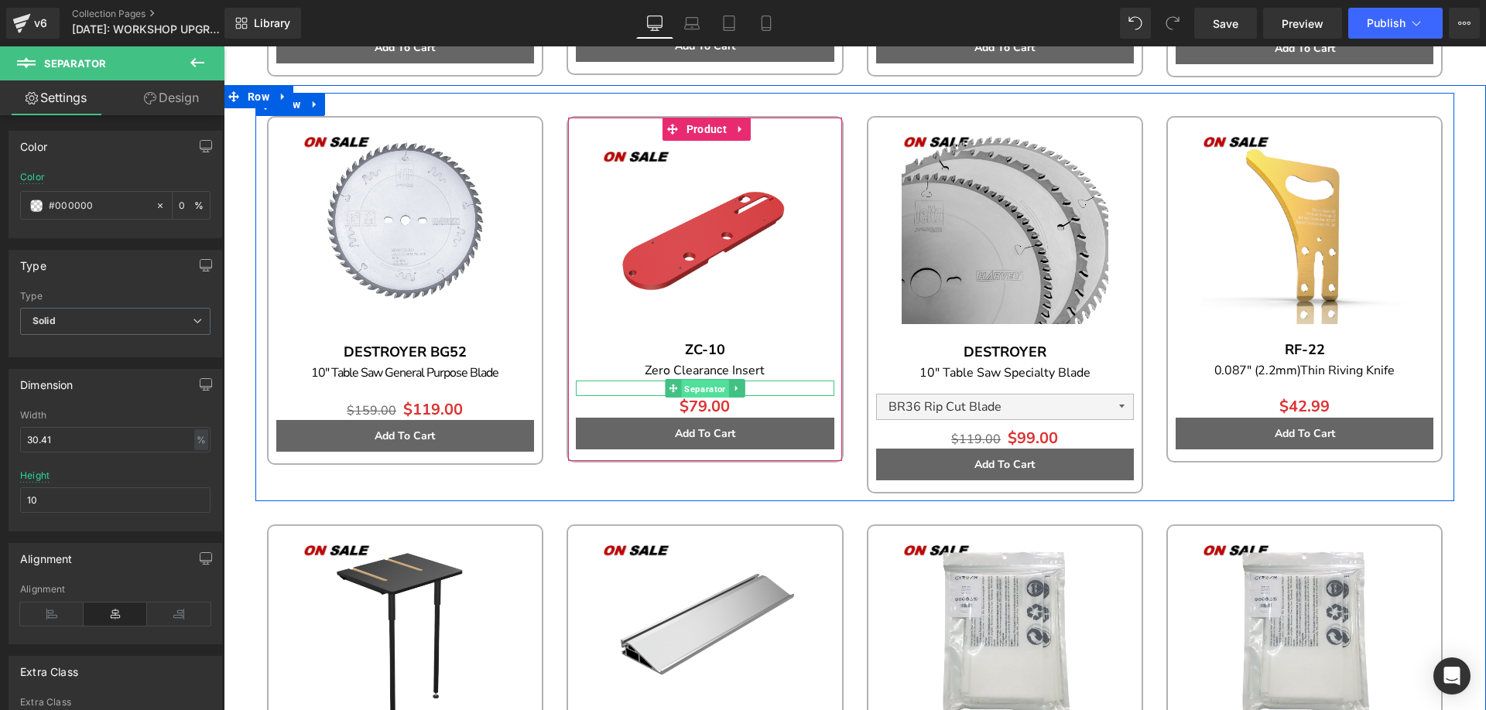
click at [689, 384] on span "Separator" at bounding box center [704, 389] width 47 height 19
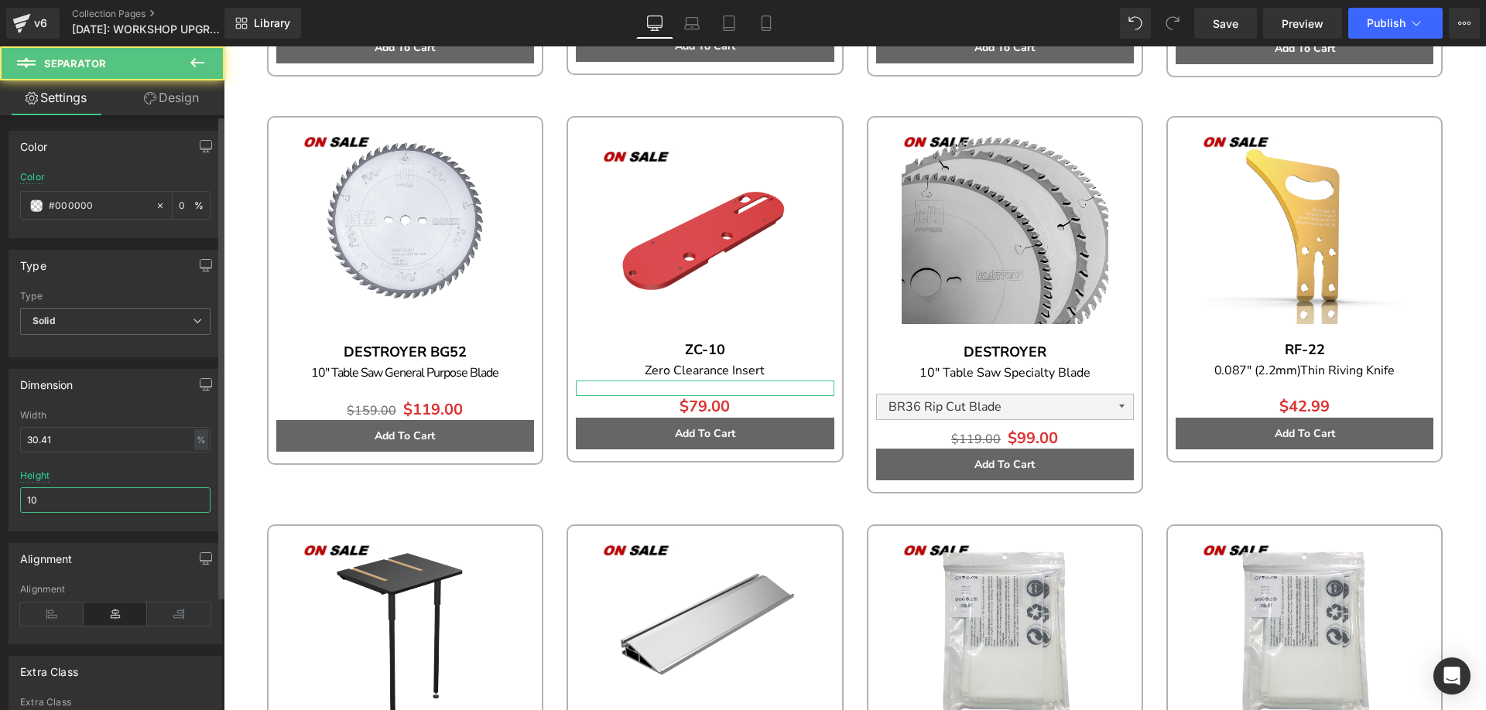
drag, startPoint x: 40, startPoint y: 500, endPoint x: 3, endPoint y: 493, distance: 37.8
click at [3, 493] on div "Dimension 30.41% Width 30.41 % % px 10px Height 10" at bounding box center [115, 445] width 231 height 174
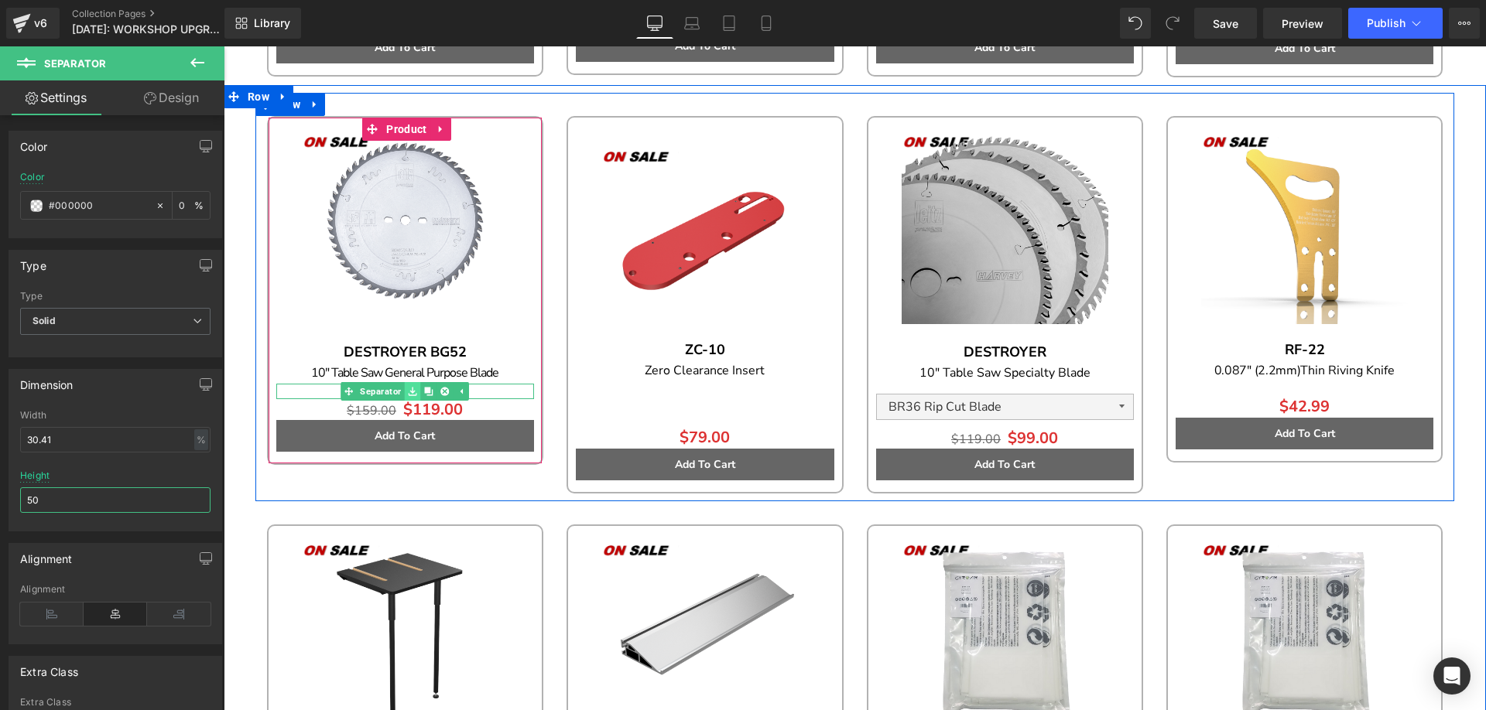
type input "50"
click at [409, 387] on icon at bounding box center [413, 391] width 9 height 9
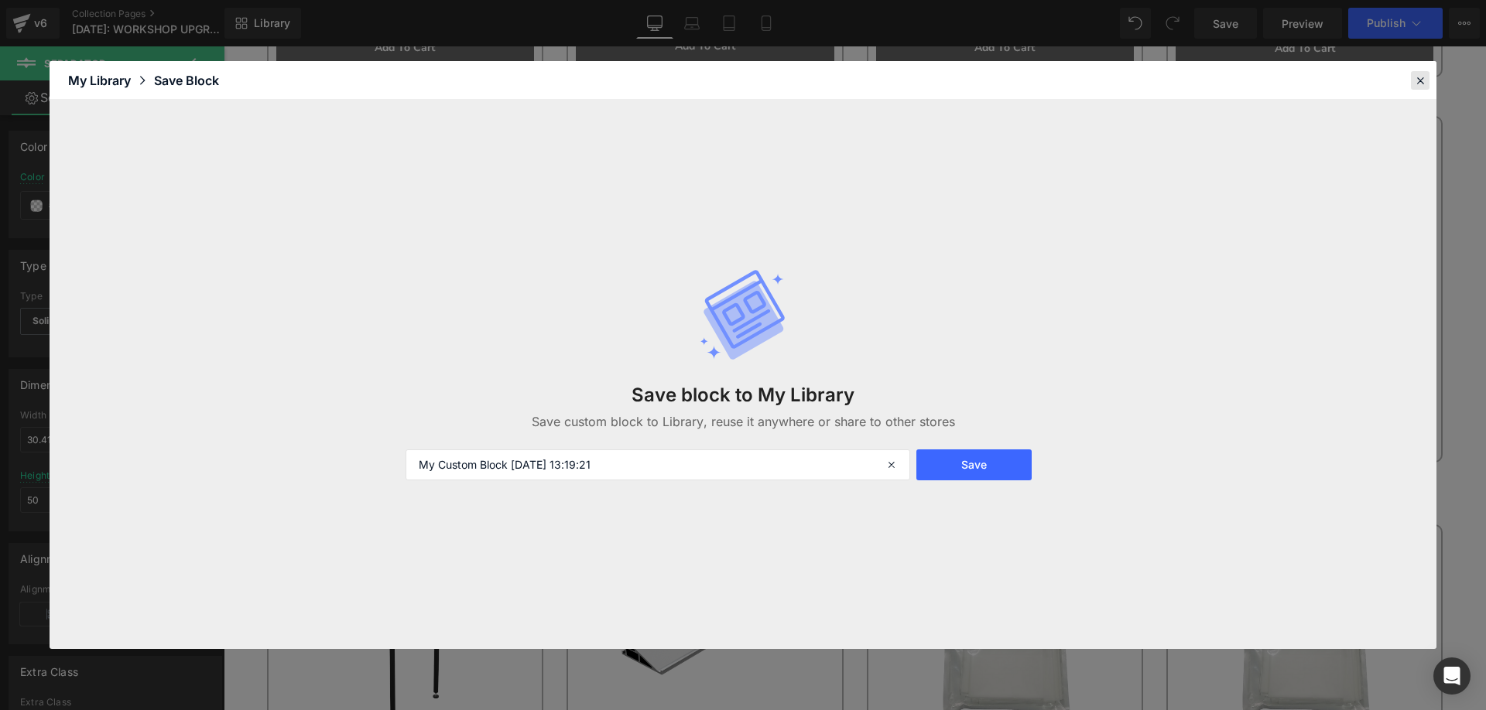
drag, startPoint x: 1426, startPoint y: 79, endPoint x: 1201, endPoint y: 33, distance: 230.0
click at [1426, 79] on icon at bounding box center [1420, 81] width 14 height 14
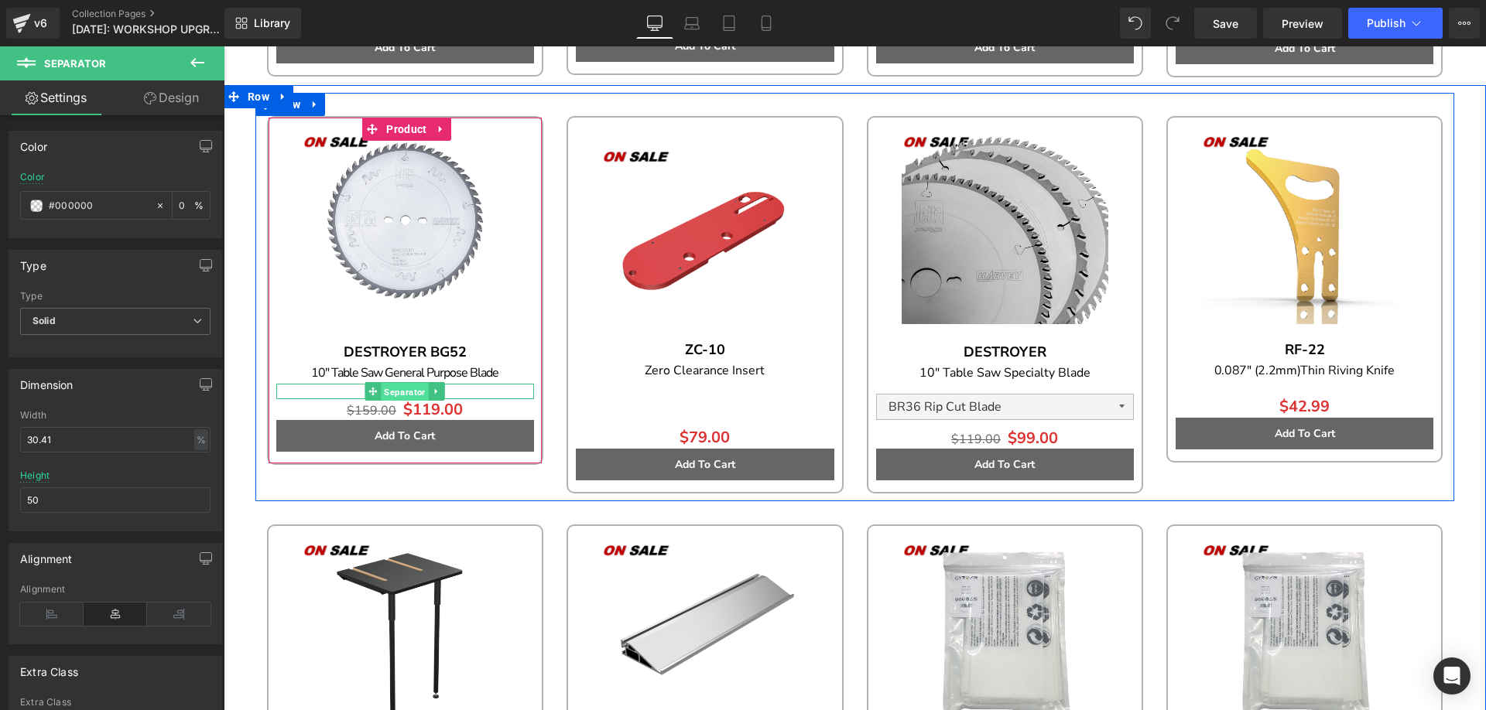
click at [385, 390] on span "Separator" at bounding box center [405, 391] width 47 height 19
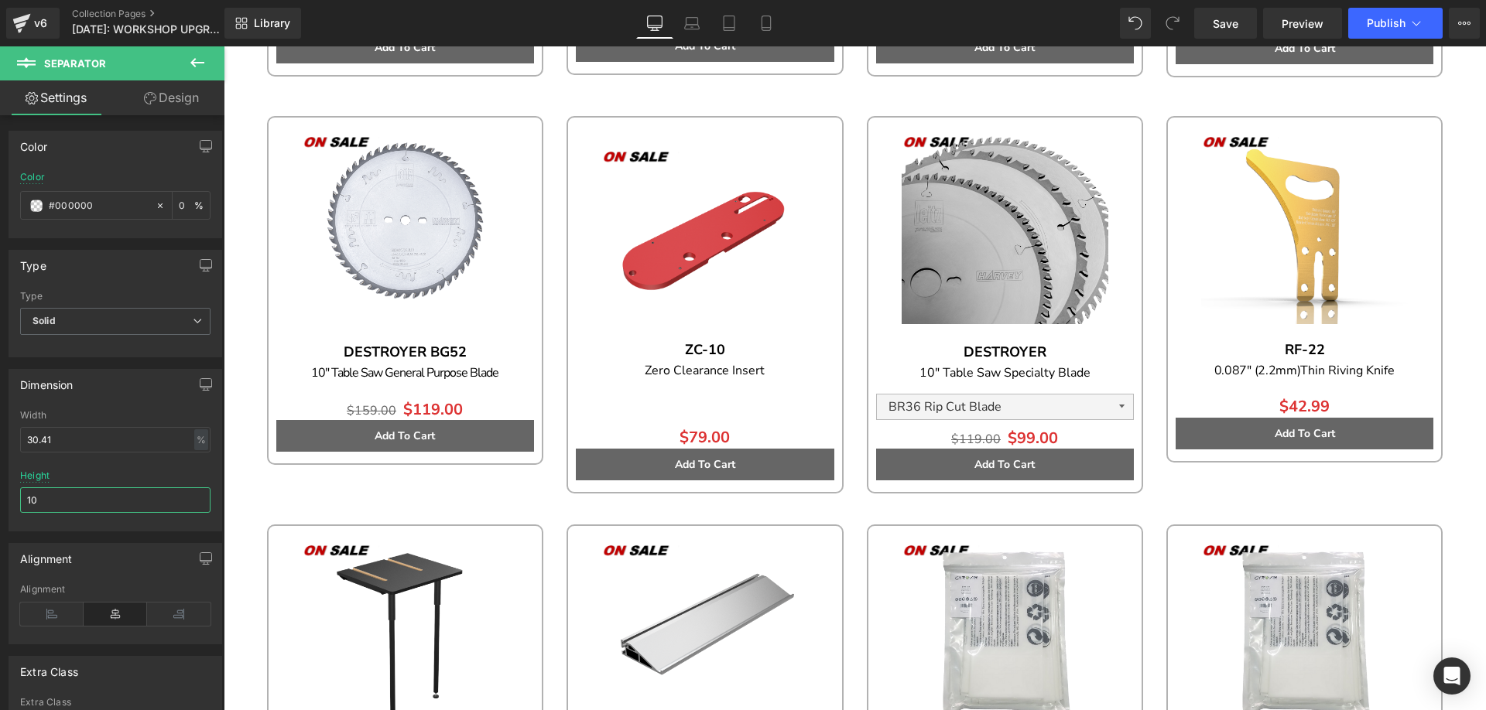
drag, startPoint x: 58, startPoint y: 504, endPoint x: -4, endPoint y: 493, distance: 62.9
click at [0, 493] on html "Separator You are previewing how the will restyle your page. You can not edit E…" at bounding box center [743, 355] width 1486 height 710
type input "50"
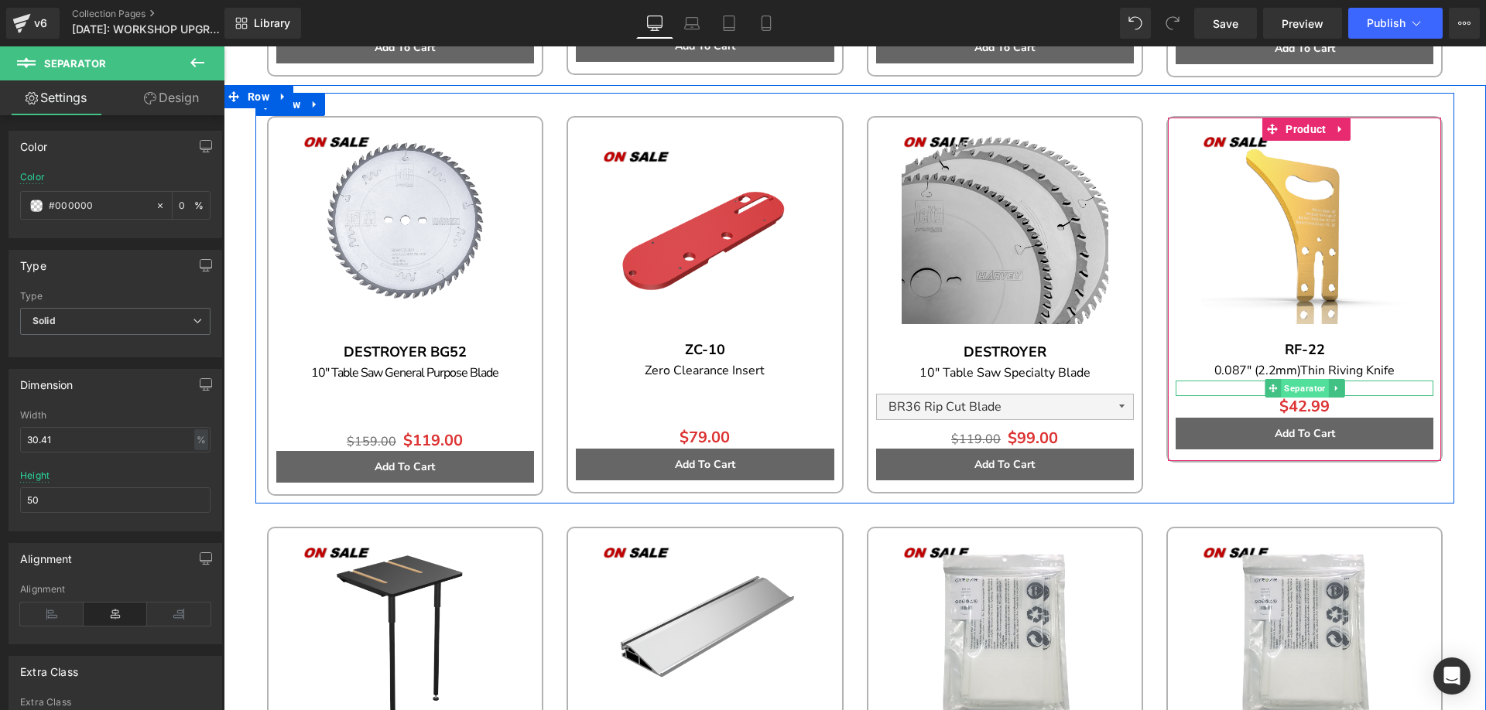
click at [1298, 388] on span "Separator" at bounding box center [1304, 388] width 47 height 19
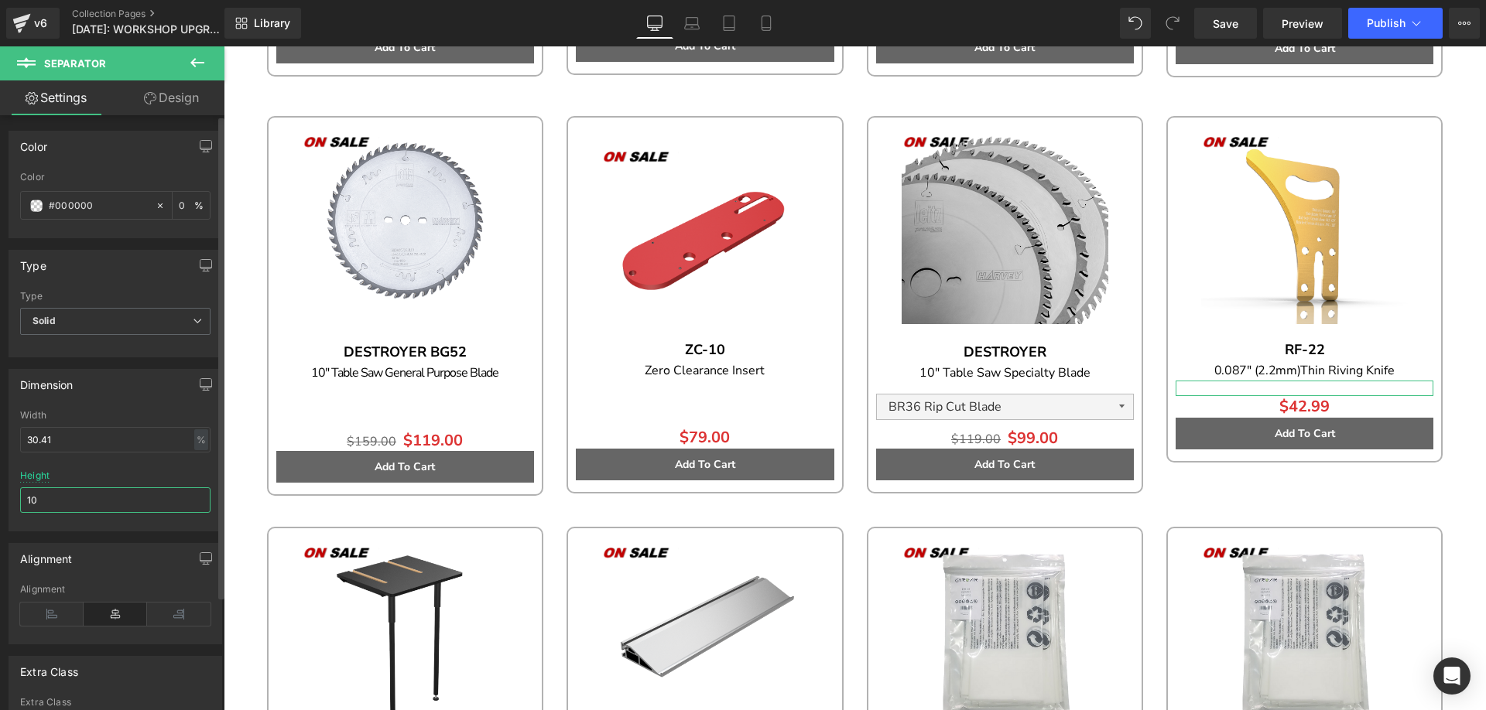
drag, startPoint x: 23, startPoint y: 499, endPoint x: 7, endPoint y: 499, distance: 16.3
click at [7, 499] on div "Dimension 30.41% Width 30.41 % % px 10px Height 10" at bounding box center [115, 445] width 231 height 174
type input "50"
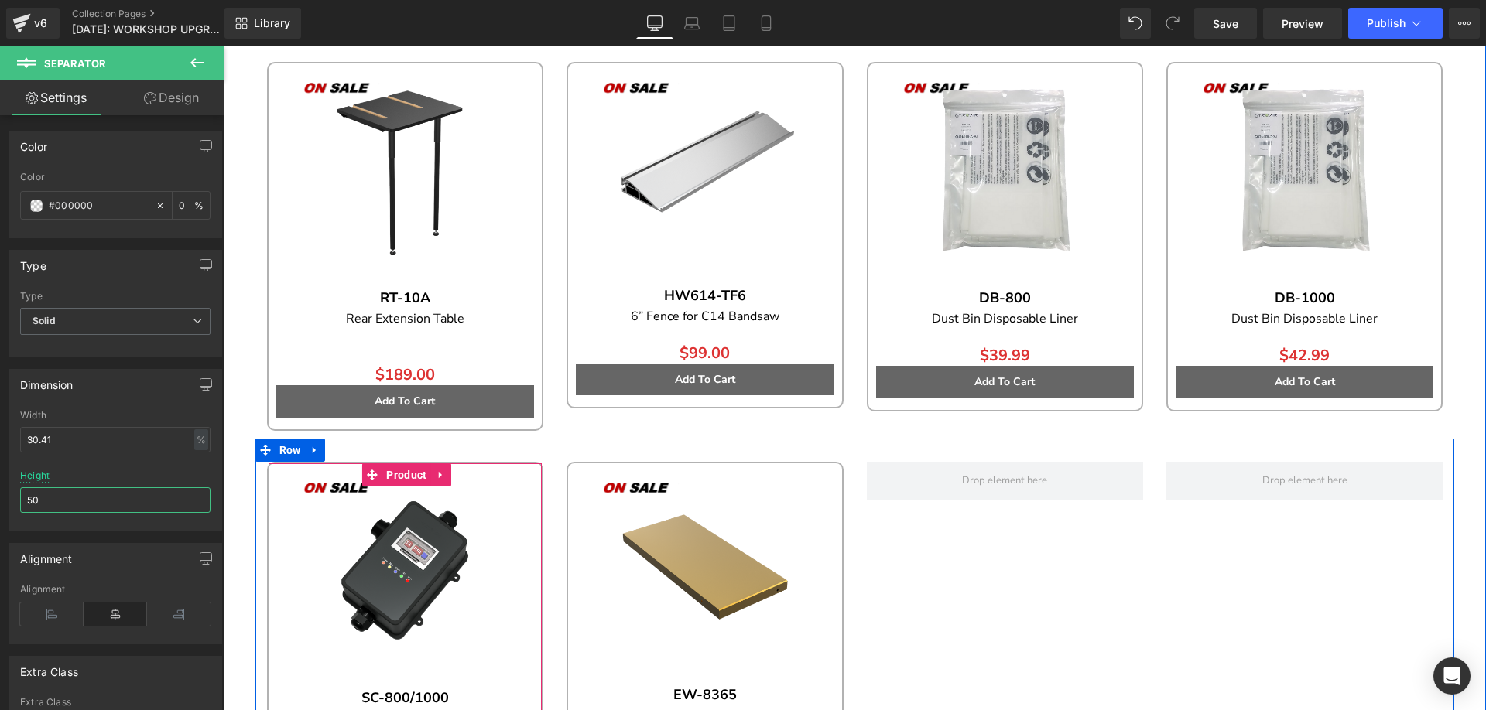
scroll to position [1780, 0]
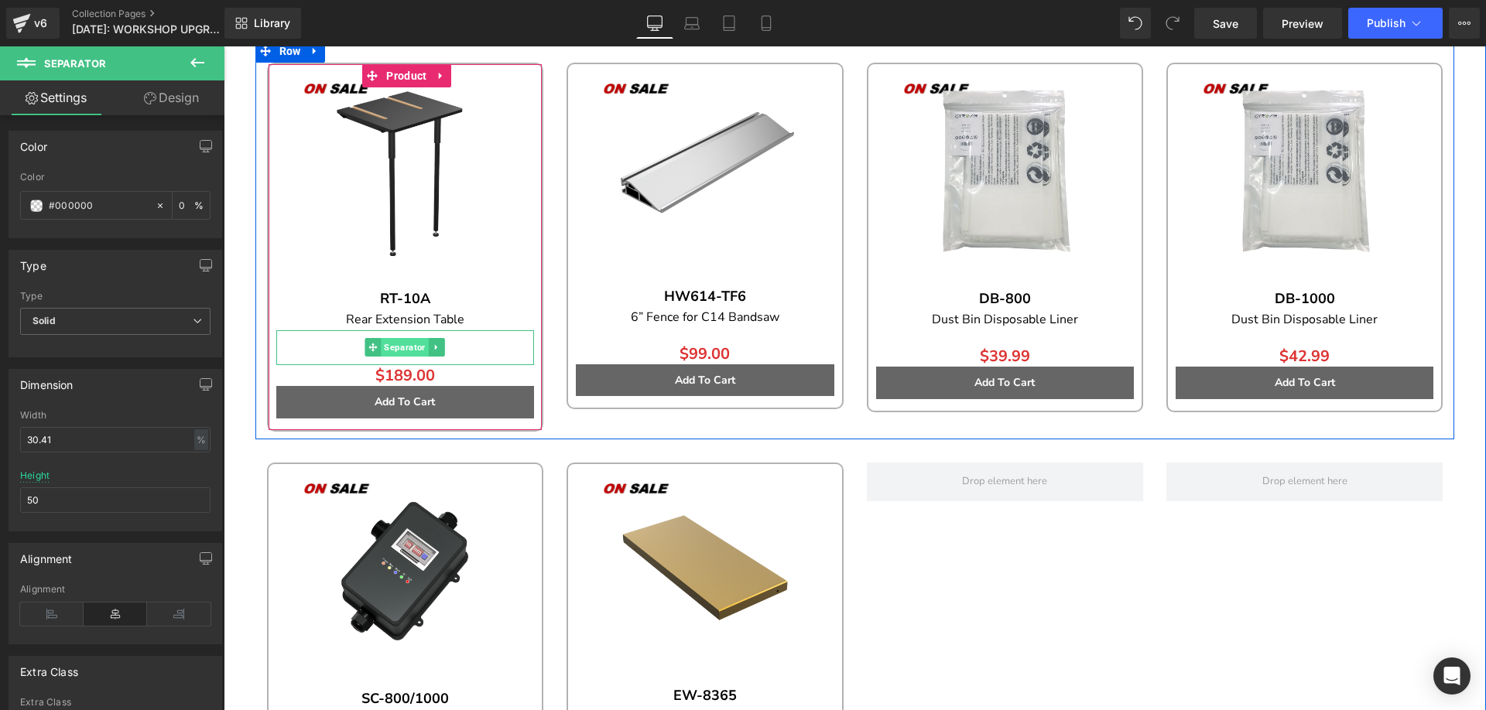
click at [395, 344] on span "Separator" at bounding box center [405, 347] width 47 height 19
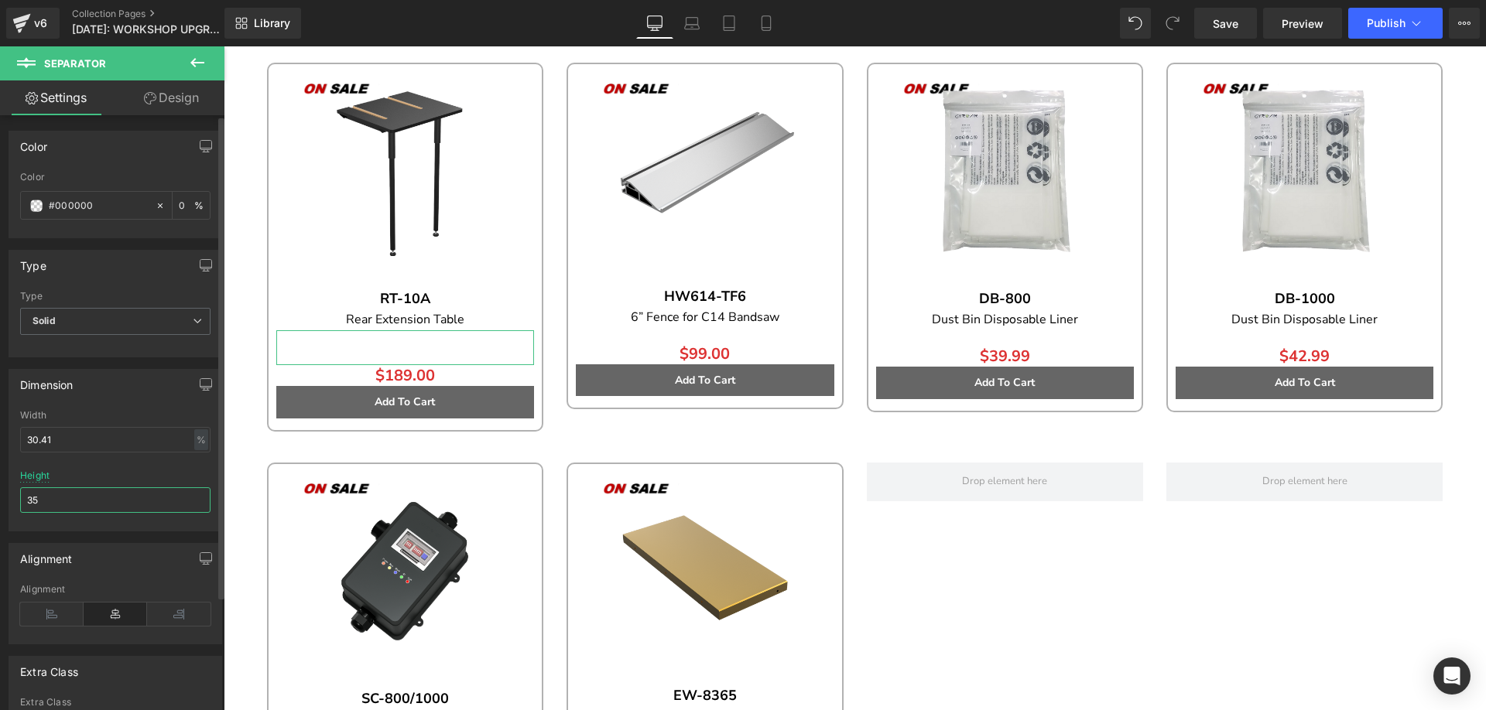
drag, startPoint x: 68, startPoint y: 495, endPoint x: 4, endPoint y: 495, distance: 64.2
click at [4, 495] on div "Dimension 30.41% Width 30.41 % % px 35px Height 35" at bounding box center [115, 445] width 231 height 174
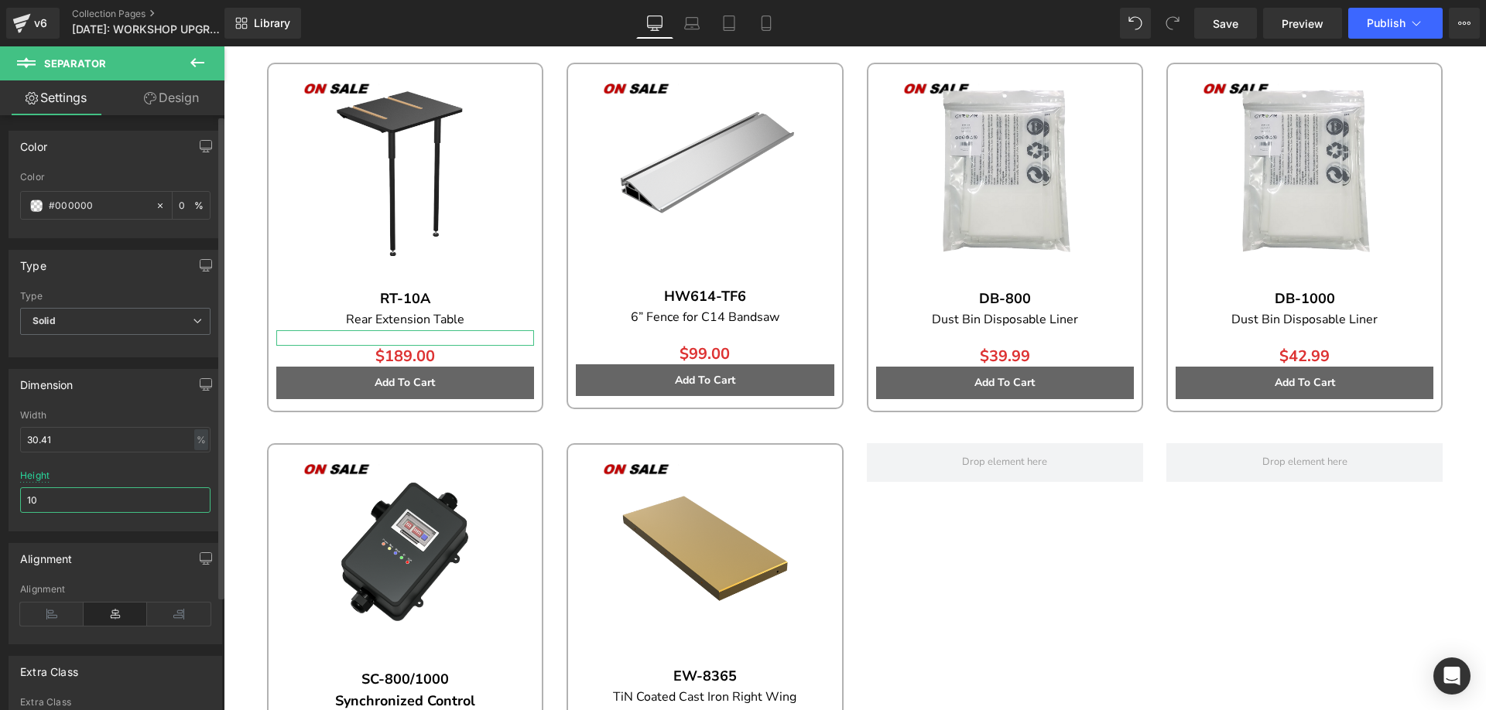
type input "1"
type input "5"
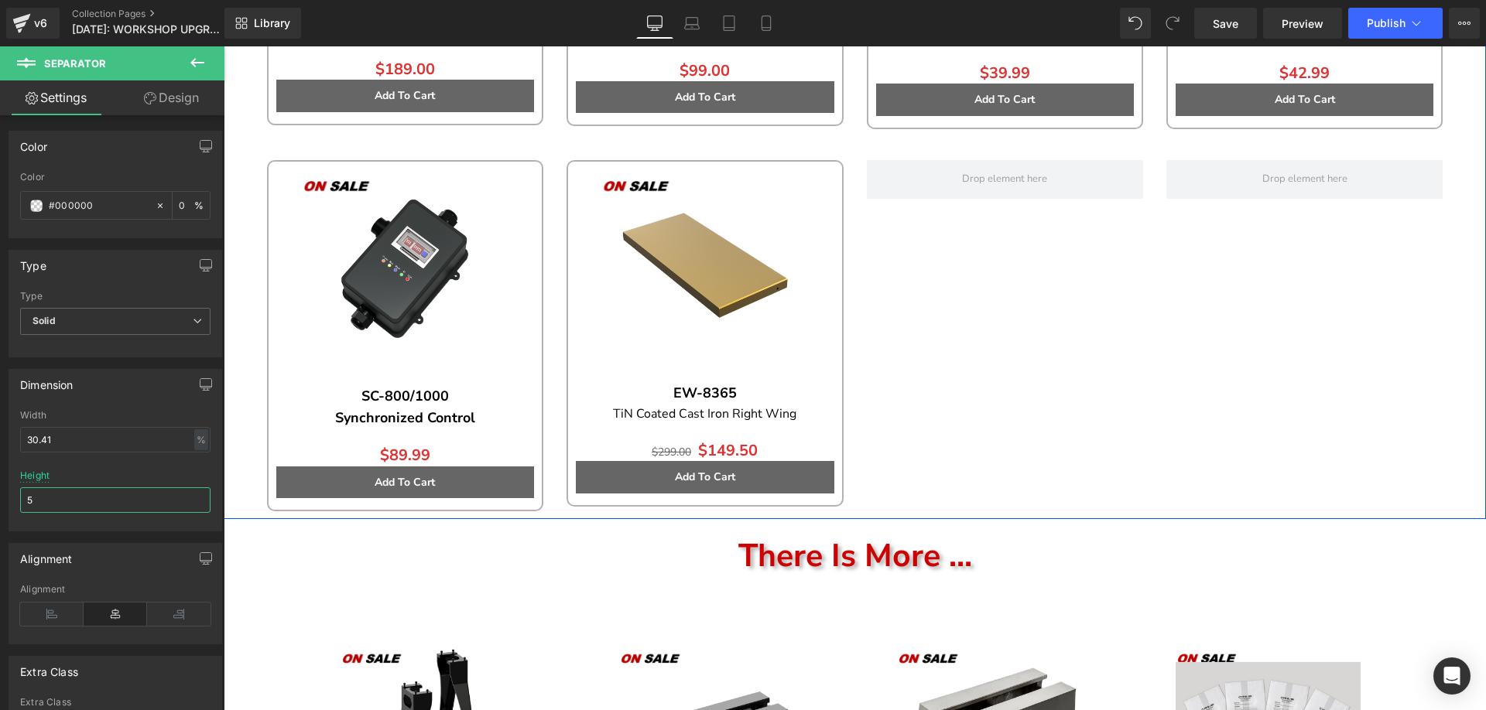
scroll to position [2090, 0]
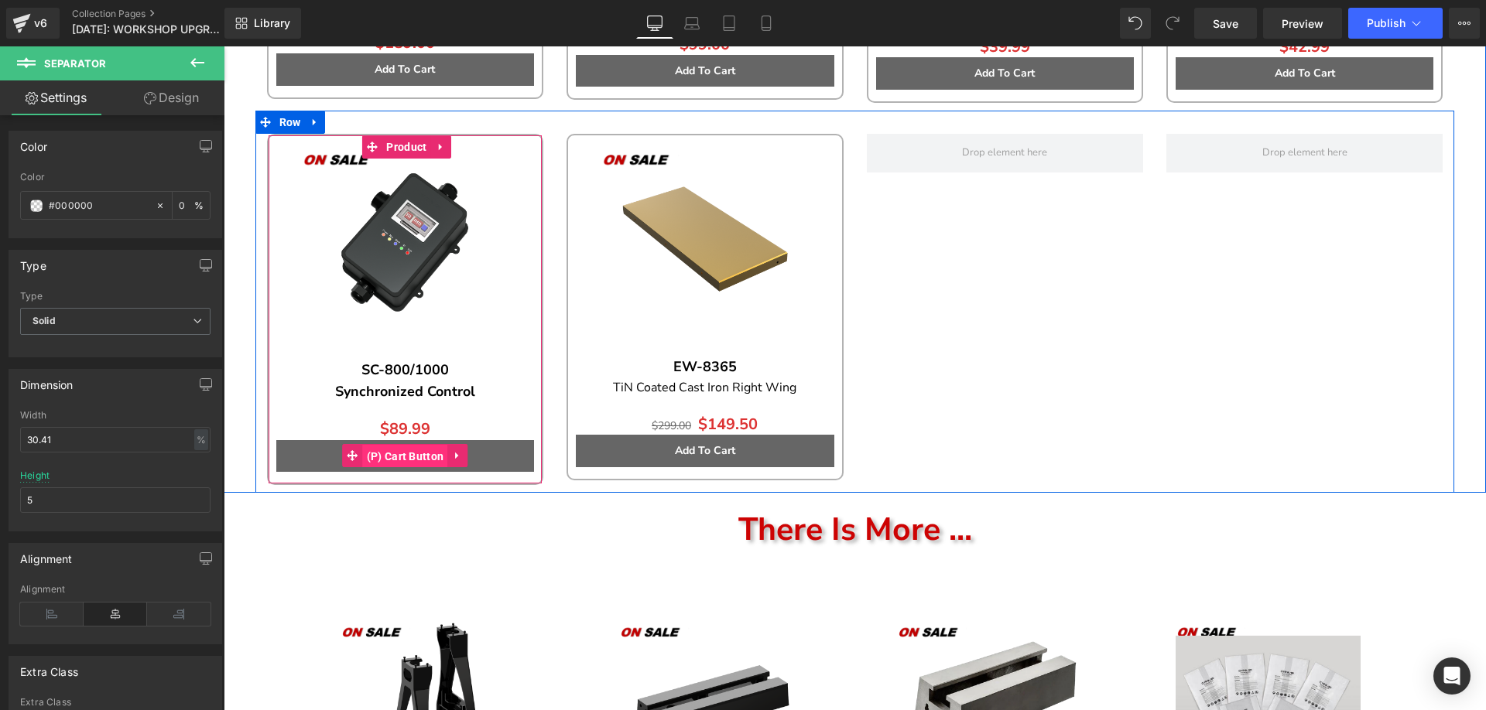
click at [393, 456] on span "(P) Cart Button" at bounding box center [405, 456] width 85 height 23
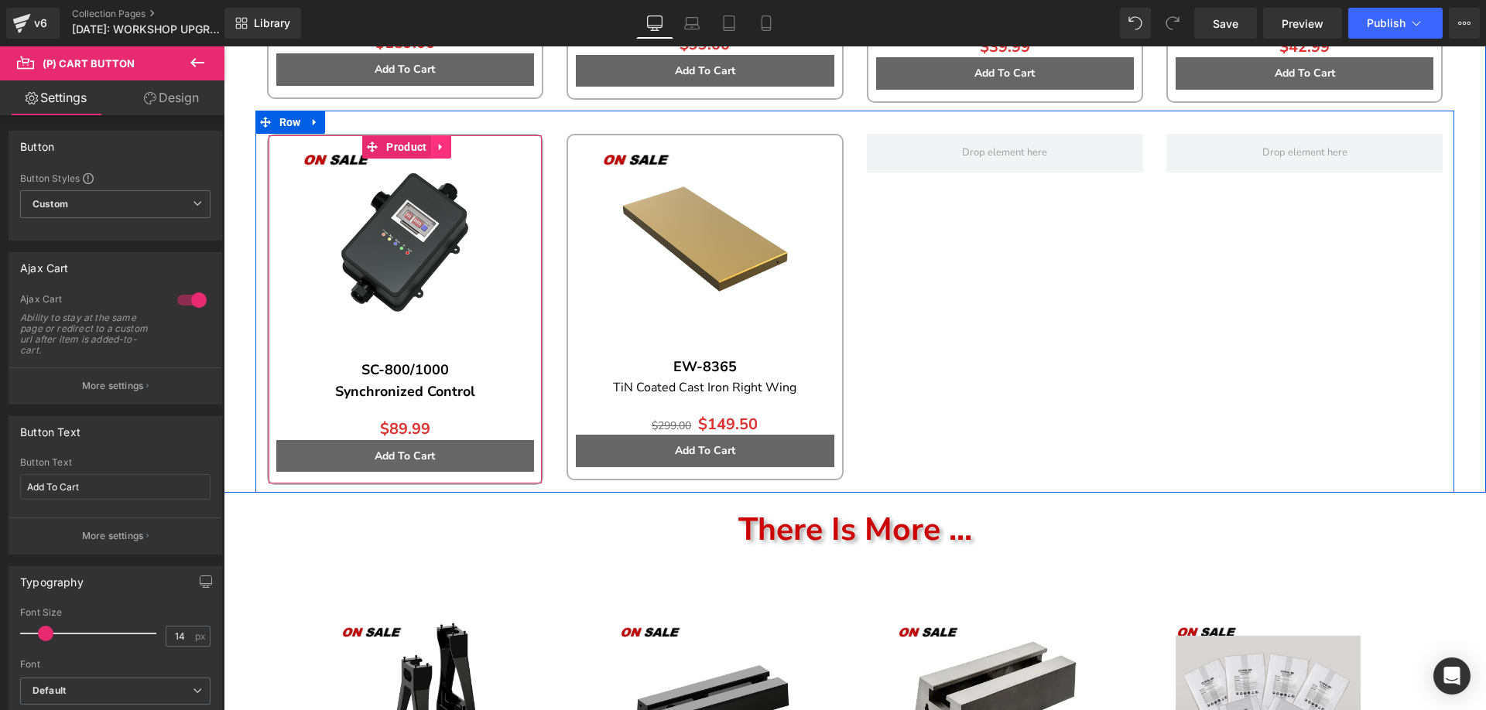
click at [439, 143] on icon at bounding box center [441, 147] width 11 height 12
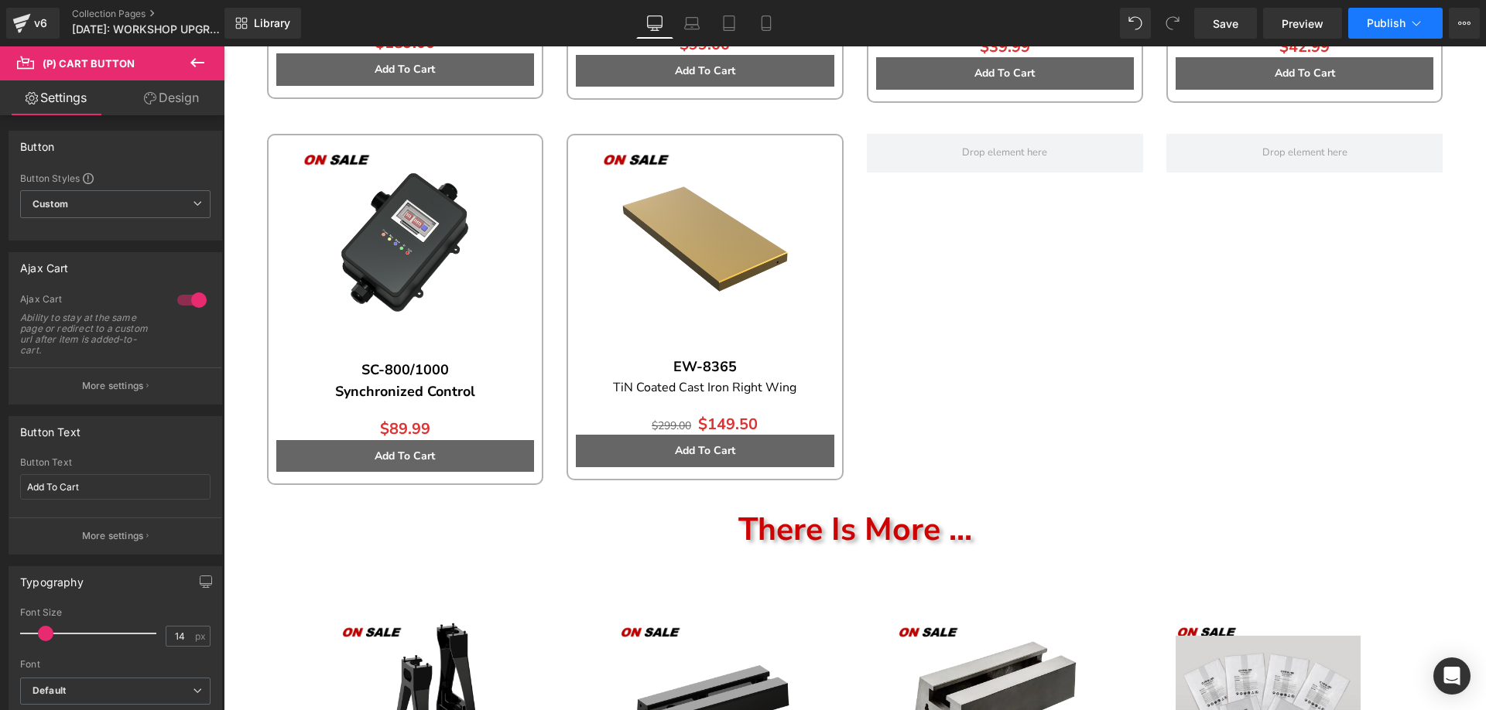
click at [1370, 27] on span "Publish" at bounding box center [1386, 23] width 39 height 12
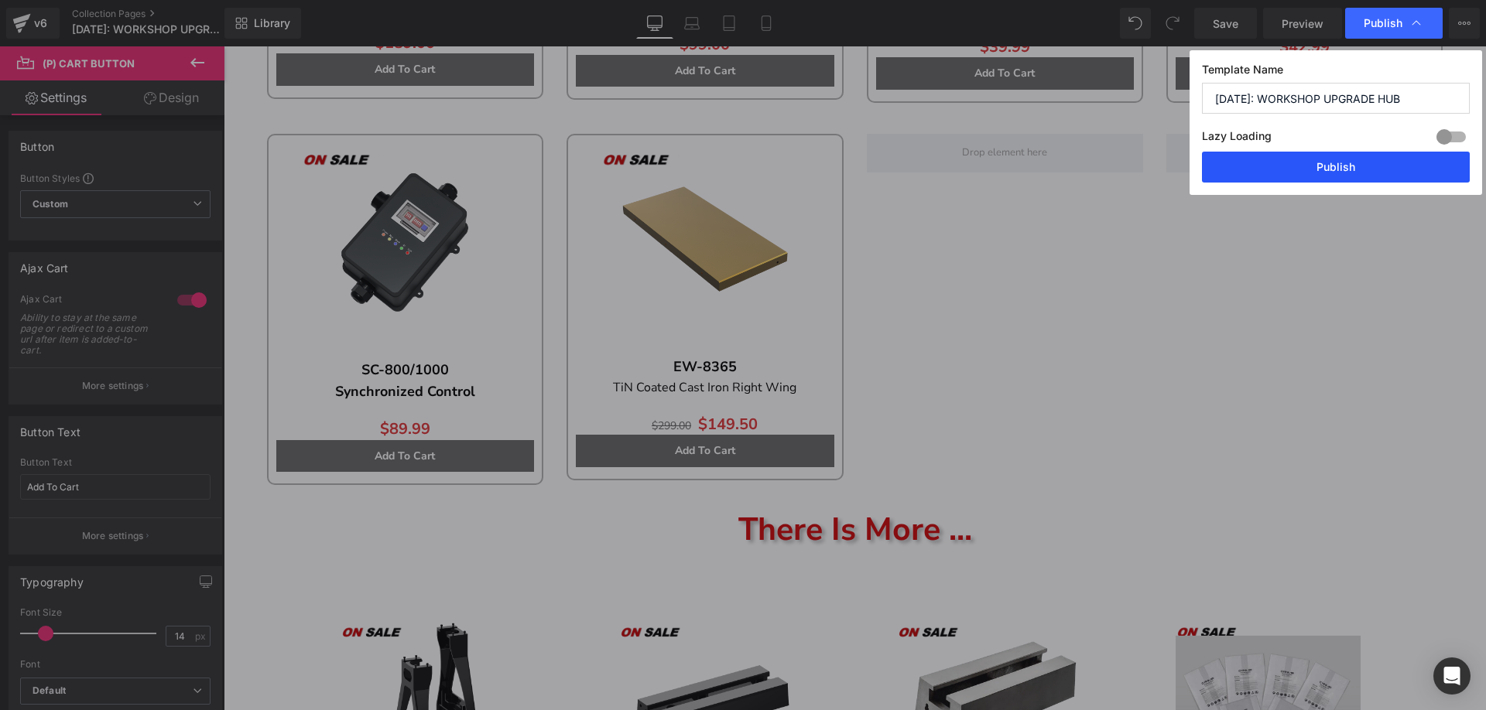
click at [1289, 157] on button "Publish" at bounding box center [1336, 167] width 268 height 31
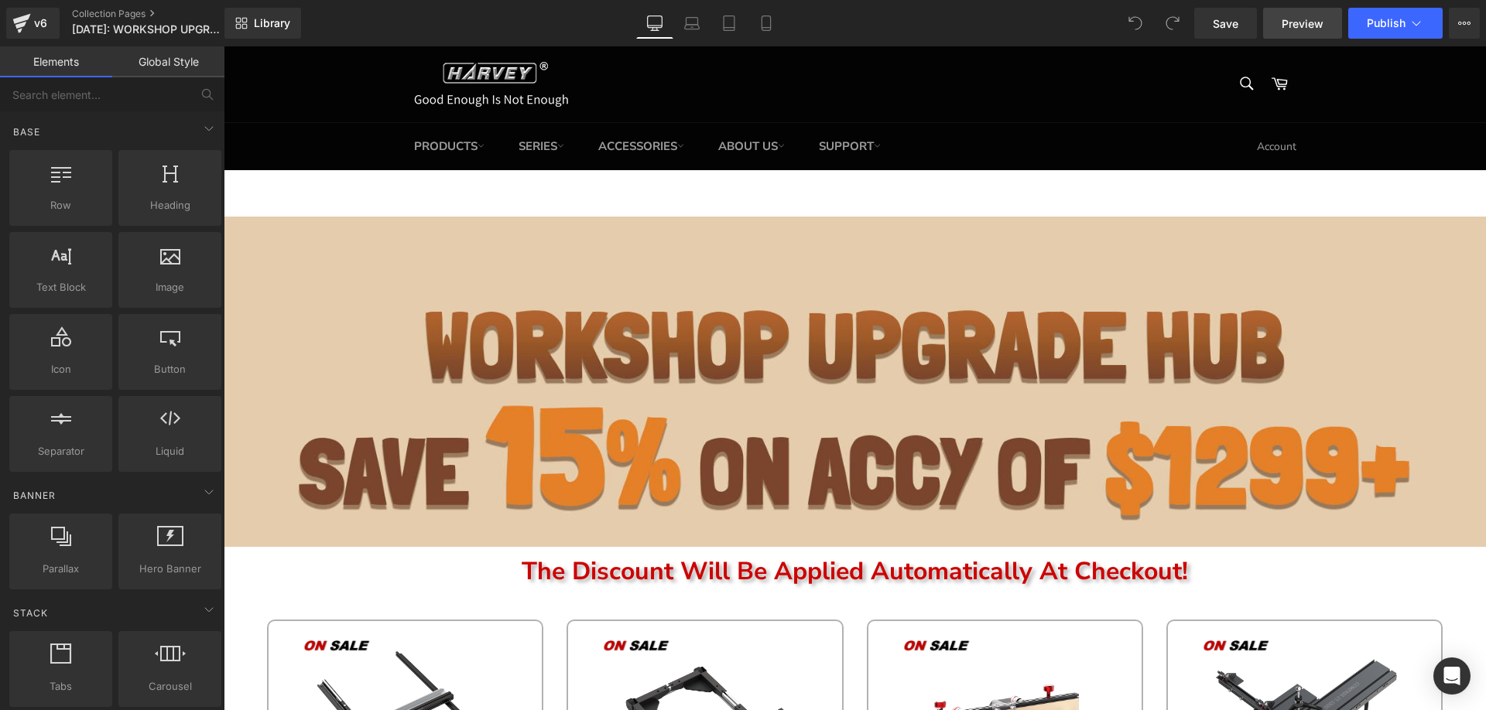
click at [1296, 26] on span "Preview" at bounding box center [1303, 23] width 42 height 16
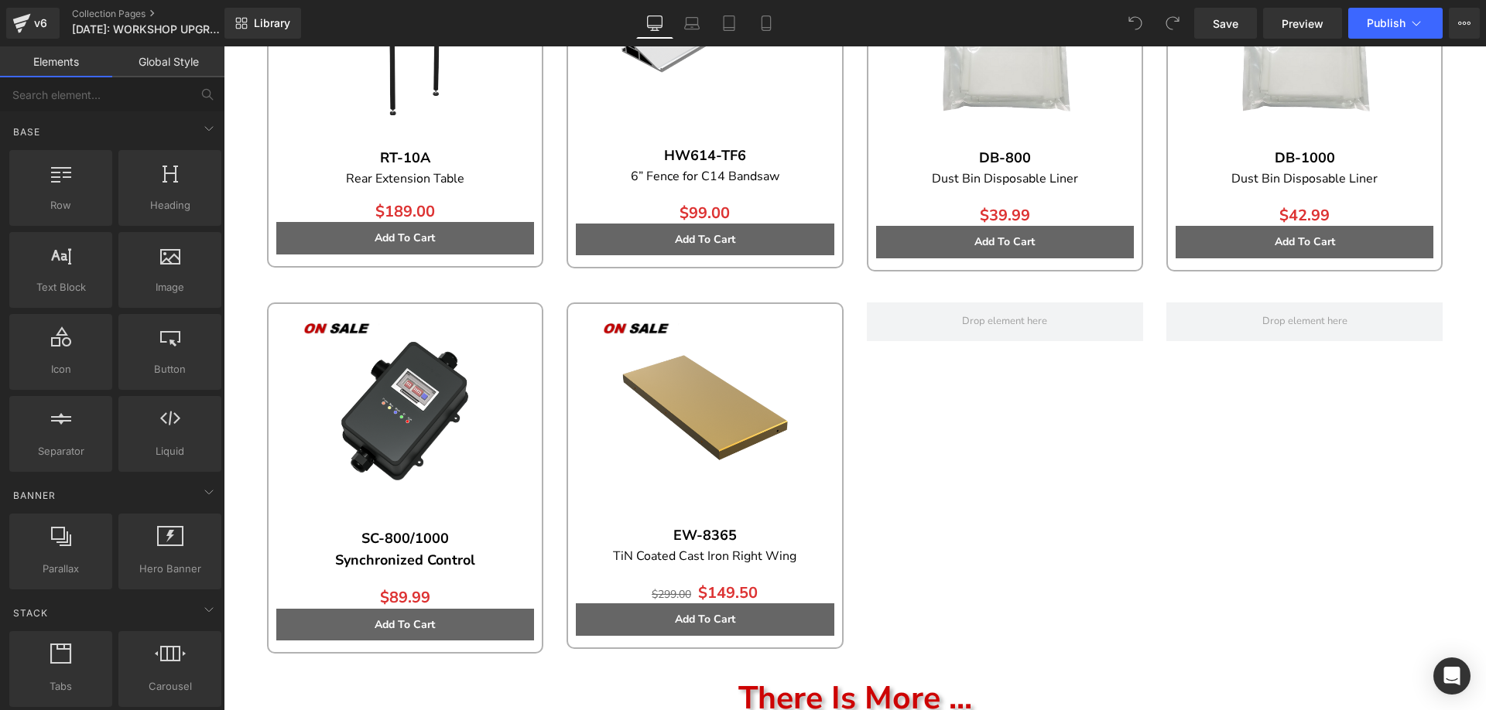
scroll to position [2012, 0]
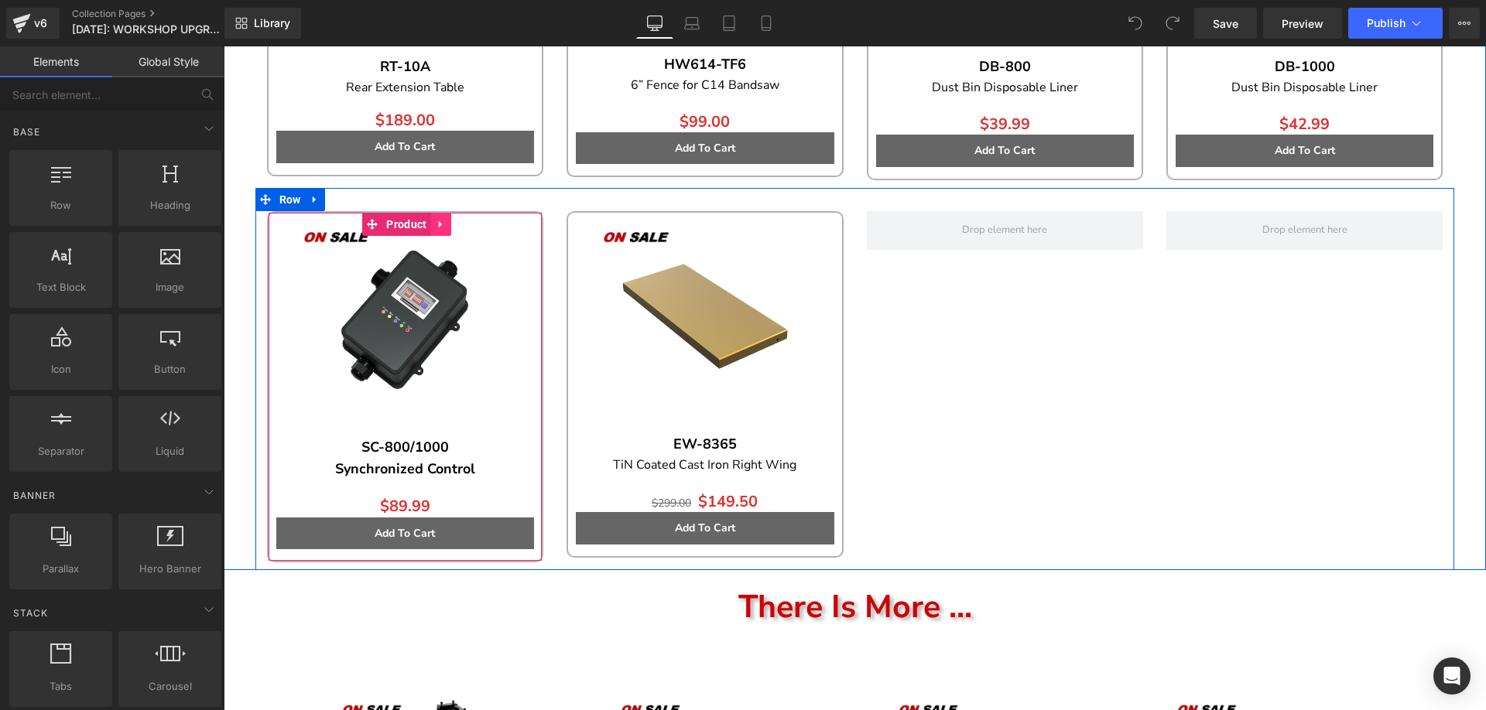
click at [438, 222] on icon at bounding box center [439, 224] width 3 height 7
click at [446, 223] on icon at bounding box center [451, 224] width 11 height 11
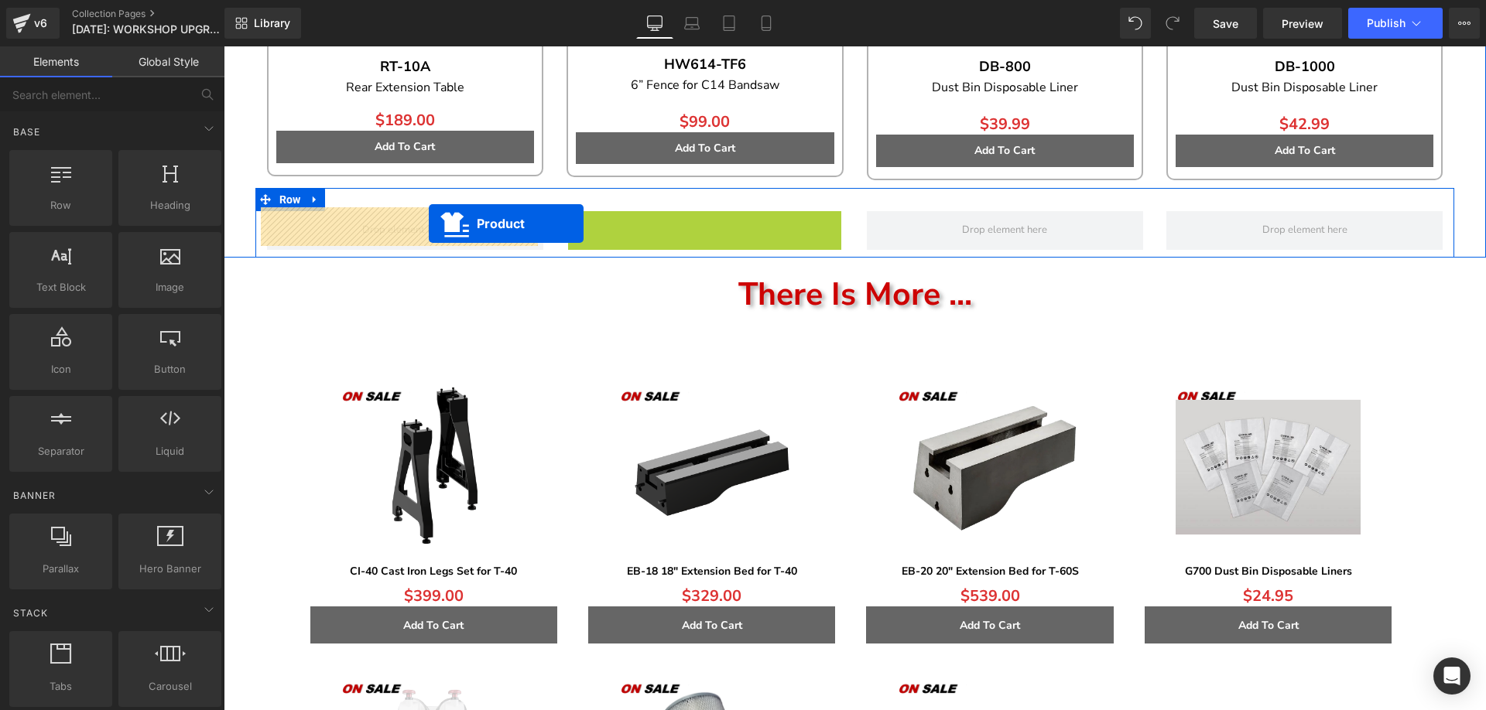
drag, startPoint x: 662, startPoint y: 222, endPoint x: 523, endPoint y: 205, distance: 140.3
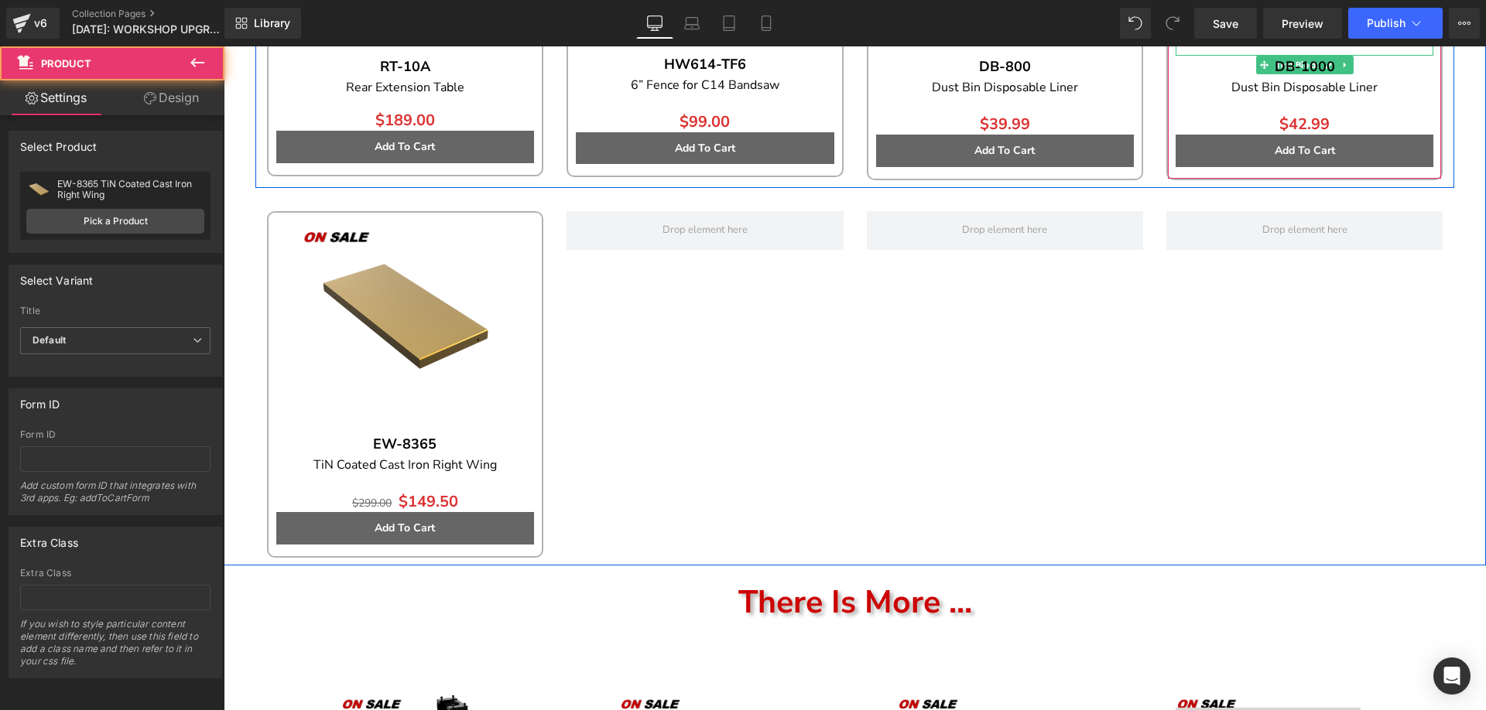
click at [1384, 39] on div "Library Desktop Desktop Laptop Tablet Mobile Save Preview Publish Scheduled Vie…" at bounding box center [855, 23] width 1262 height 46
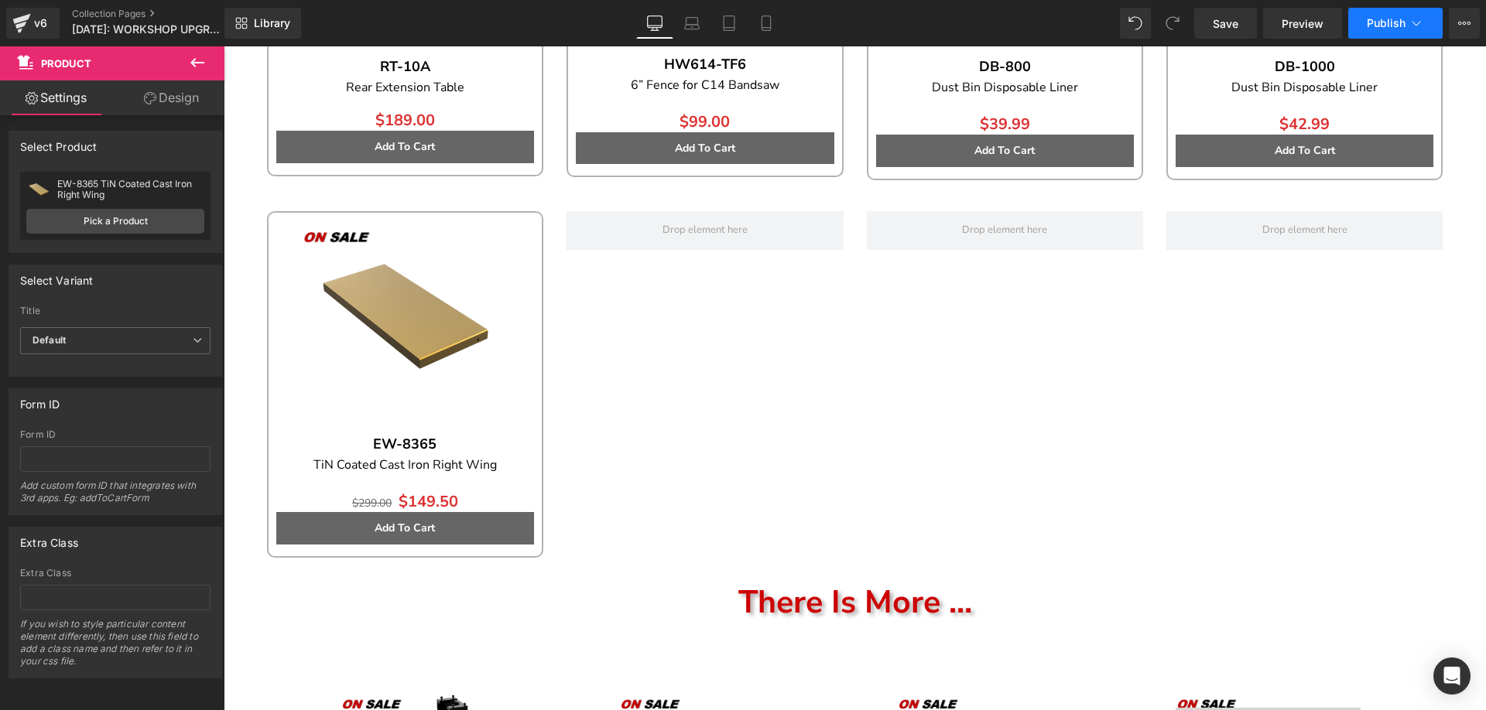
click at [1387, 23] on span "Publish" at bounding box center [1386, 23] width 39 height 12
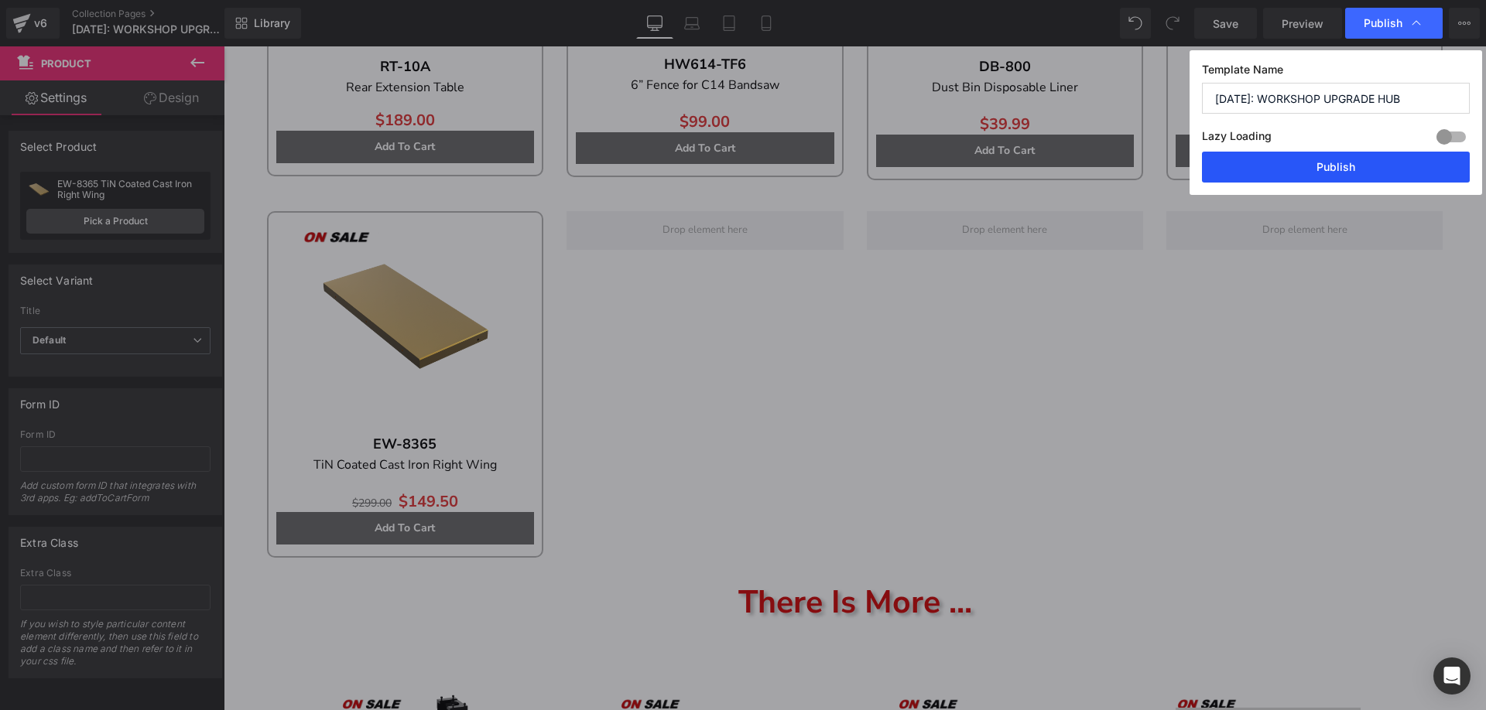
click at [1307, 159] on button "Publish" at bounding box center [1336, 167] width 268 height 31
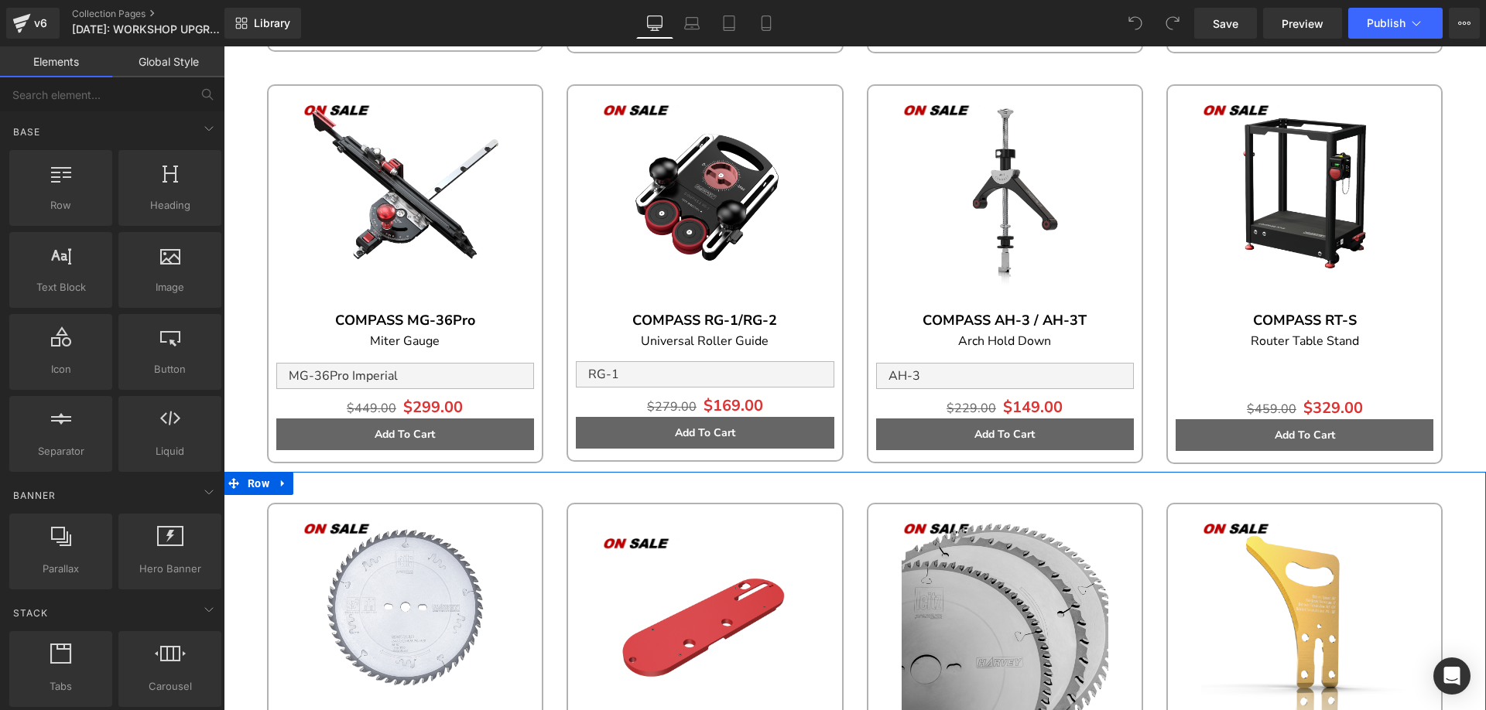
scroll to position [464, 0]
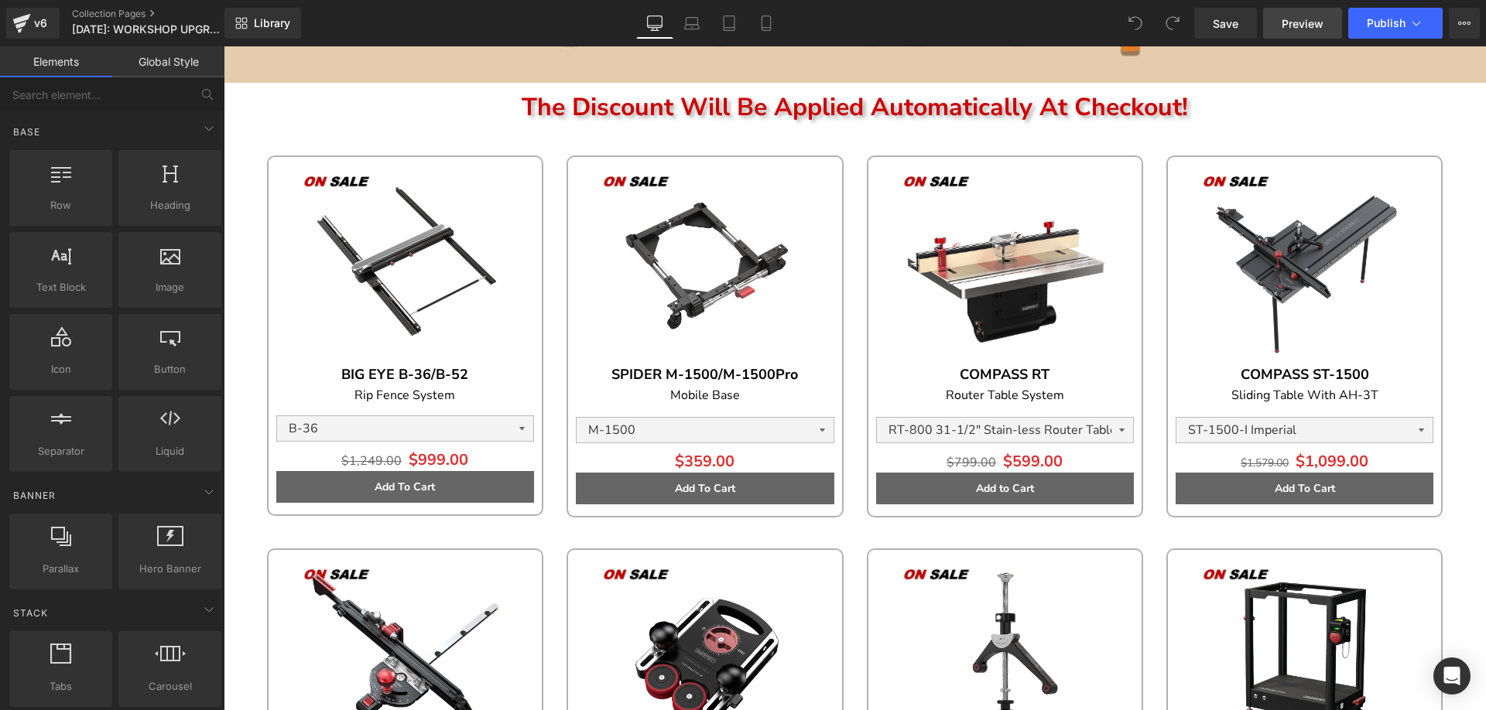
click at [1303, 28] on span "Preview" at bounding box center [1303, 23] width 42 height 16
